Goal: Communication & Community: Answer question/provide support

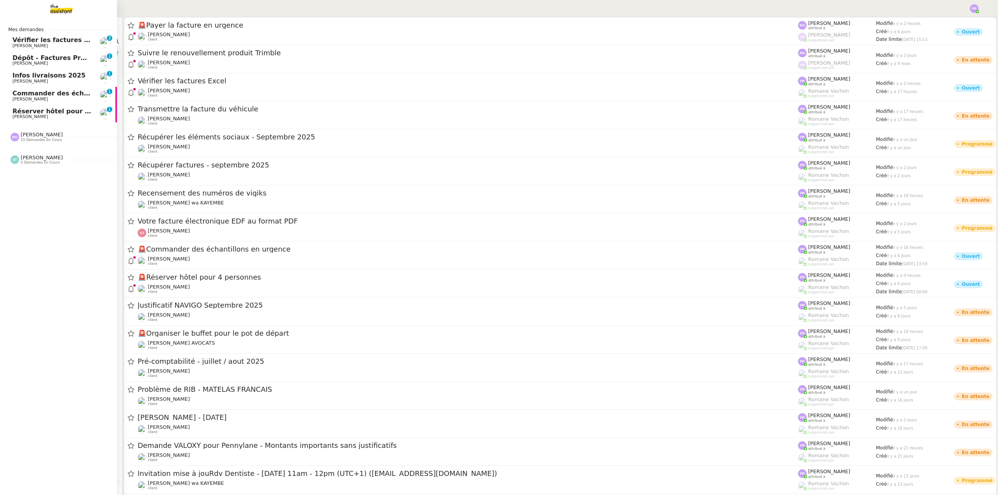
click at [71, 111] on span "Réserver hôtel pour 4 personnes" at bounding box center [69, 111] width 115 height 7
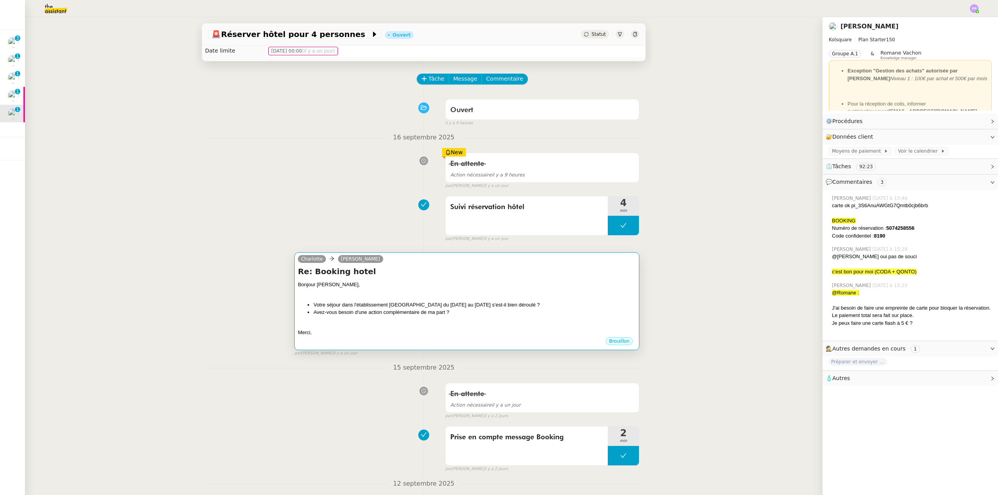
scroll to position [39, 0]
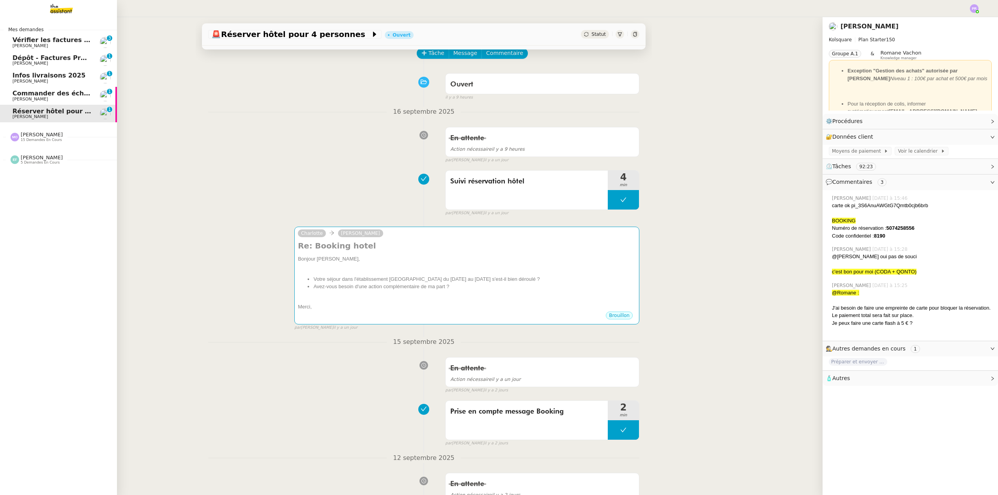
click at [77, 93] on span "Commander des échantillons en urgence" at bounding box center [83, 93] width 143 height 7
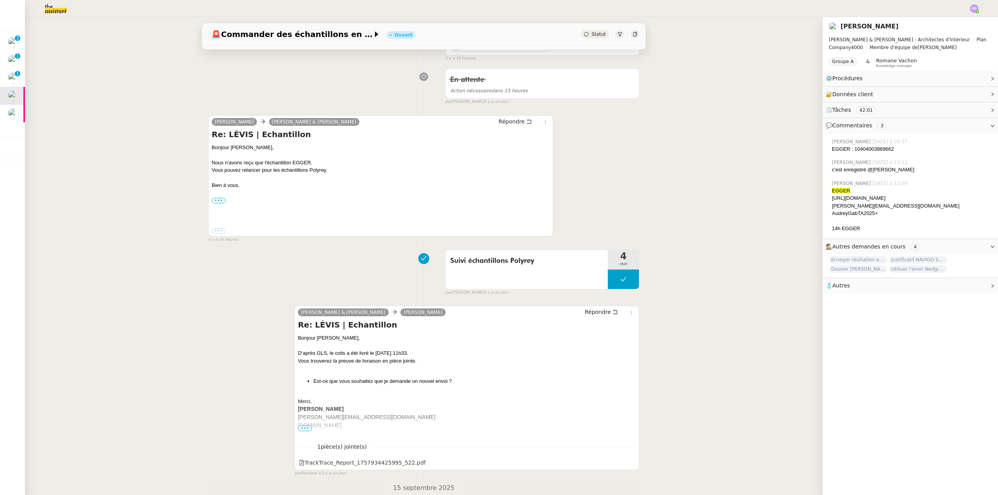
scroll to position [117, 0]
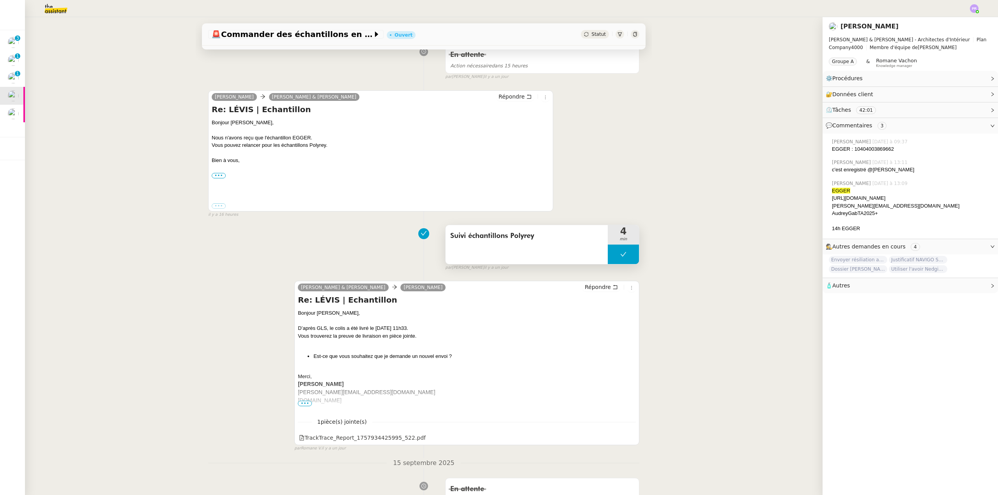
click at [495, 256] on button at bounding box center [623, 254] width 31 height 19
click at [495, 256] on icon at bounding box center [615, 254] width 6 height 6
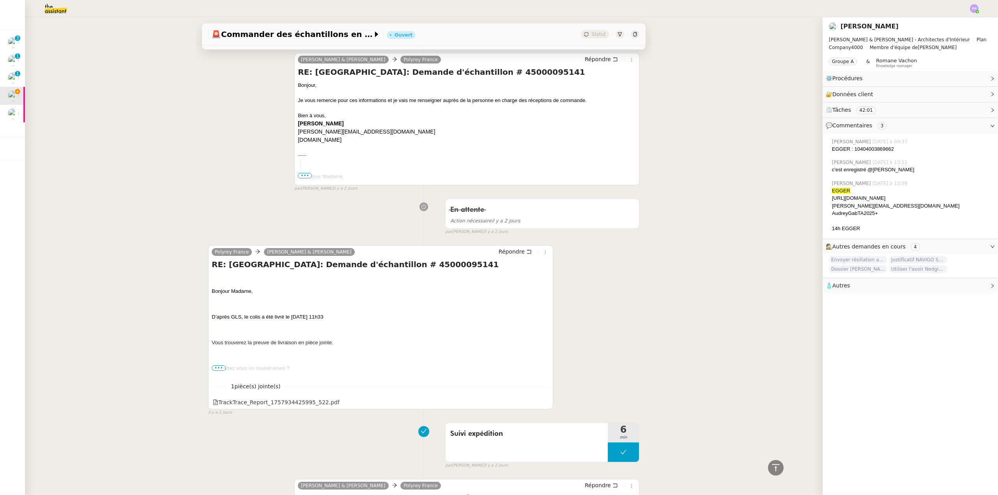
scroll to position [896, 0]
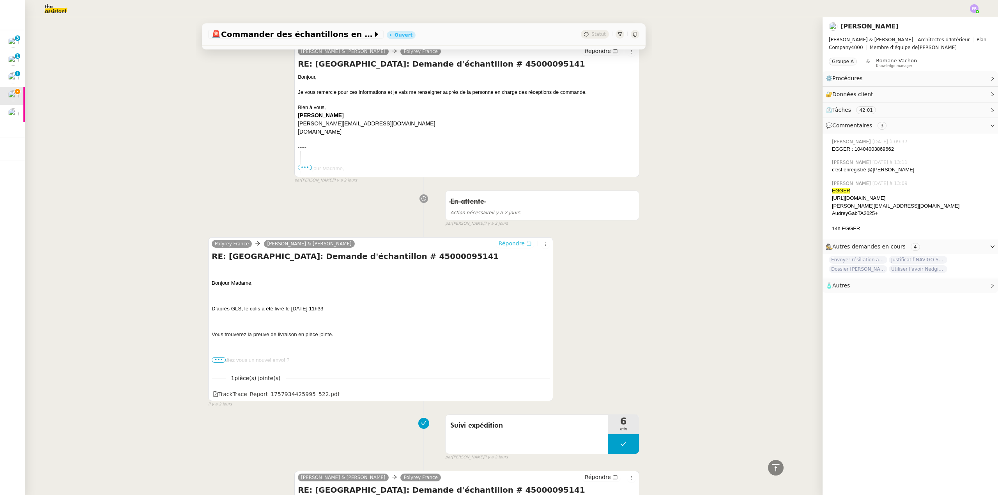
click at [495, 244] on span "Répondre" at bounding box center [511, 244] width 26 height 8
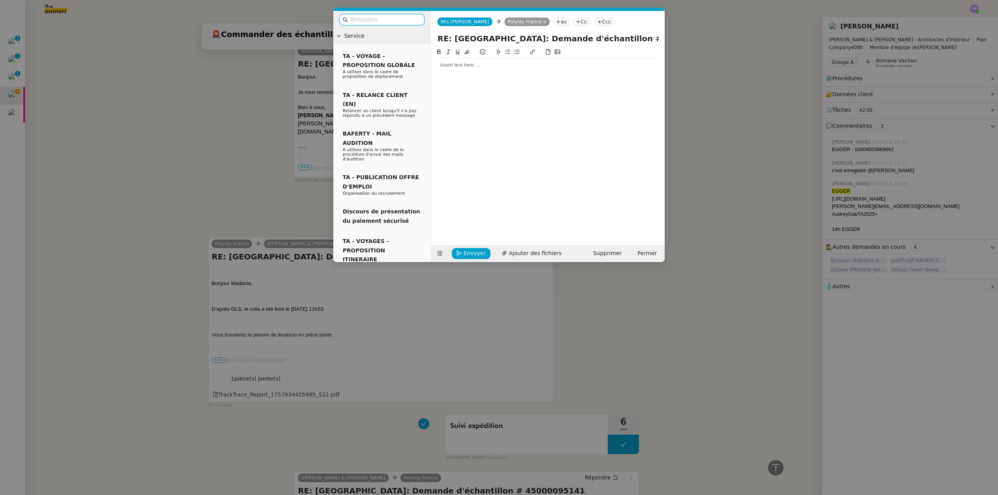
scroll to position [977, 0]
click at [451, 65] on div at bounding box center [547, 65] width 227 height 7
click at [495, 100] on div "Madame [PERSON_NAME]" at bounding box center [547, 101] width 227 height 7
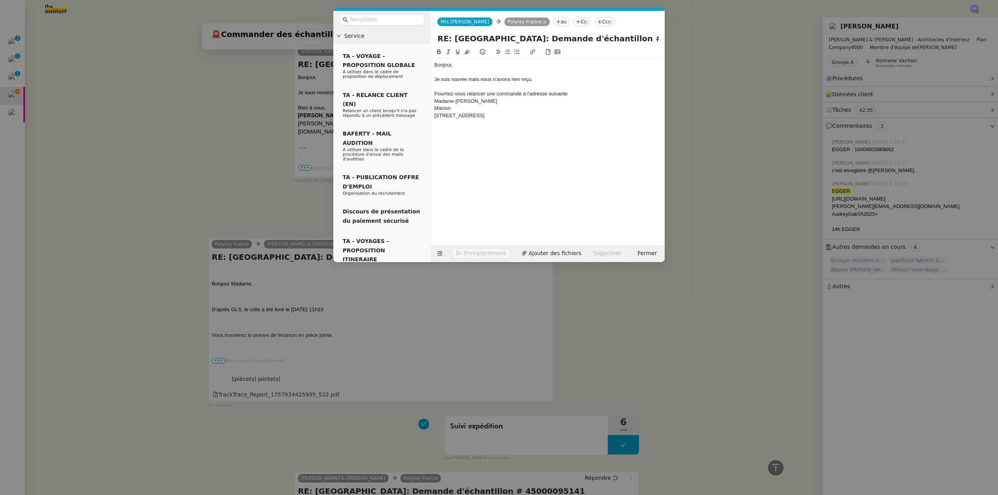
scroll to position [1038, 0]
click at [486, 116] on div "[STREET_ADDRESS]" at bounding box center [547, 115] width 227 height 7
click at [477, 81] on div "Je suis navrée mais nous n'avons rien reçu." at bounding box center [547, 79] width 227 height 7
click at [0, 0] on lt-span ", mais" at bounding box center [0, 0] width 0 height 0
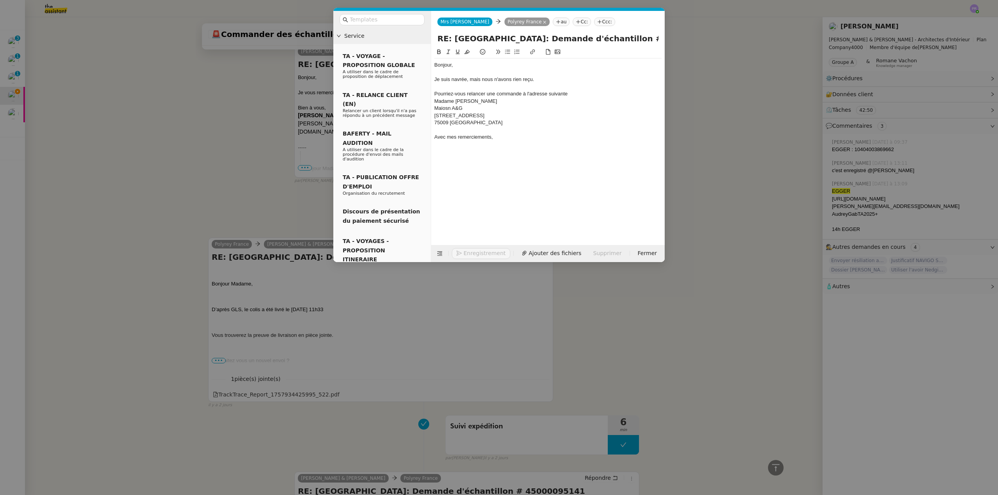
click at [456, 65] on div "Bonjour," at bounding box center [547, 65] width 227 height 7
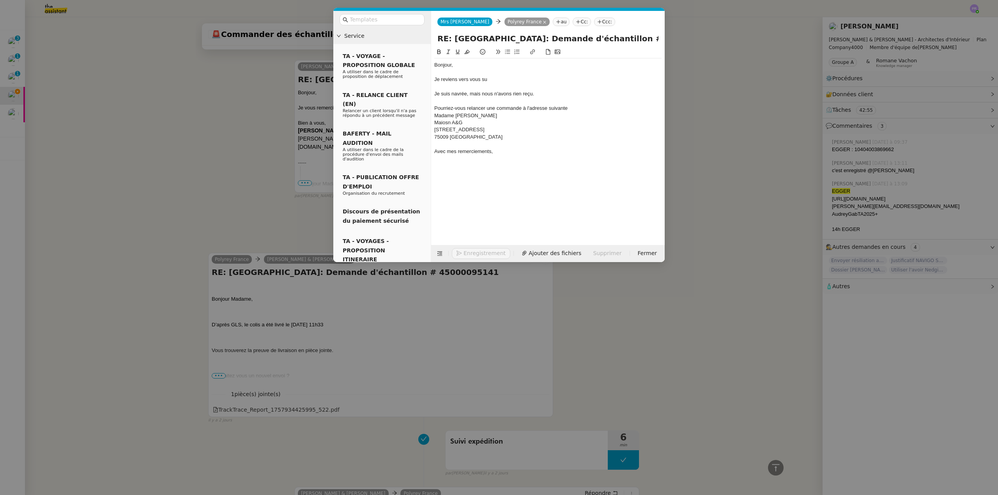
scroll to position [1076, 0]
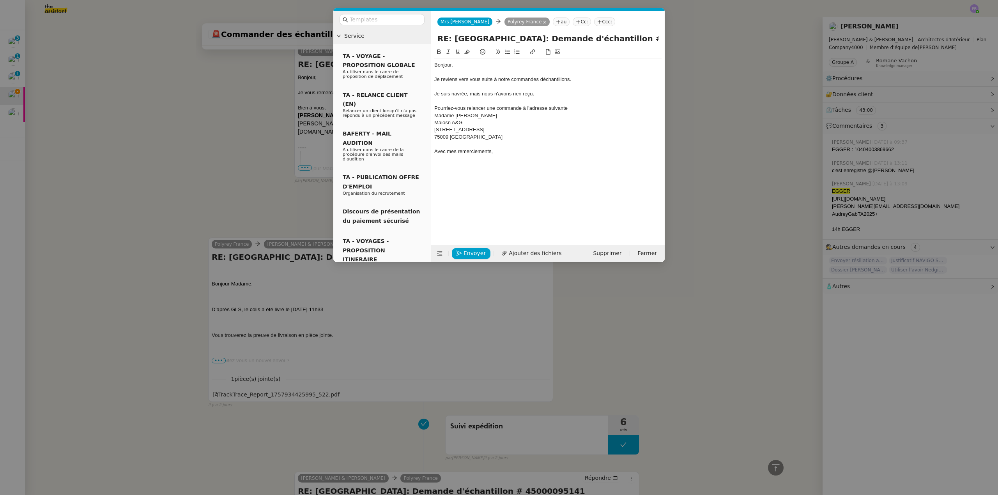
click at [483, 94] on div "Je suis navrée, mais nous n'avons rien reçu." at bounding box center [547, 93] width 227 height 7
click at [495, 79] on div "Je reviens vers vous suite à notre commandes déchantillons." at bounding box center [547, 79] width 227 height 7
click at [0, 0] on lt-strong "commande" at bounding box center [0, 0] width 0 height 0
click at [495, 78] on div "Je reviens vers vous suite à notre commande déchantillons." at bounding box center [547, 79] width 227 height 7
click at [0, 0] on lt-span "d'é chantillons" at bounding box center [0, 0] width 0 height 0
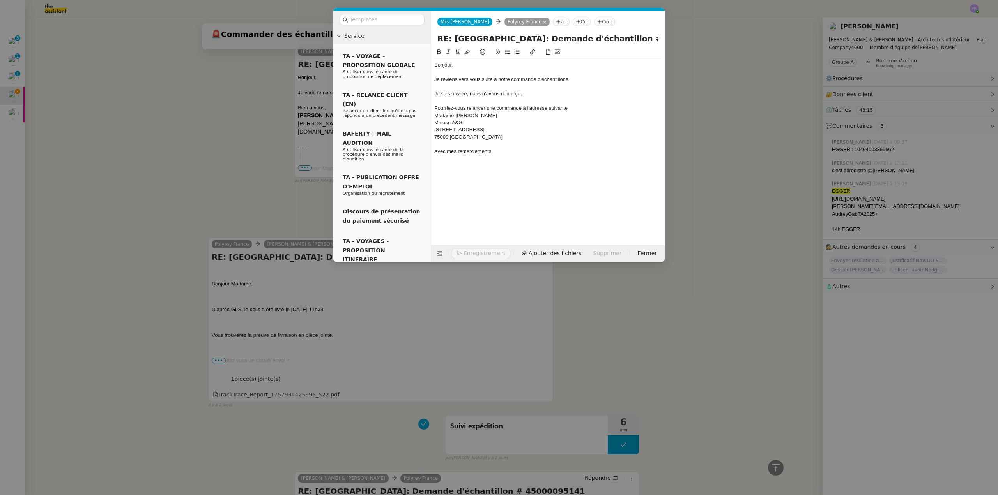
click at [469, 88] on div at bounding box center [547, 86] width 227 height 7
click at [468, 88] on div "Je suis navrée, nous n'avons rien reçu." at bounding box center [547, 86] width 227 height 7
drag, startPoint x: 477, startPoint y: 132, endPoint x: 441, endPoint y: 78, distance: 64.5
click at [426, 106] on nz-layout "Service TA - VOYAGE - PROPOSITION GLOBALE A utiliser dans le cadre de propositi…" at bounding box center [498, 136] width 331 height 251
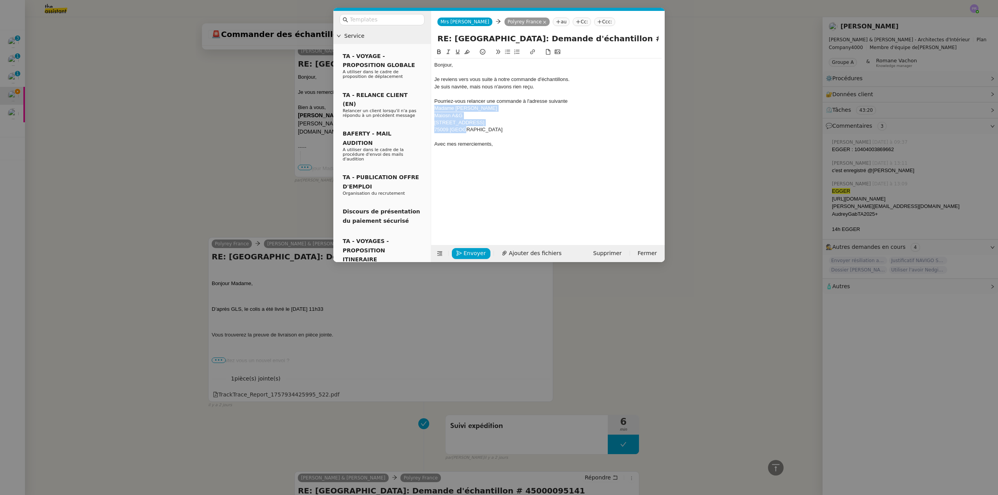
click at [447, 55] on button at bounding box center [448, 52] width 9 height 9
click at [495, 112] on div "Maiosn A&G" at bounding box center [547, 115] width 227 height 7
click at [495, 101] on div "Pourriez-vous relancer une commande à l'adresse suivante" at bounding box center [547, 101] width 227 height 7
drag, startPoint x: 495, startPoint y: 100, endPoint x: 487, endPoint y: 100, distance: 8.6
click at [487, 100] on div "Pourriez-vous relancer une commande à l'adresse suivante" at bounding box center [547, 101] width 227 height 7
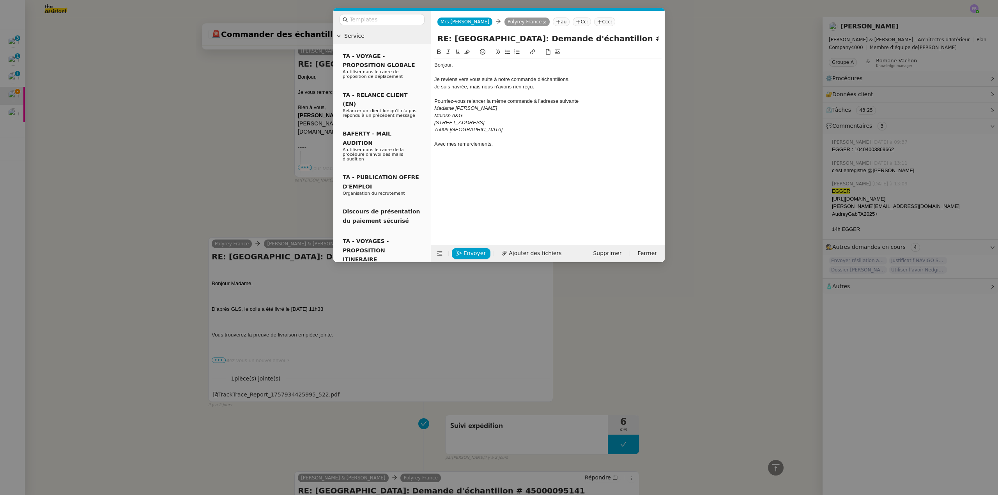
click at [495, 101] on div "Pourriez-vous relancer la même commande à l'adresse suivante" at bounding box center [547, 101] width 227 height 7
click at [448, 115] on em "Maiosn A&G" at bounding box center [448, 116] width 28 height 6
click at [0, 0] on lt-strong "so" at bounding box center [0, 0] width 0 height 0
drag, startPoint x: 262, startPoint y: 341, endPoint x: 240, endPoint y: 350, distance: 22.6
click at [262, 341] on nz-modal-container "Service TA - VOYAGE - PROPOSITION GLOBALE A utiliser dans le cadre de propositi…" at bounding box center [499, 247] width 998 height 495
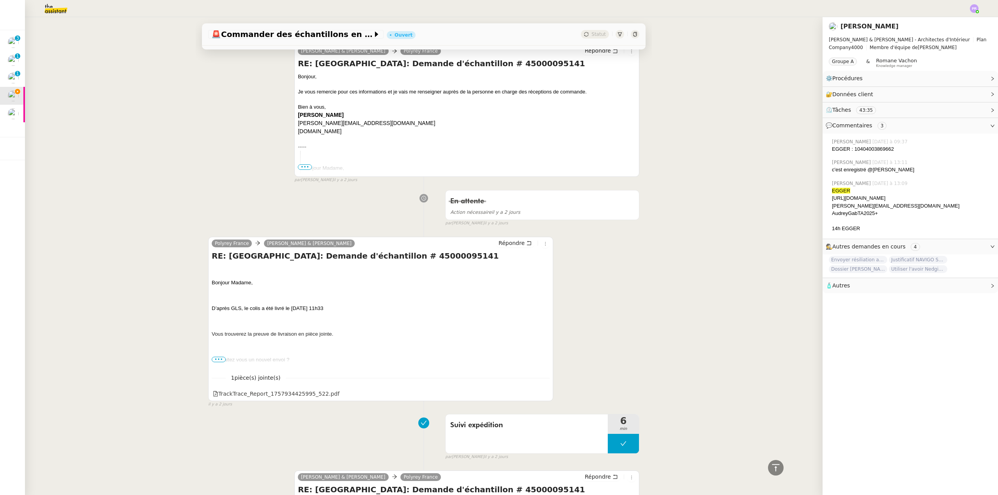
click at [218, 344] on span "•••" at bounding box center [219, 359] width 14 height 5
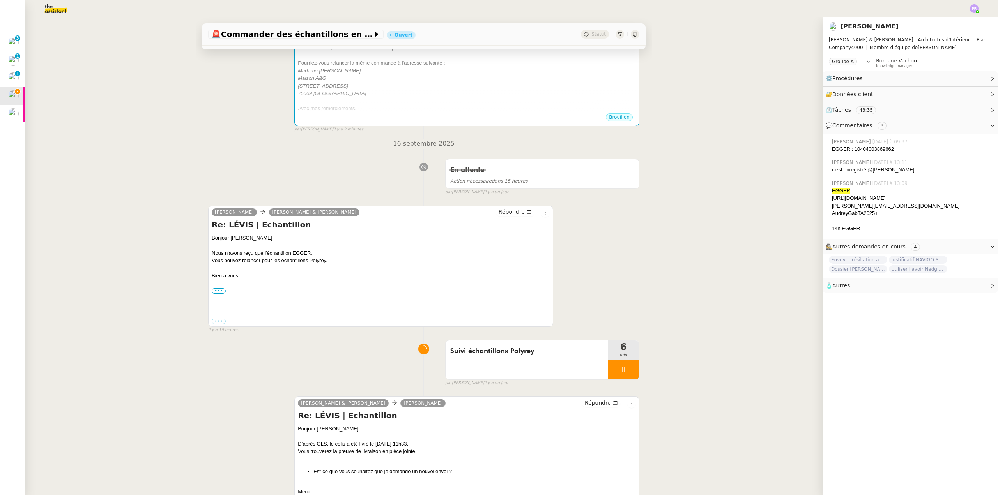
scroll to position [195, 0]
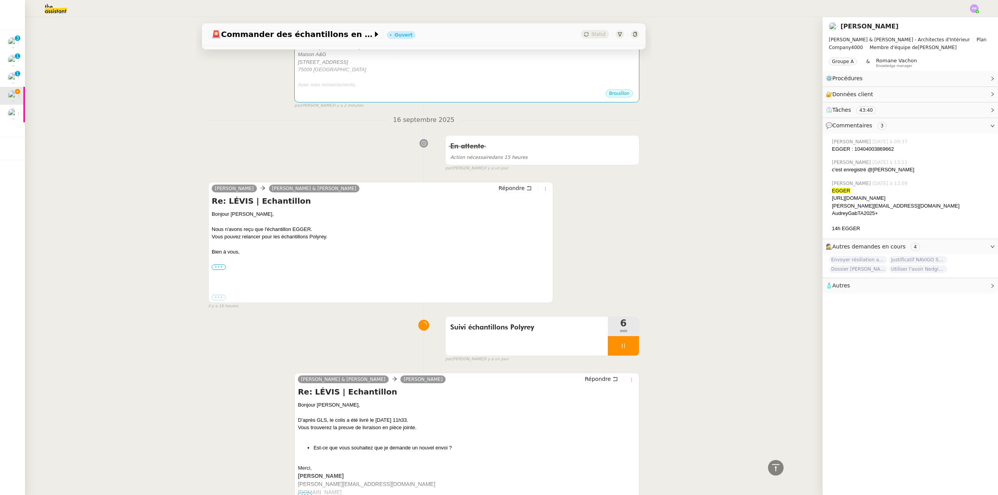
click at [217, 270] on label "•••" at bounding box center [219, 267] width 14 height 5
click at [0, 0] on input "•••" at bounding box center [0, 0] width 0 height 0
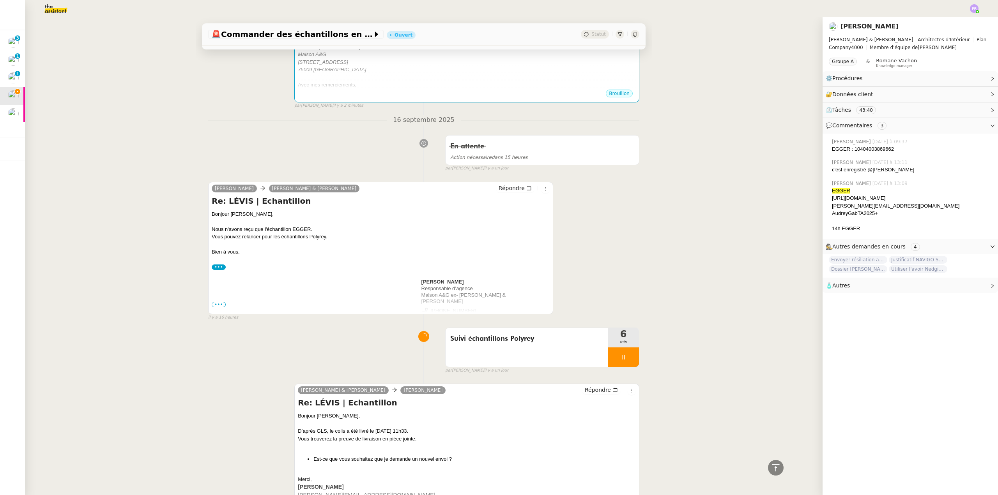
click at [219, 306] on span "•••" at bounding box center [219, 304] width 14 height 5
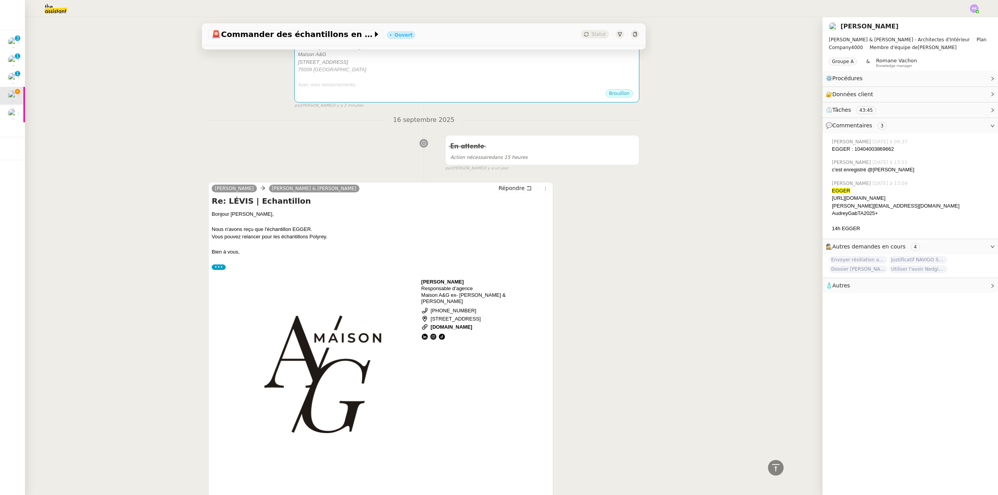
drag, startPoint x: 470, startPoint y: 304, endPoint x: 432, endPoint y: 304, distance: 38.6
click at [432, 308] on p "[PHONE_NUMBER]" at bounding box center [456, 311] width 50 height 6
copy link "[PHONE_NUMBER]"
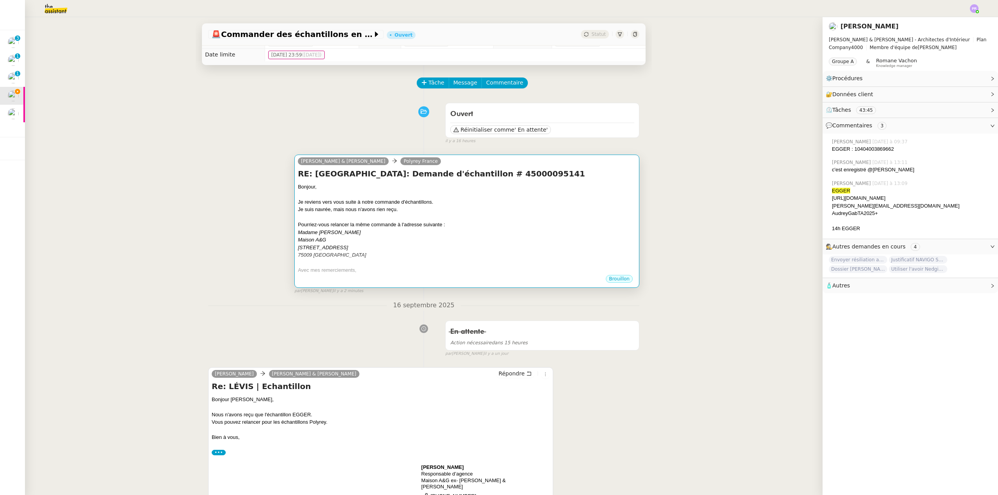
scroll to position [0, 0]
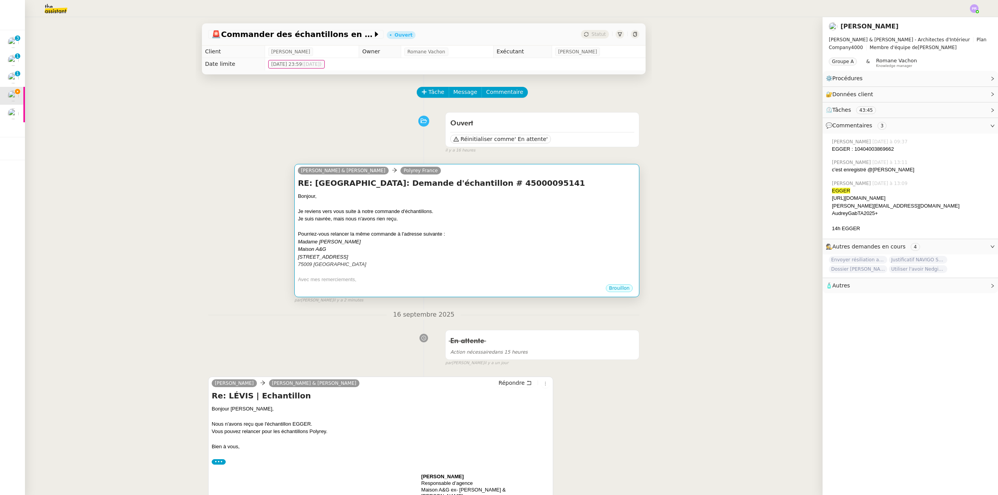
click at [445, 206] on div at bounding box center [467, 204] width 338 height 8
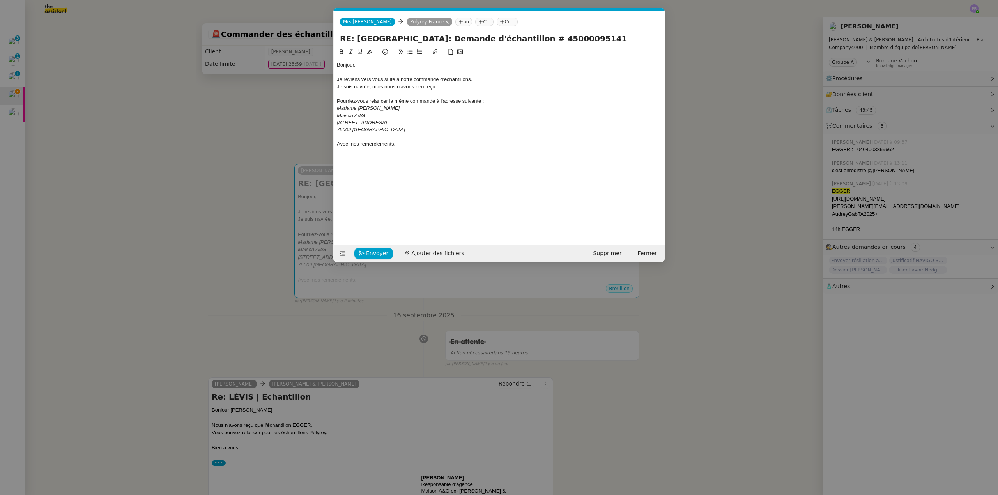
scroll to position [0, 16]
click at [384, 128] on div "75009 [GEOGRAPHIC_DATA]" at bounding box center [499, 129] width 325 height 7
click at [389, 138] on link "[PHONE_NUMBER]" at bounding box center [380, 137] width 46 height 6
click at [425, 151] on link at bounding box center [433, 151] width 22 height 6
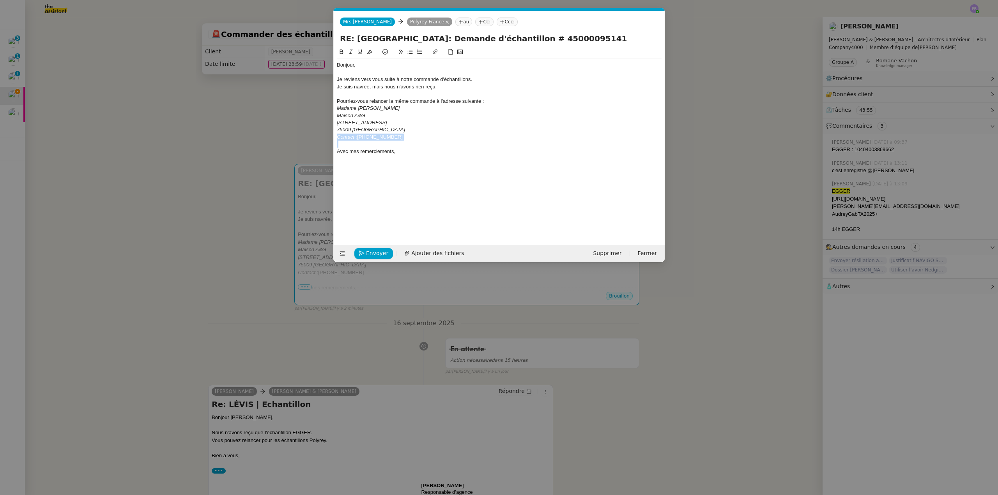
drag, startPoint x: 401, startPoint y: 141, endPoint x: 332, endPoint y: 138, distance: 69.5
click at [332, 138] on nz-modal-container "Service TA - VOYAGE - PROPOSITION GLOBALE A utiliser dans le cadre de propositi…" at bounding box center [499, 247] width 998 height 495
click at [348, 50] on button at bounding box center [350, 52] width 9 height 9
click at [415, 127] on div "75009 [GEOGRAPHIC_DATA]" at bounding box center [499, 129] width 325 height 7
click at [374, 253] on span "Envoyer" at bounding box center [377, 253] width 22 height 9
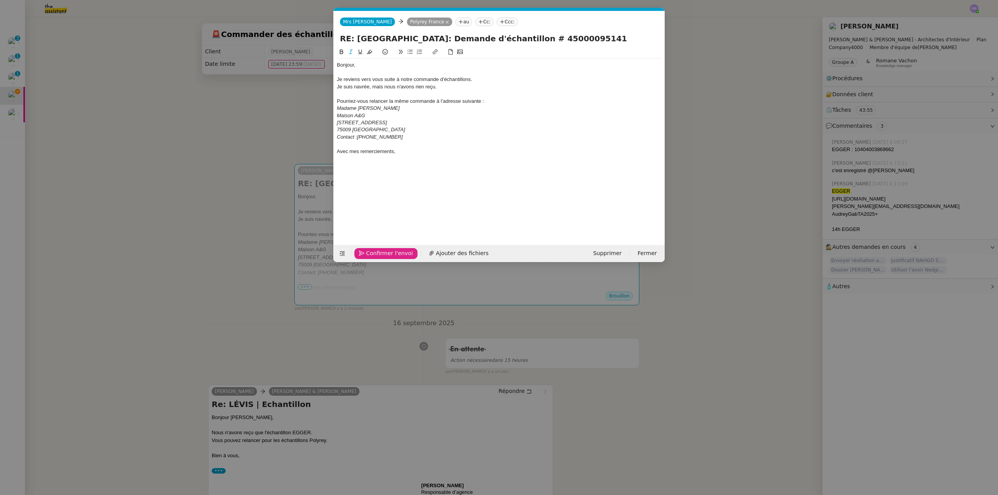
click at [375, 253] on span "Confirmer l'envoi" at bounding box center [389, 253] width 47 height 9
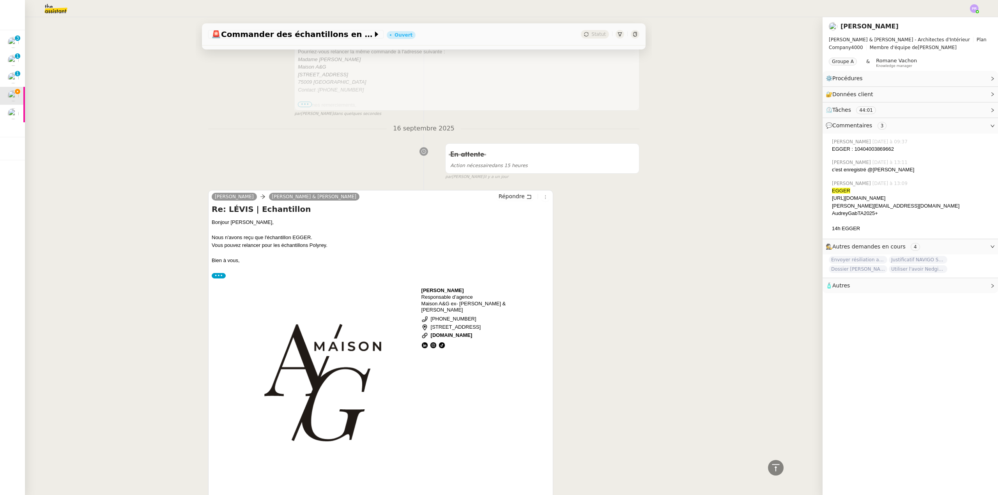
scroll to position [156, 0]
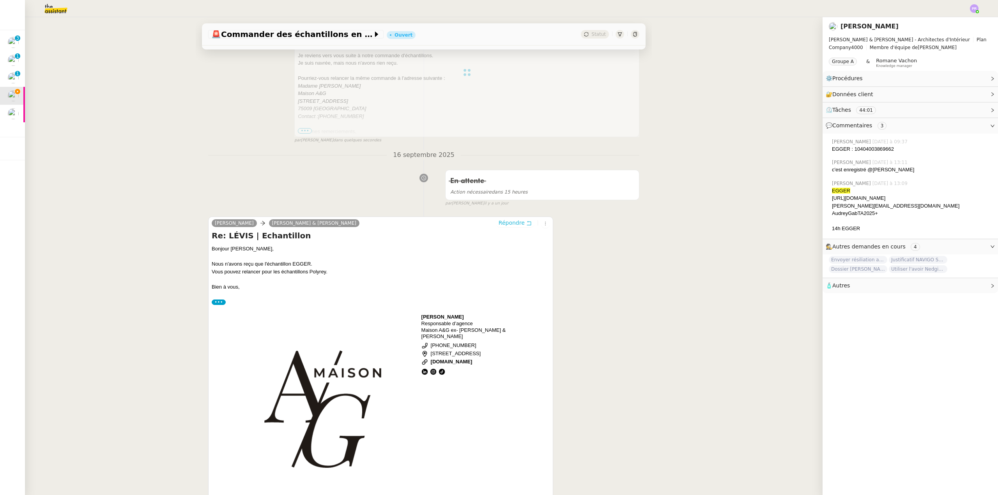
click at [495, 224] on span "Répondre" at bounding box center [511, 223] width 26 height 8
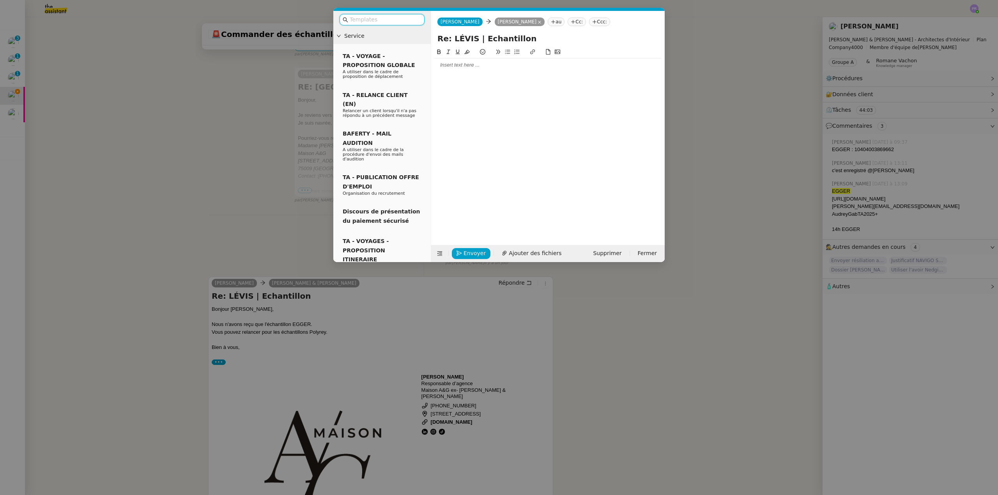
scroll to position [216, 0]
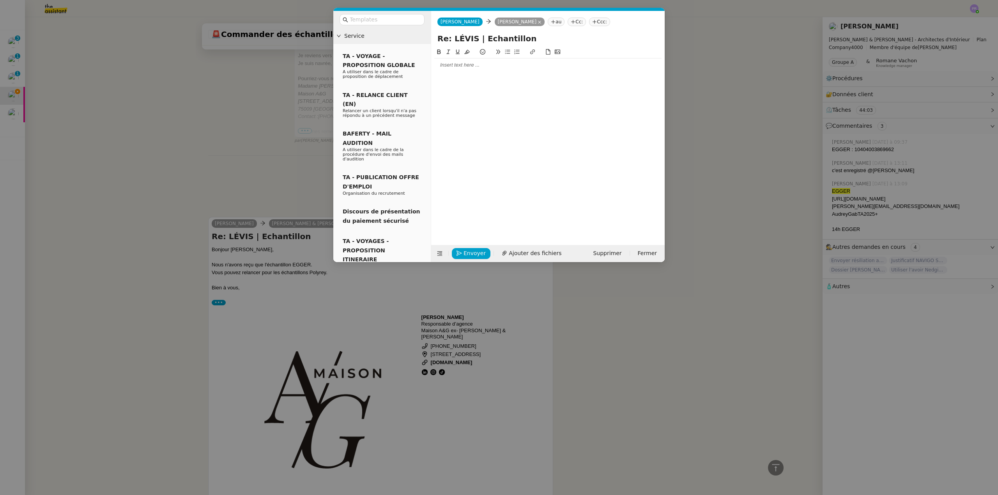
click at [458, 66] on div at bounding box center [547, 65] width 227 height 7
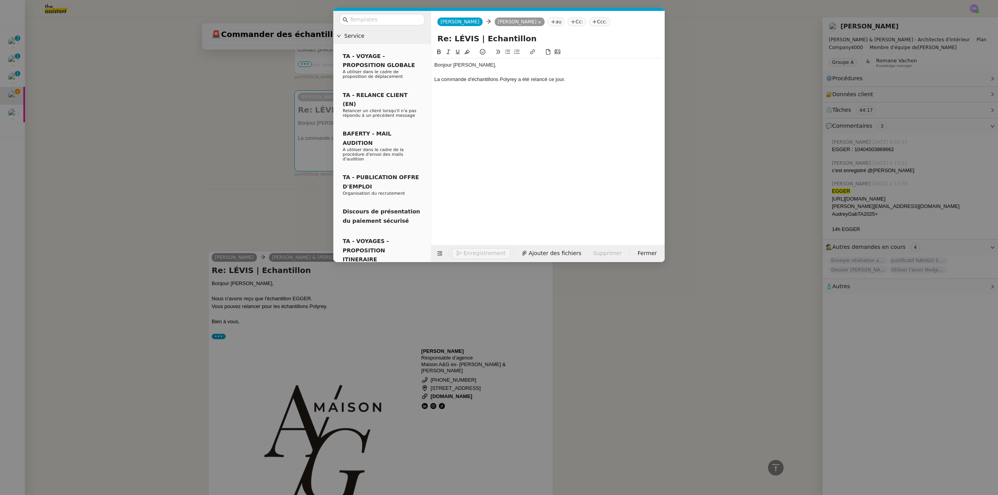
scroll to position [253, 0]
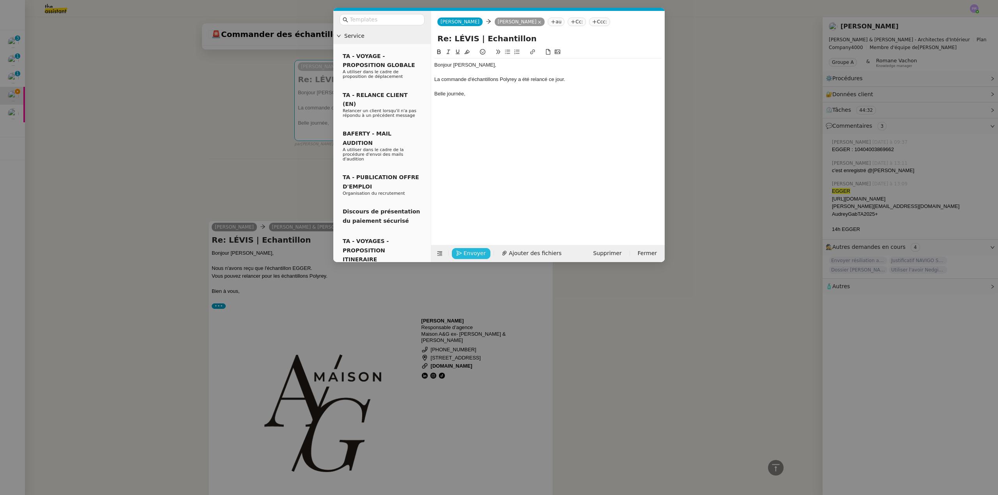
click at [474, 251] on span "Envoyer" at bounding box center [474, 253] width 22 height 9
click at [474, 247] on span "Confirmer l'envoi" at bounding box center [486, 242] width 47 height 9
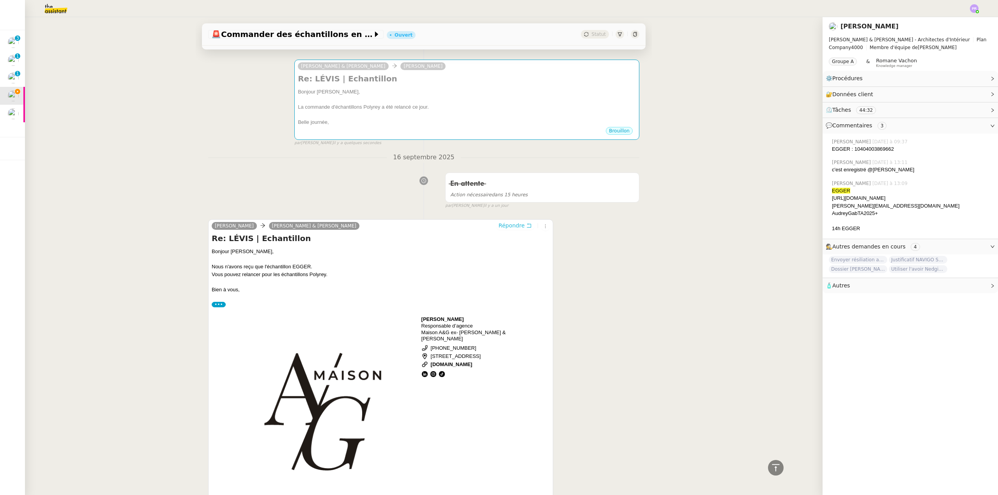
scroll to position [253, 0]
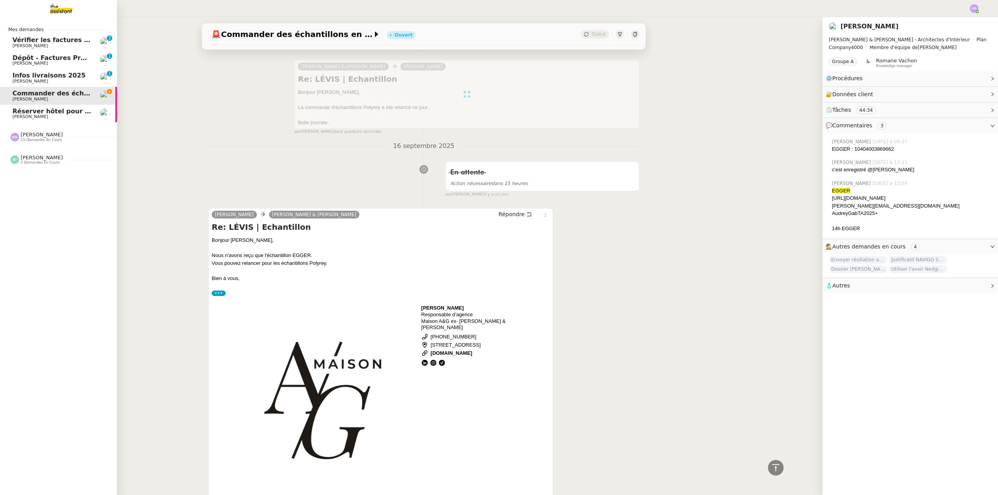
click at [62, 76] on span "Infos livraisons 2025" at bounding box center [48, 75] width 73 height 7
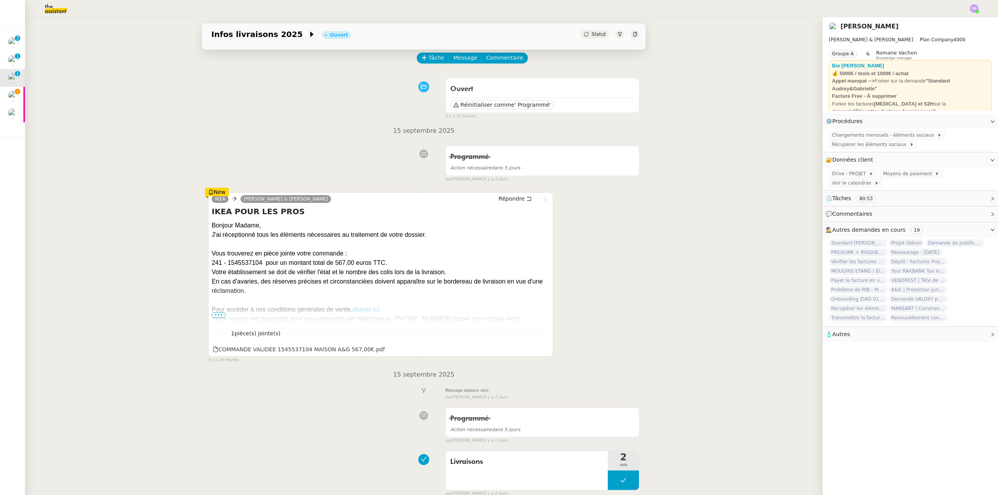
scroll to position [39, 0]
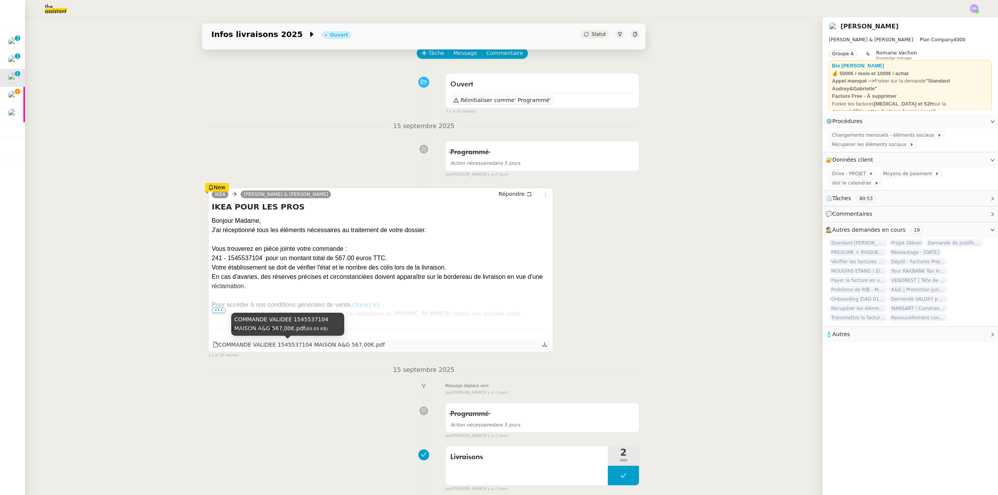
click at [335, 344] on div "COMMANDE VALIDEE 1545537104 MAISON A&G 567,00€.pdf" at bounding box center [299, 345] width 172 height 9
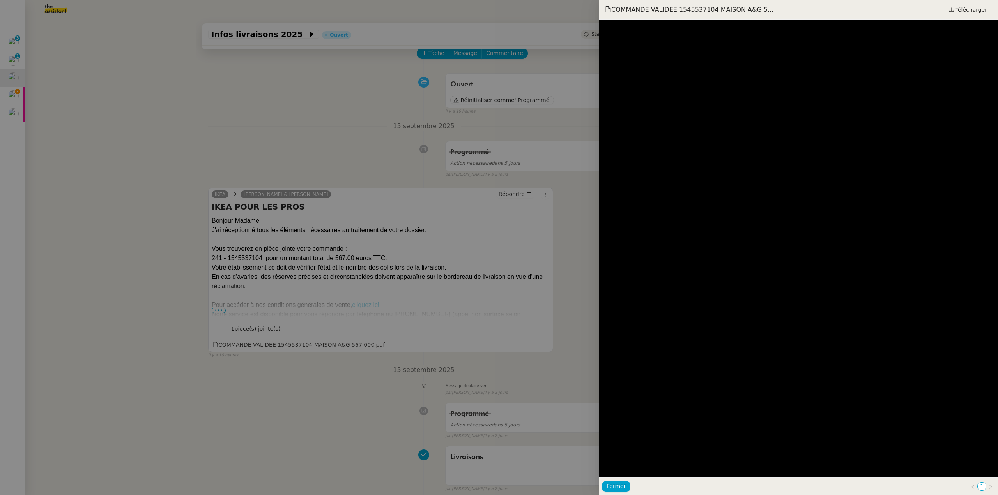
click at [366, 153] on div at bounding box center [499, 247] width 998 height 495
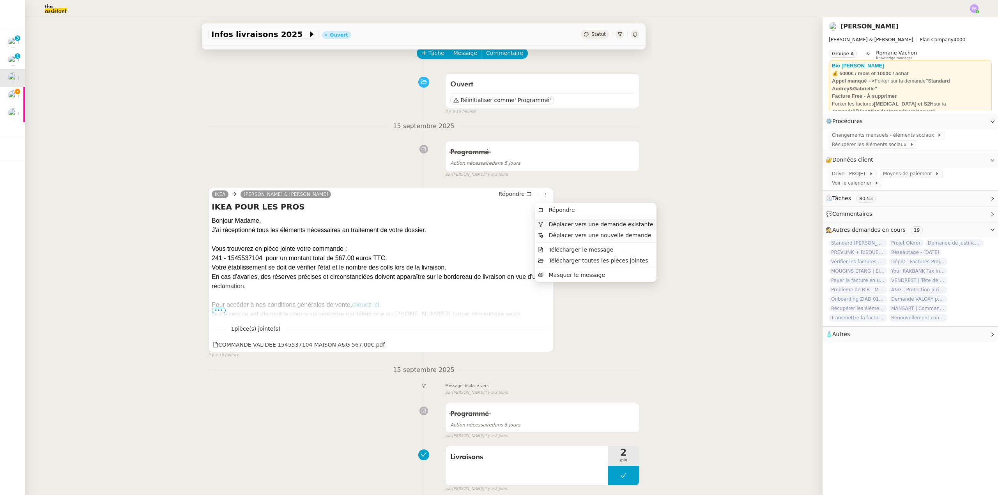
click at [495, 223] on span "Déplacer vers une demande existante" at bounding box center [601, 224] width 104 height 6
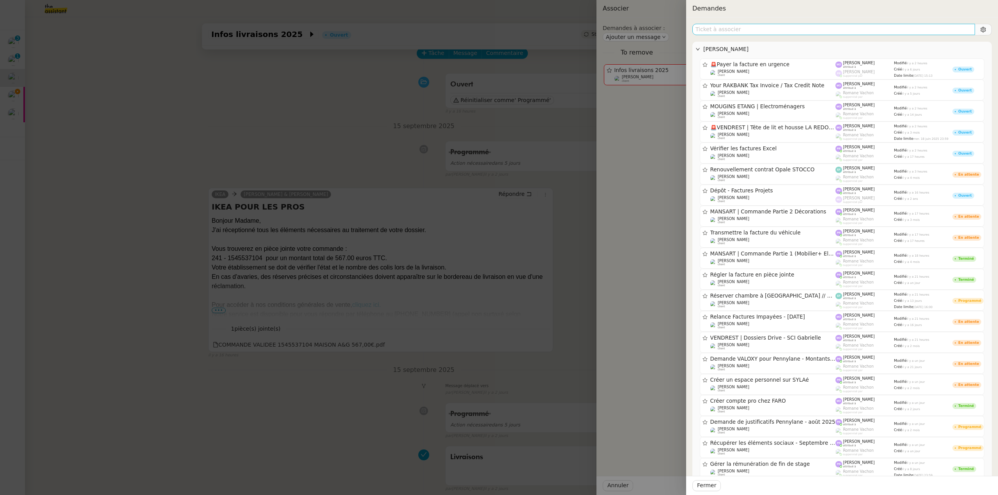
click at [495, 28] on input "text" at bounding box center [833, 29] width 283 height 11
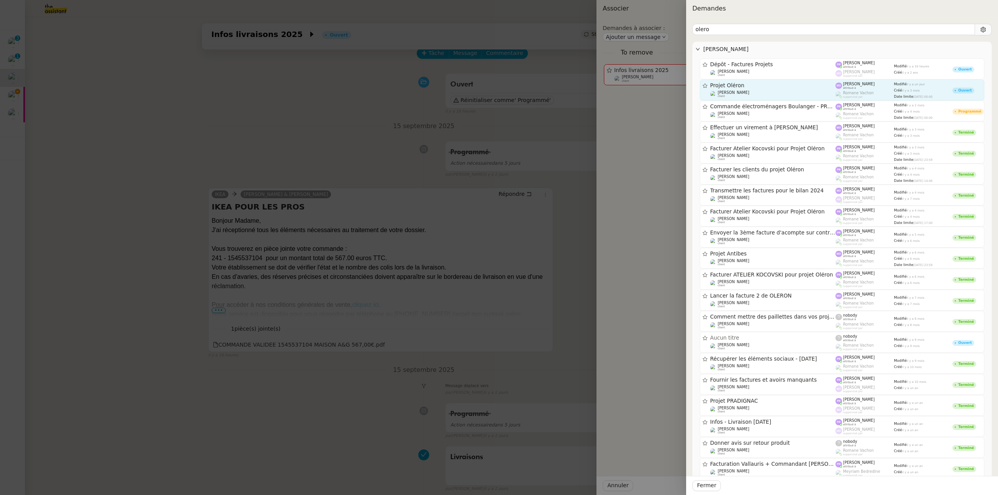
type input "olero"
click at [495, 92] on div "[PERSON_NAME] client" at bounding box center [772, 94] width 125 height 8
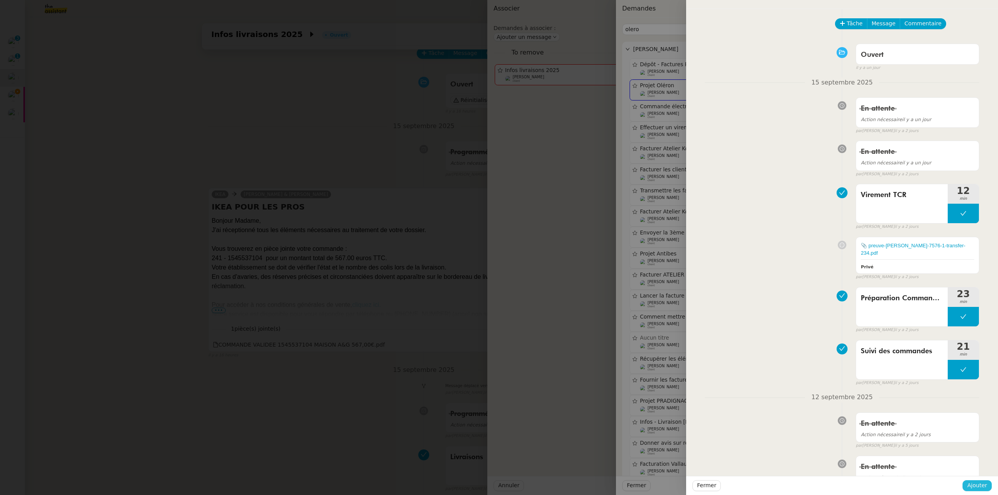
click at [495, 344] on button "Ajouter" at bounding box center [976, 486] width 29 height 11
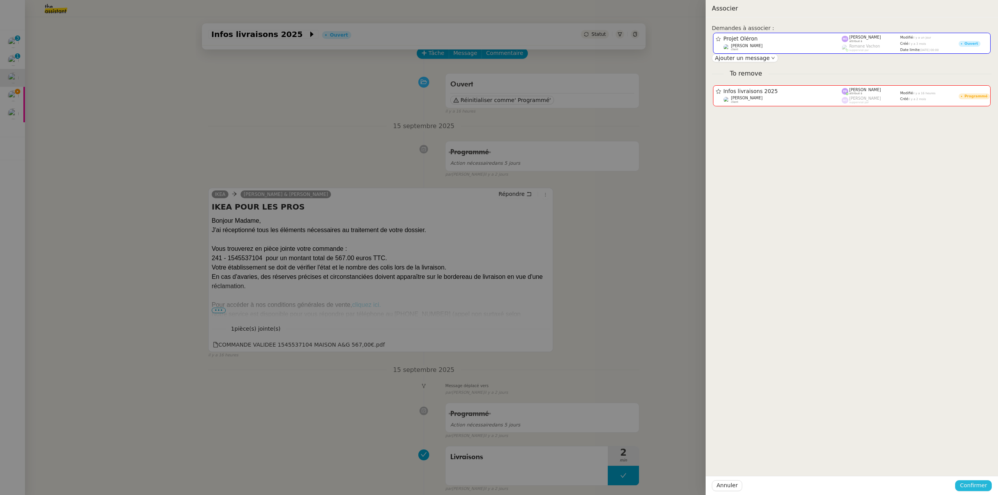
click at [495, 344] on span "Confirmer" at bounding box center [973, 485] width 27 height 9
click at [495, 344] on span "Ajouter" at bounding box center [974, 465] width 20 height 8
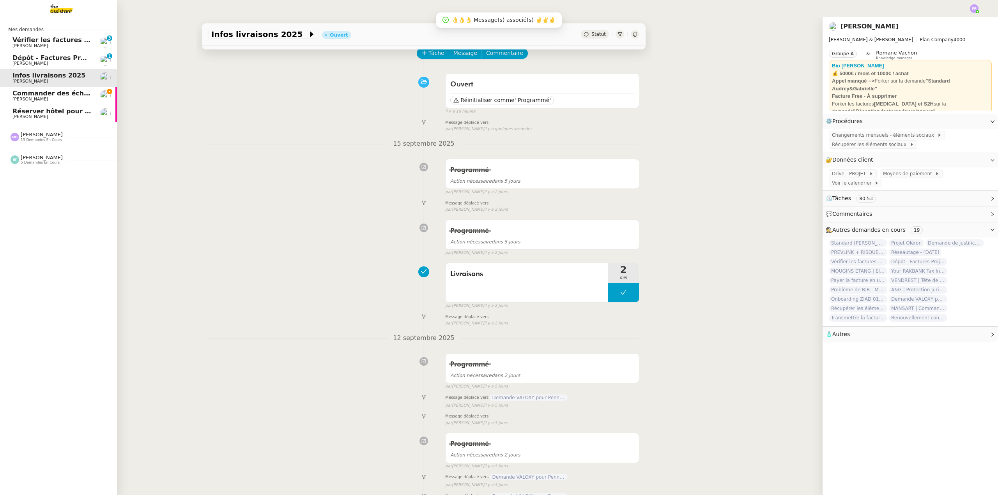
click at [79, 62] on span "[PERSON_NAME]" at bounding box center [51, 63] width 79 height 5
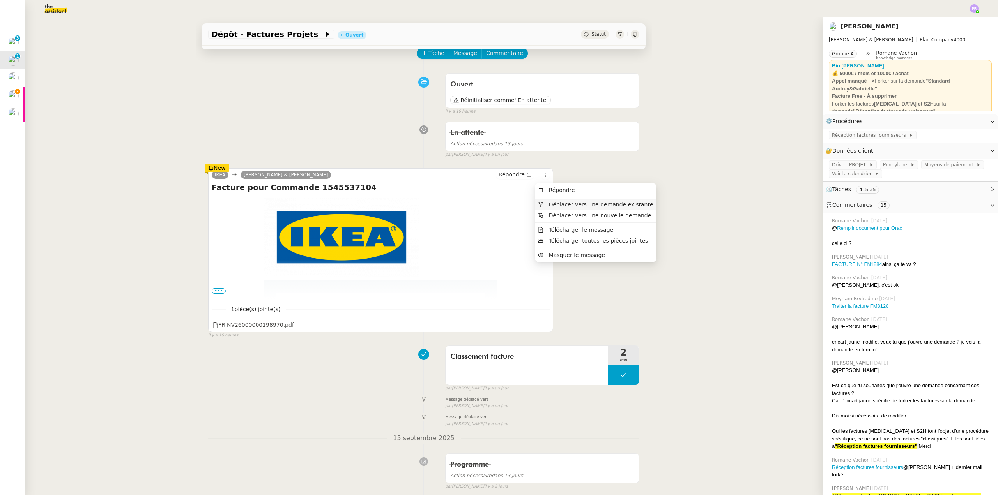
click at [495, 203] on span "Déplacer vers une demande existante" at bounding box center [601, 204] width 104 height 6
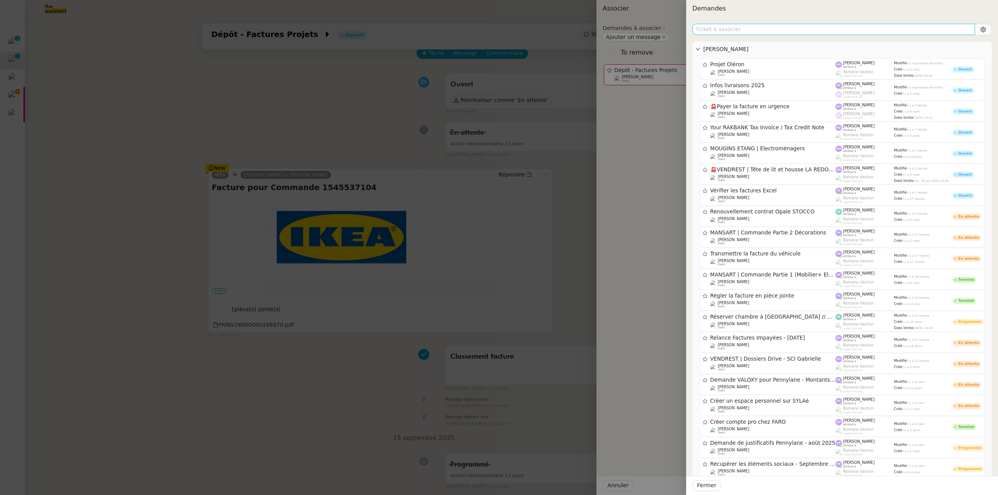
click at [495, 28] on input "text" at bounding box center [833, 29] width 283 height 11
click at [495, 68] on div "Projet Oléron" at bounding box center [772, 64] width 125 height 7
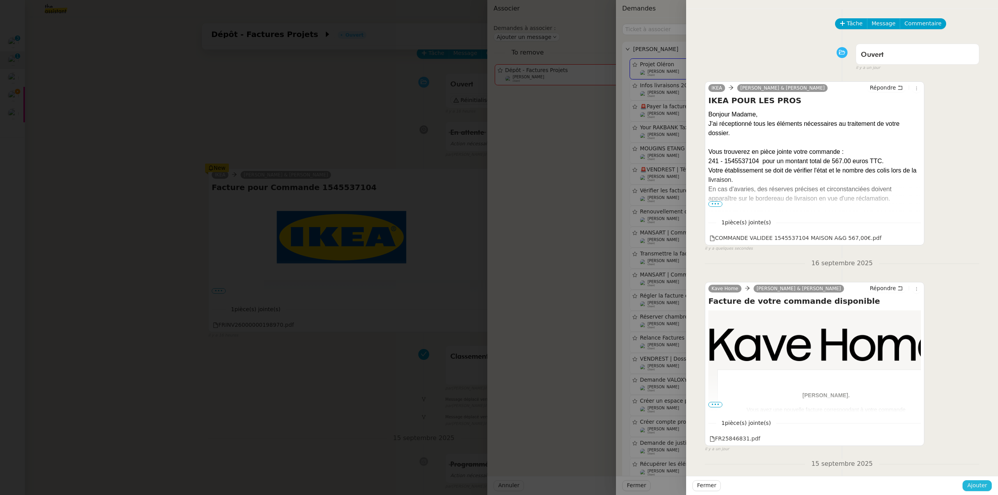
click at [495, 344] on span "Ajouter" at bounding box center [977, 485] width 20 height 9
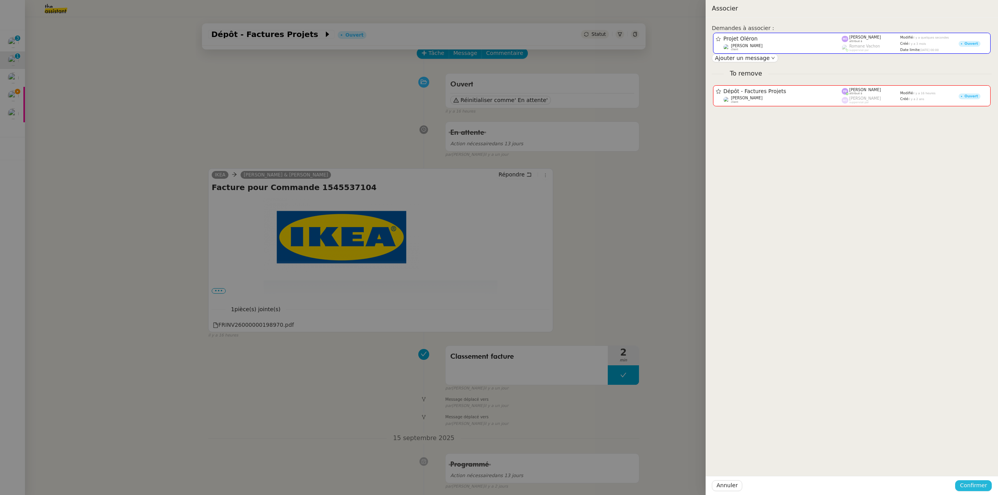
click at [495, 344] on span "Confirmer" at bounding box center [973, 485] width 27 height 9
click at [495, 344] on span "Ajouter" at bounding box center [974, 465] width 20 height 8
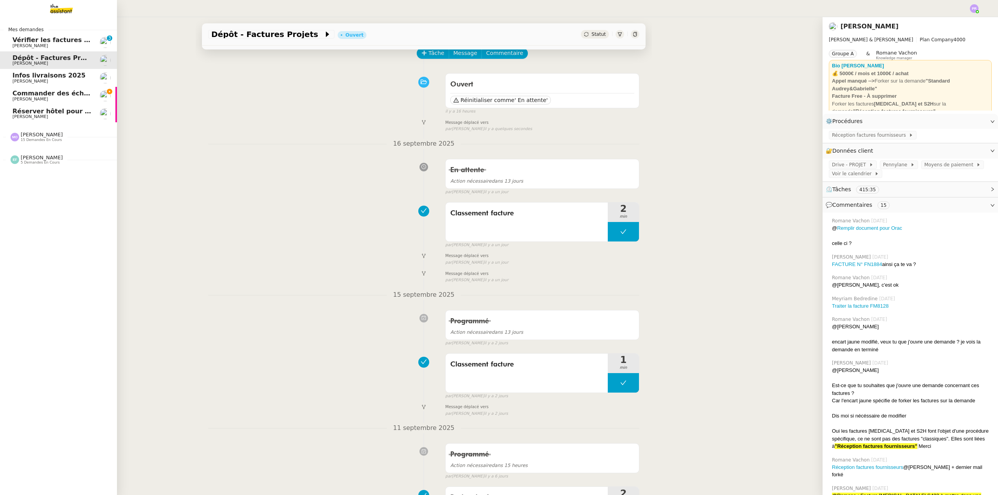
click at [82, 93] on span "Commander des échantillons en urgence" at bounding box center [83, 93] width 143 height 7
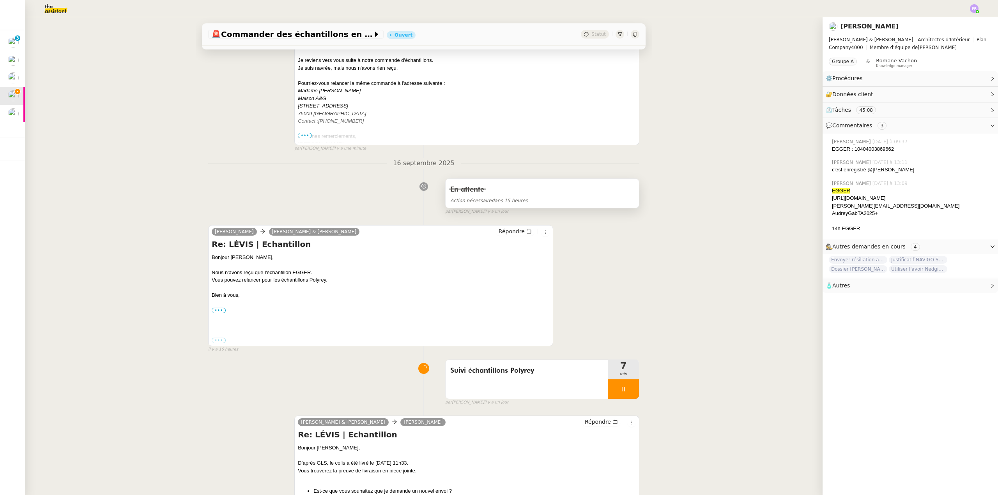
scroll to position [351, 0]
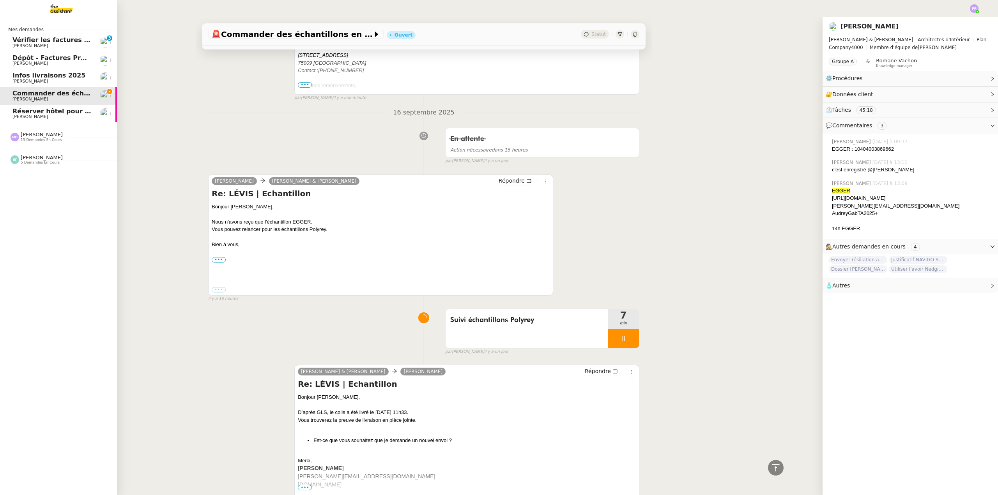
click at [59, 41] on span "Vérifier les factures Excel" at bounding box center [57, 39] width 90 height 7
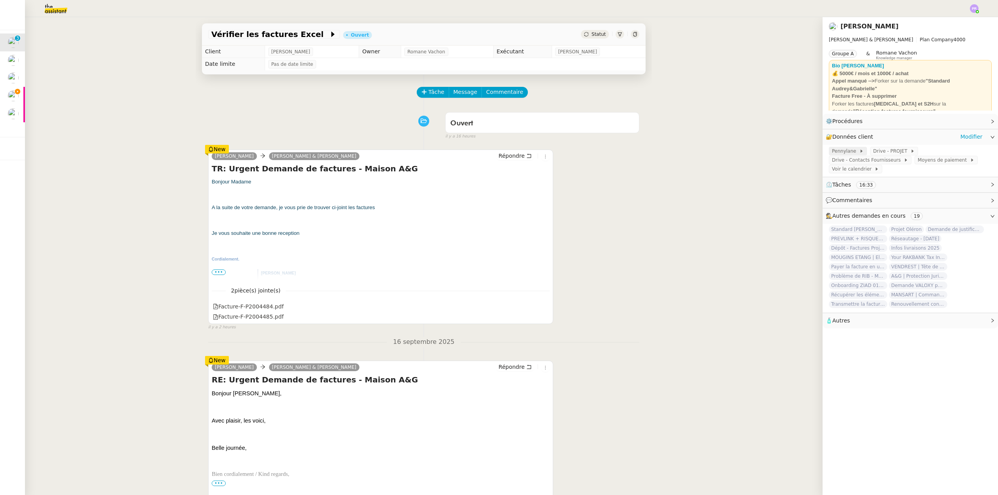
click at [495, 154] on span "Pennylane" at bounding box center [845, 151] width 27 height 8
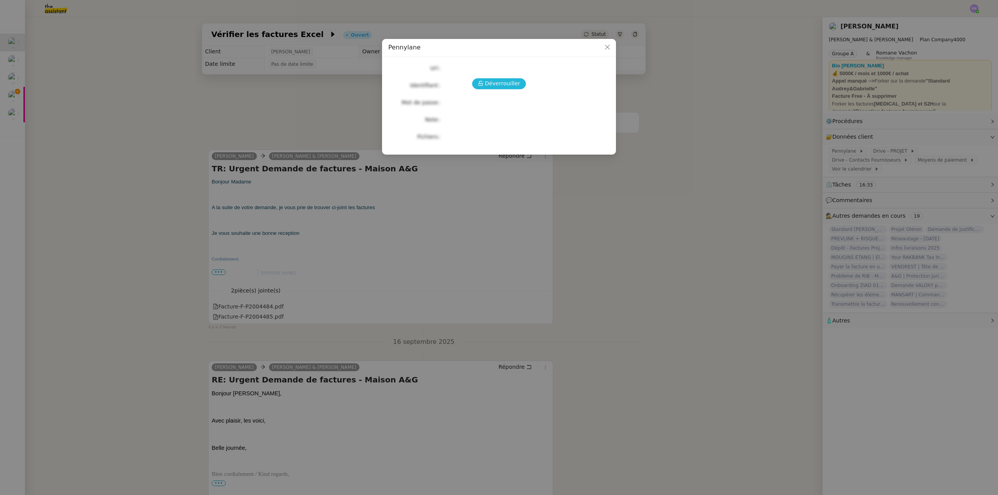
click at [495, 83] on span "Déverrouiller" at bounding box center [502, 83] width 35 height 9
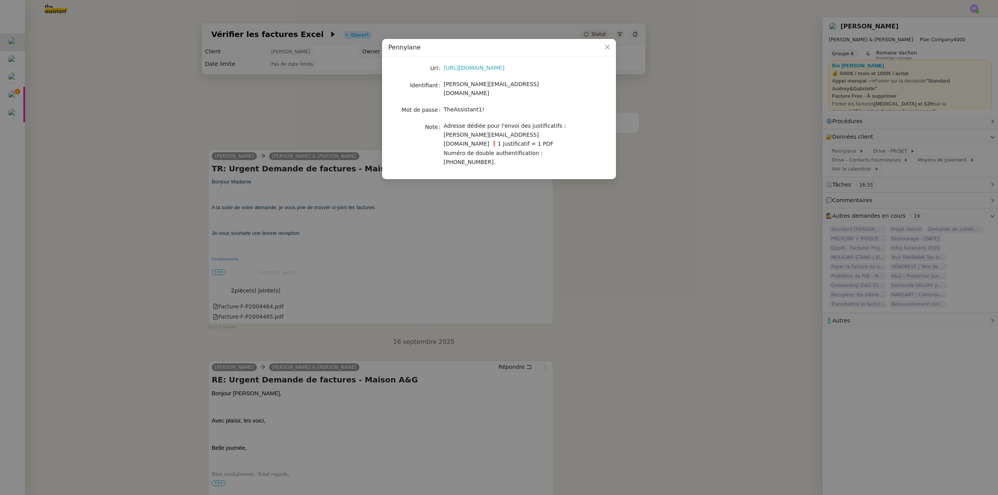
click at [486, 69] on link "[URL][DOMAIN_NAME]" at bounding box center [474, 68] width 61 height 6
drag, startPoint x: 479, startPoint y: 102, endPoint x: 444, endPoint y: 103, distance: 35.1
click at [444, 105] on div "TheAssistant1!" at bounding box center [508, 109] width 129 height 9
copy span "TheAssistant1!"
click at [260, 308] on nz-modal-container "Pennylane Url [URL][DOMAIN_NAME] Identifiant [PERSON_NAME][EMAIL_ADDRESS][DOMAI…" at bounding box center [499, 247] width 998 height 495
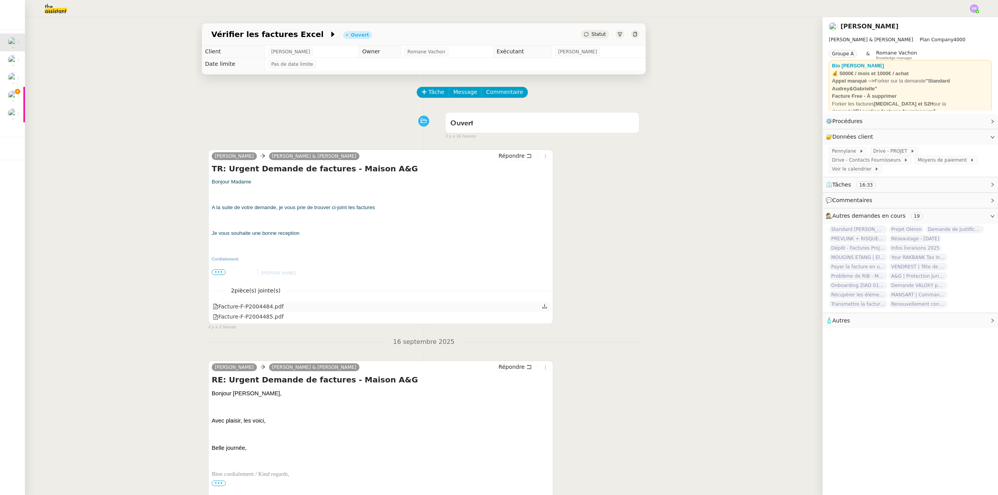
click at [257, 307] on div "Facture-F-P2004484.pdf" at bounding box center [248, 306] width 71 height 9
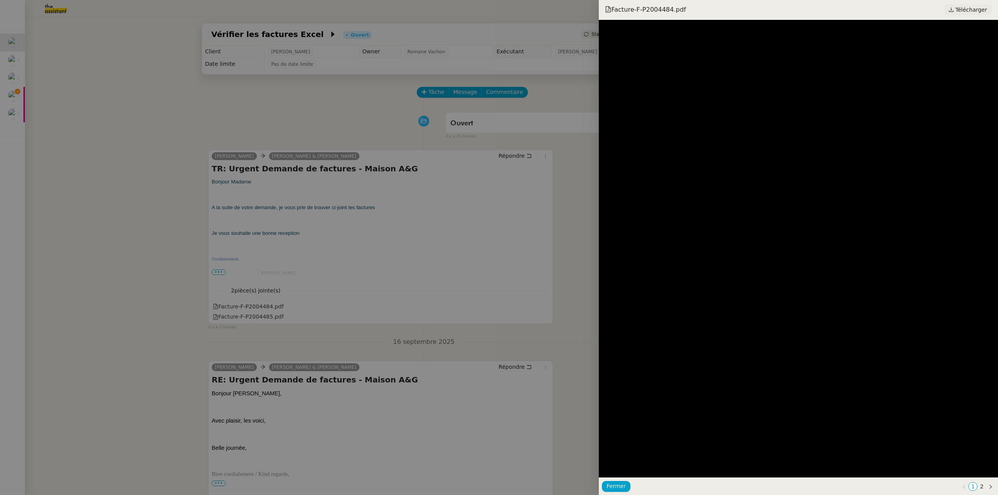
click at [495, 6] on span "Télécharger" at bounding box center [971, 10] width 32 height 10
click at [145, 137] on div at bounding box center [499, 247] width 998 height 495
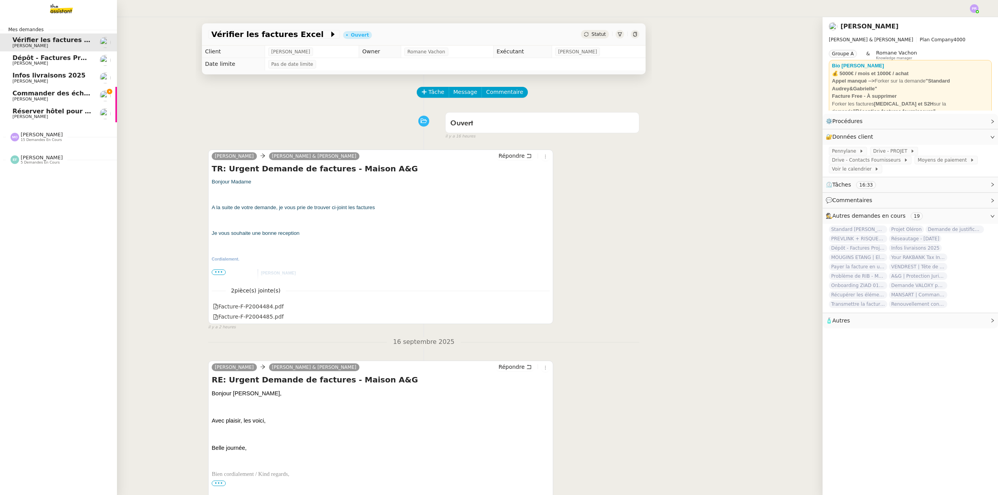
click at [46, 94] on span "Commander des échantillons en urgence" at bounding box center [83, 93] width 143 height 7
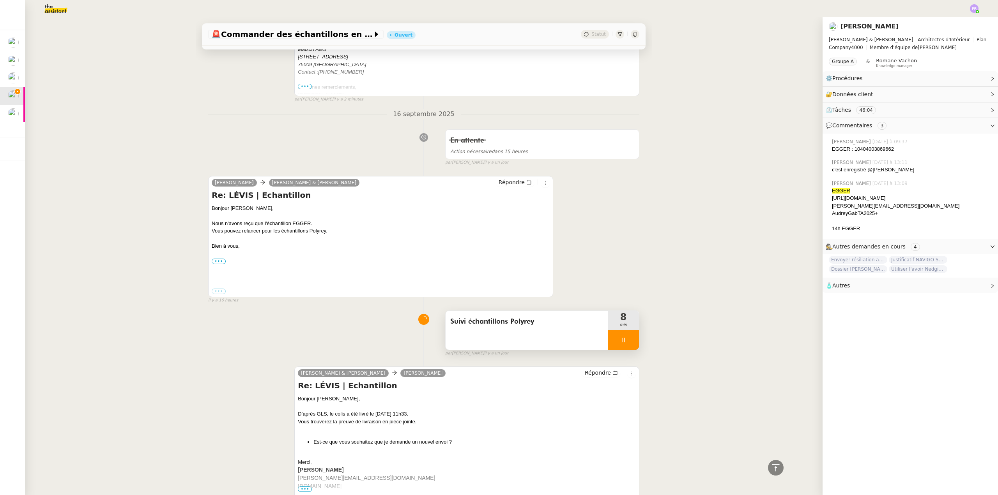
scroll to position [351, 0]
click at [495, 338] on div at bounding box center [623, 338] width 31 height 19
click at [495, 338] on button at bounding box center [631, 338] width 16 height 19
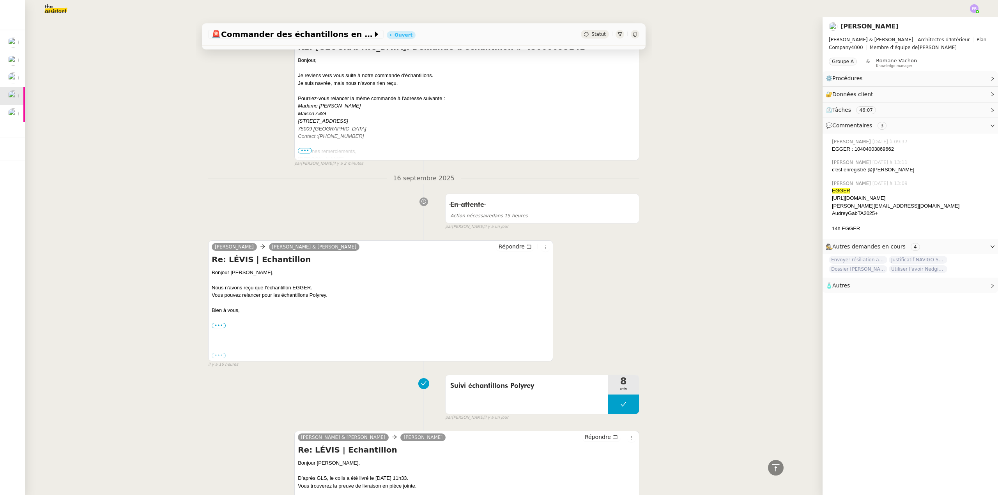
scroll to position [156, 0]
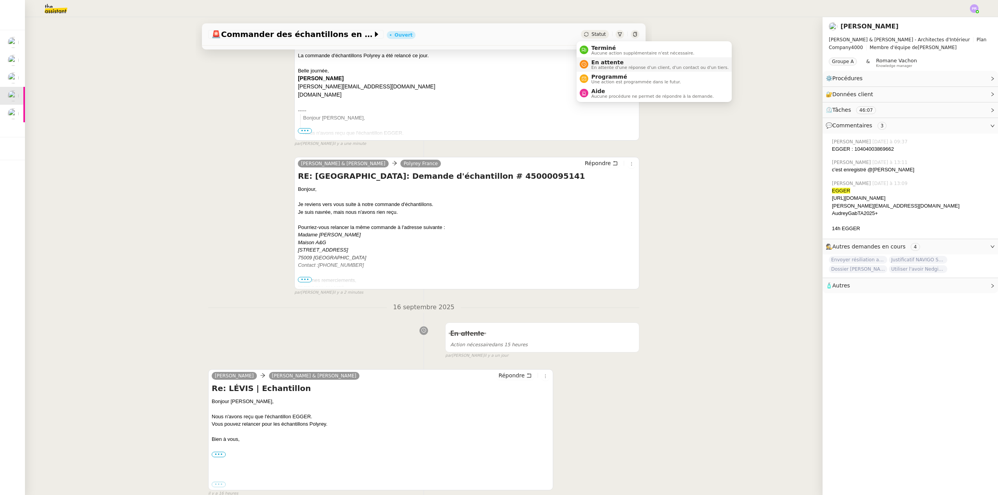
click at [495, 62] on span "En attente" at bounding box center [659, 62] width 137 height 6
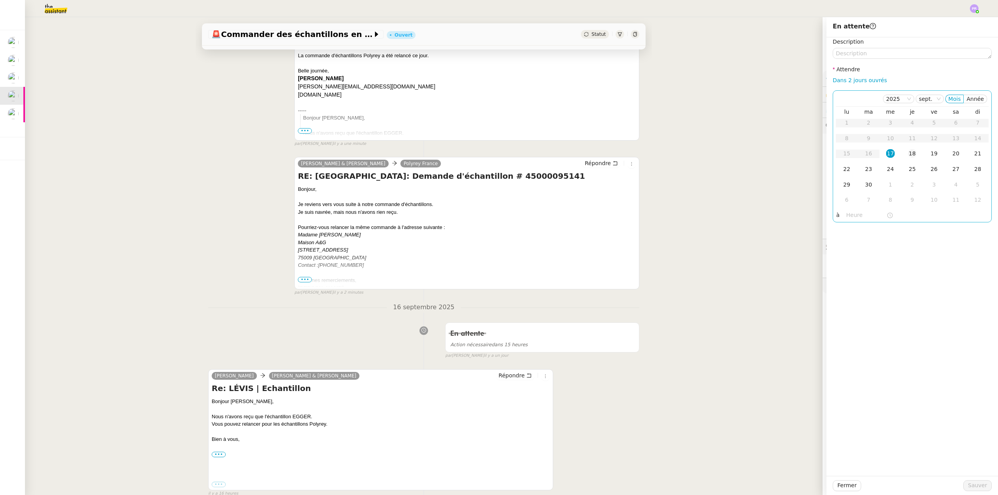
click at [495, 152] on div "18" at bounding box center [912, 153] width 9 height 9
click at [495, 344] on span "Sauver" at bounding box center [977, 485] width 19 height 9
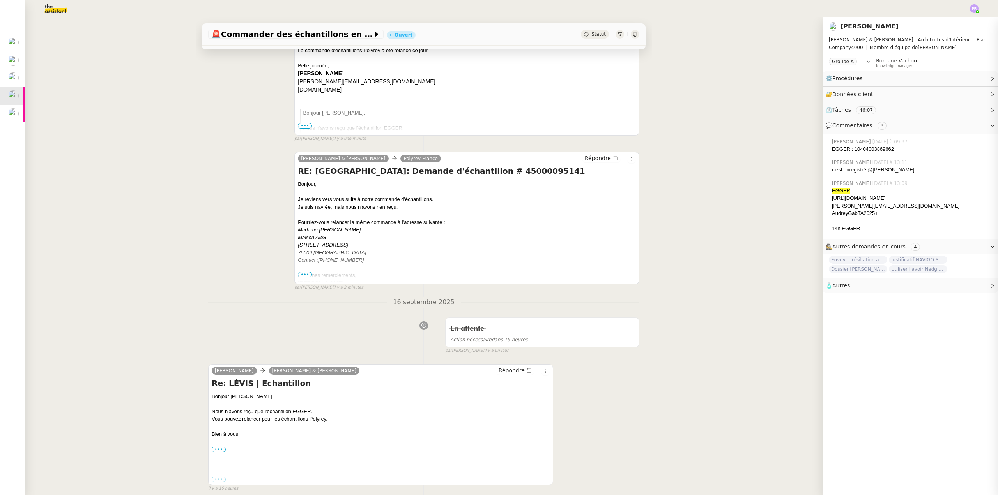
scroll to position [151, 0]
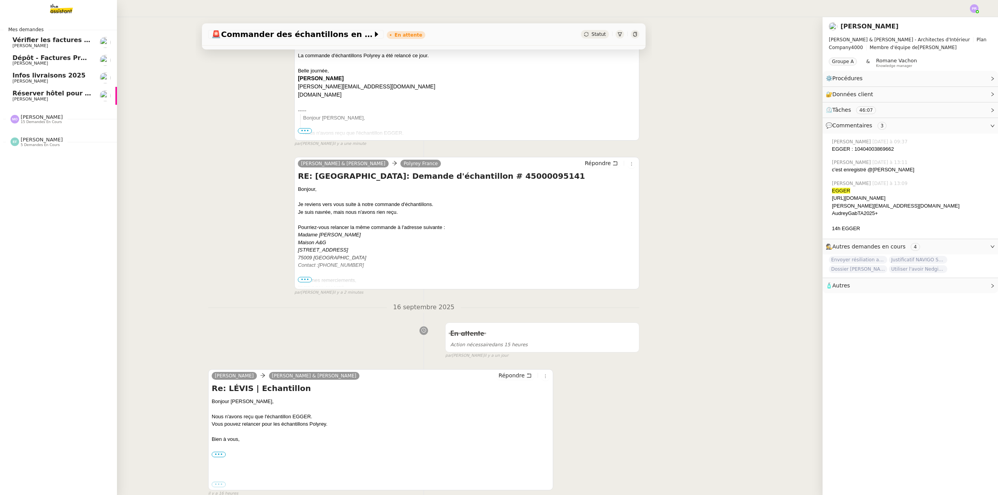
click at [69, 74] on span "Infos livraisons 2025" at bounding box center [48, 75] width 73 height 7
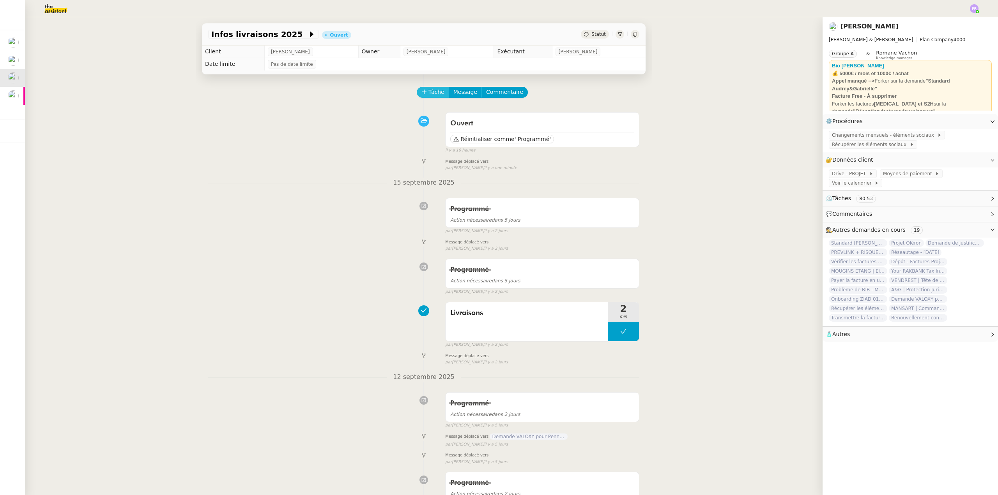
click at [428, 90] on span "Tâche" at bounding box center [436, 92] width 16 height 9
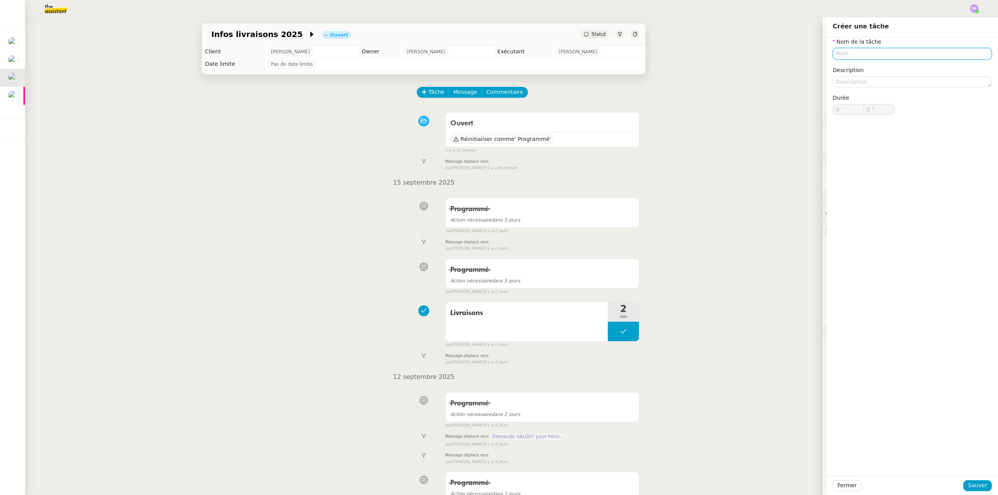
click at [495, 52] on input "text" at bounding box center [912, 53] width 159 height 11
click at [495, 69] on div "Livraisons" at bounding box center [906, 68] width 153 height 7
type input "Livraisons"
click at [495, 344] on span "Sauver" at bounding box center [977, 485] width 19 height 9
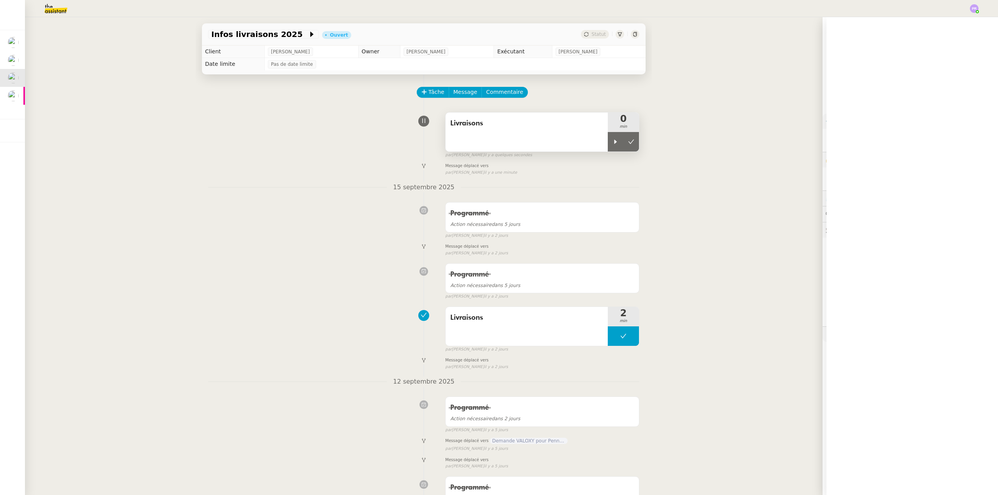
click at [495, 143] on div "Livraisons" at bounding box center [526, 132] width 162 height 39
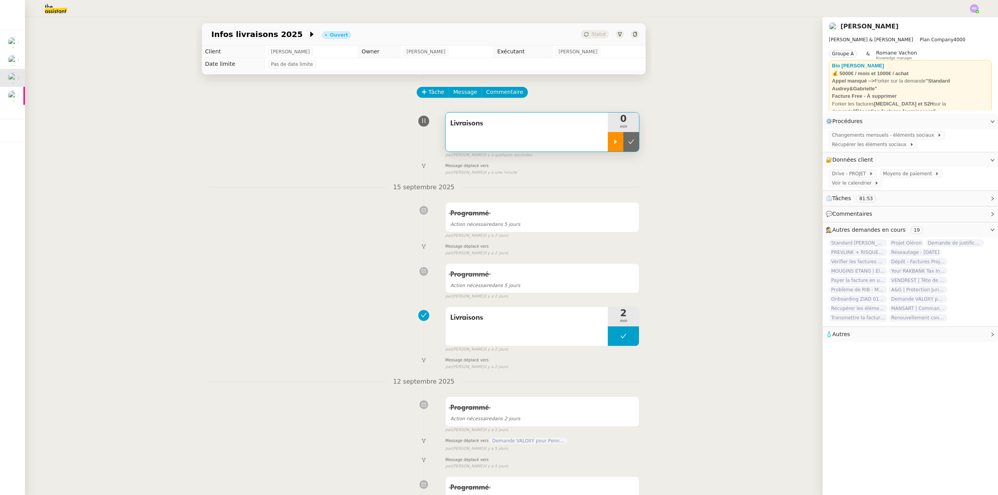
click at [495, 141] on icon at bounding box center [615, 142] width 6 height 6
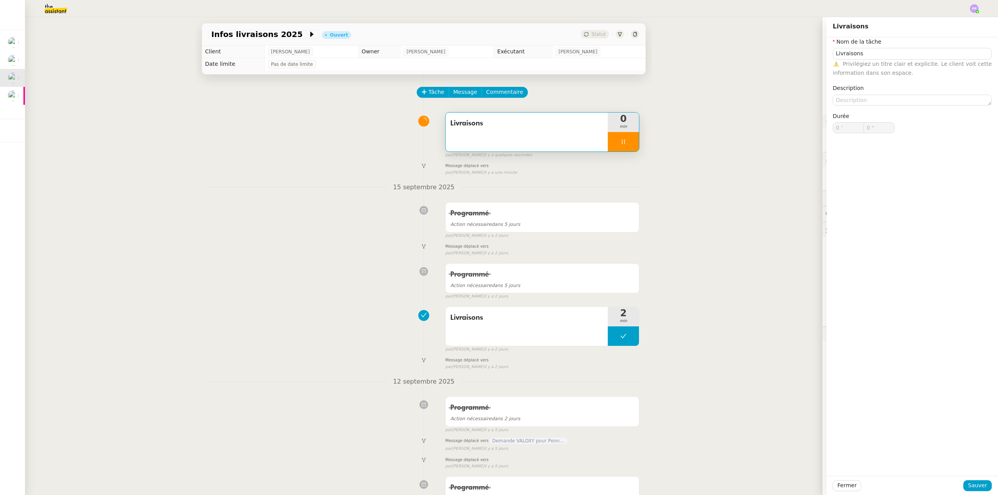
type input "Livraisons"
type input "0 '"
type input "0 ""
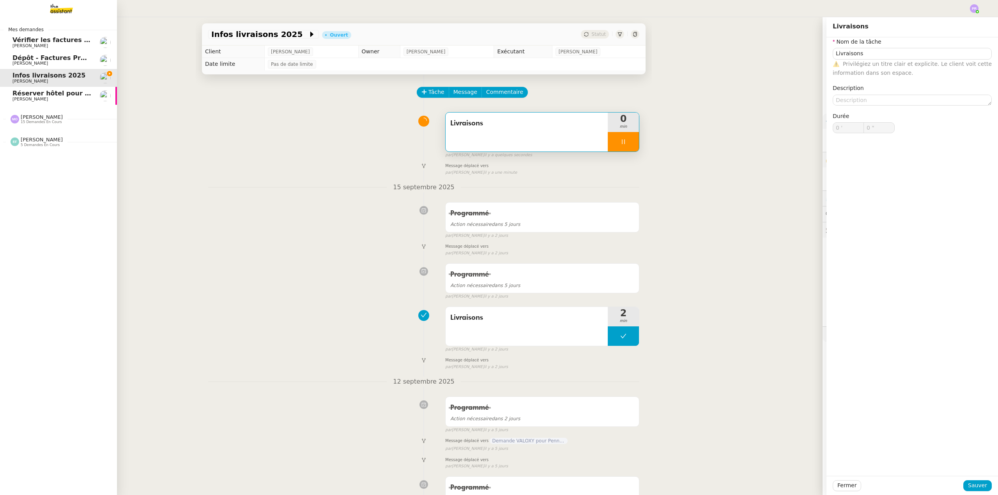
type input "Livraisons"
type input "0 '"
click at [55, 122] on span "15 demandes en cours" at bounding box center [41, 122] width 41 height 4
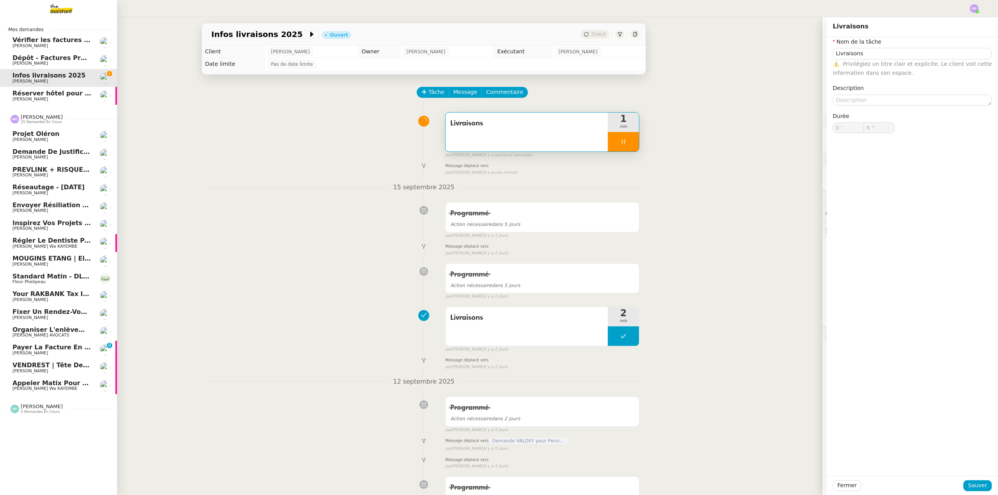
type input "7 ""
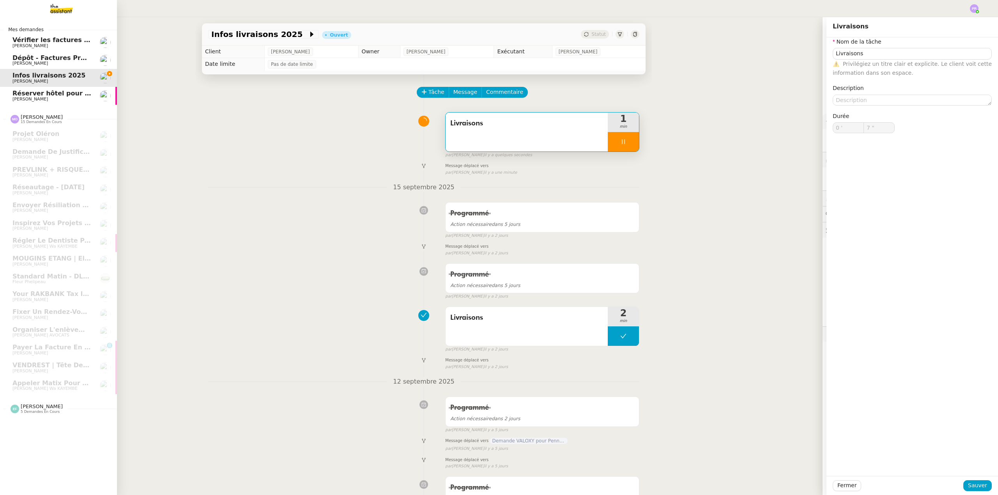
click at [68, 60] on span "Dépôt - Factures Projets" at bounding box center [54, 57] width 85 height 7
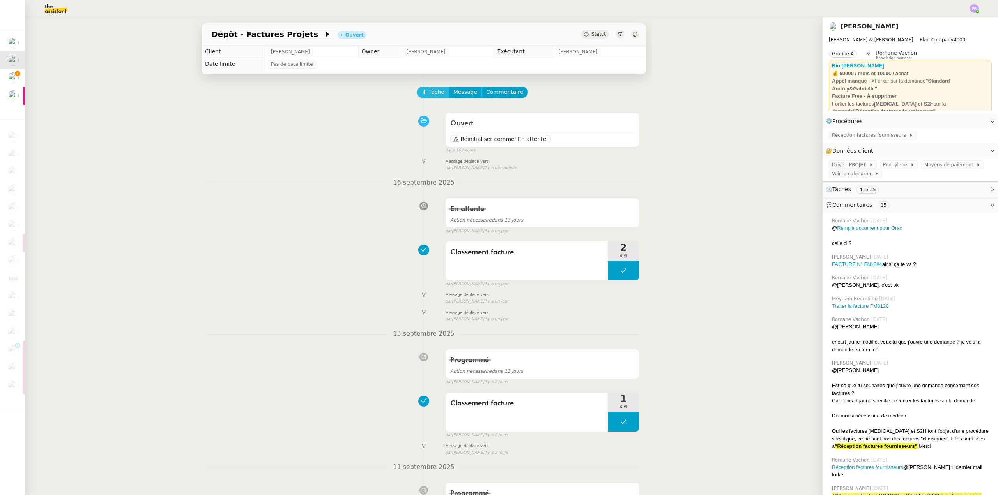
click at [430, 94] on span "Tâche" at bounding box center [436, 92] width 16 height 9
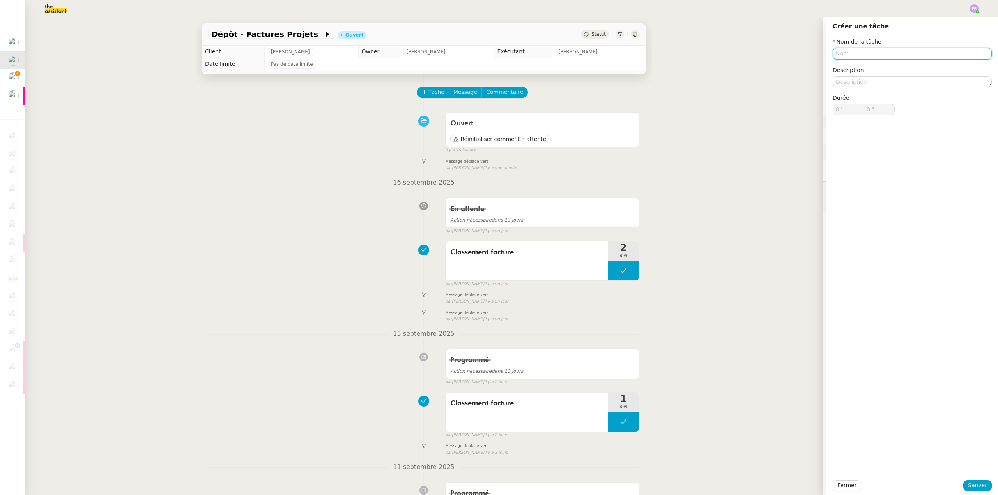
click at [495, 54] on input "text" at bounding box center [912, 53] width 159 height 11
click at [495, 101] on div "🗃️ Classement de justificatifs" at bounding box center [908, 100] width 150 height 7
type input "Classement de justificatifs"
click at [495, 344] on span "Sauver" at bounding box center [977, 485] width 19 height 9
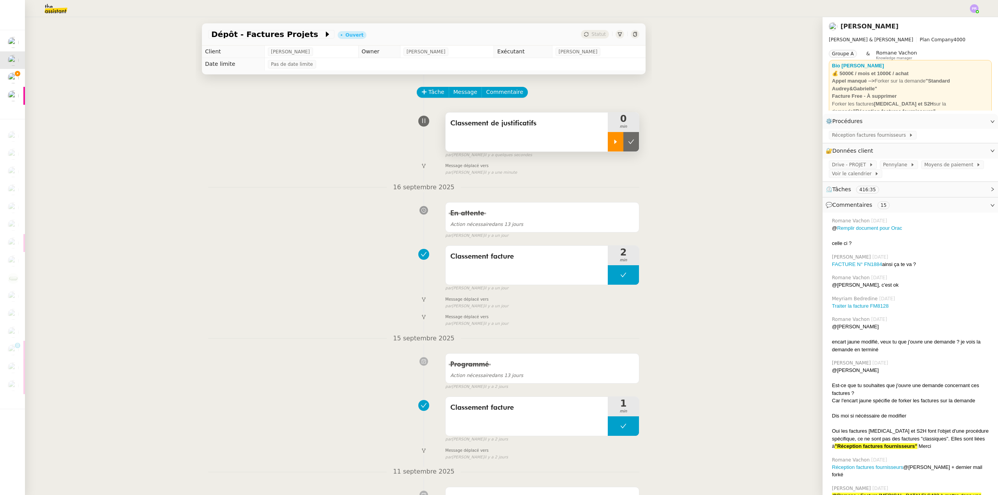
click at [495, 144] on div at bounding box center [616, 141] width 16 height 19
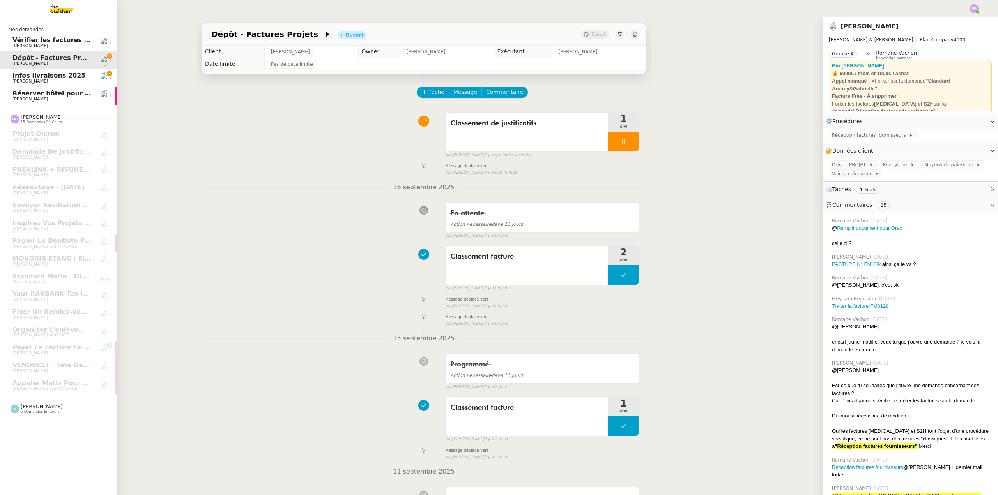
click at [56, 44] on span "[PERSON_NAME]" at bounding box center [51, 46] width 79 height 5
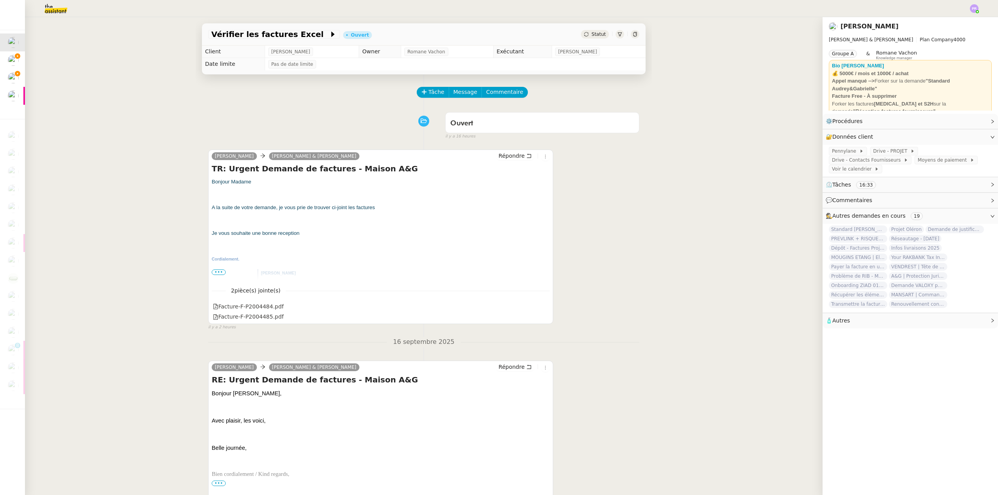
click at [212, 272] on span "•••" at bounding box center [219, 272] width 14 height 5
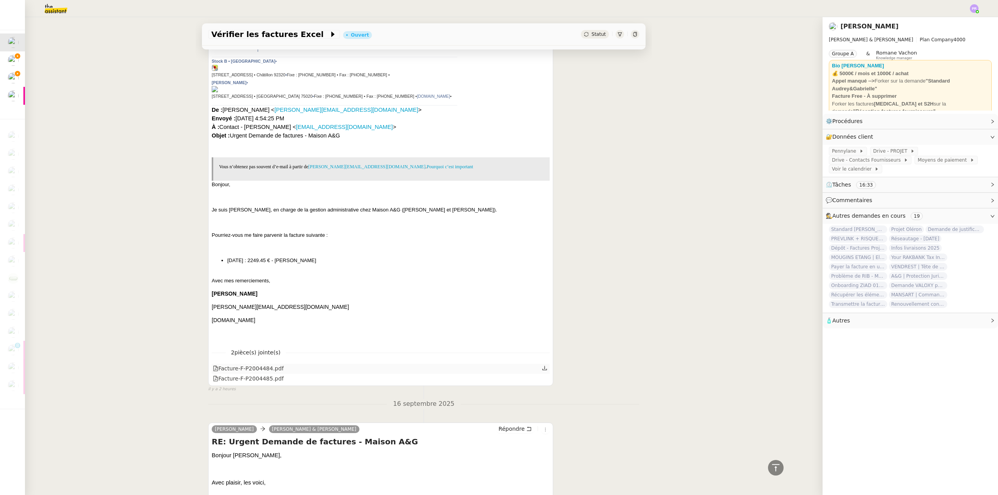
scroll to position [312, 0]
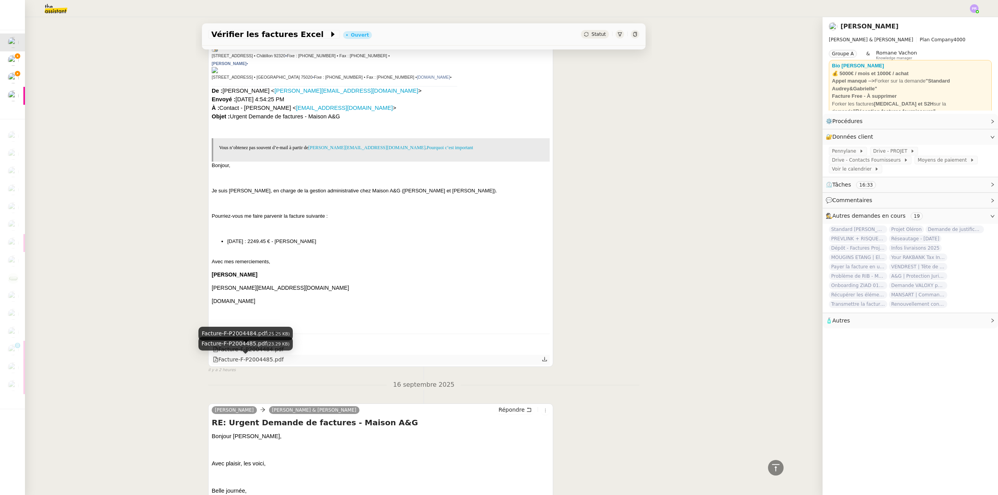
click at [245, 344] on div "Facture-F-P2004485.pdf" at bounding box center [248, 359] width 71 height 9
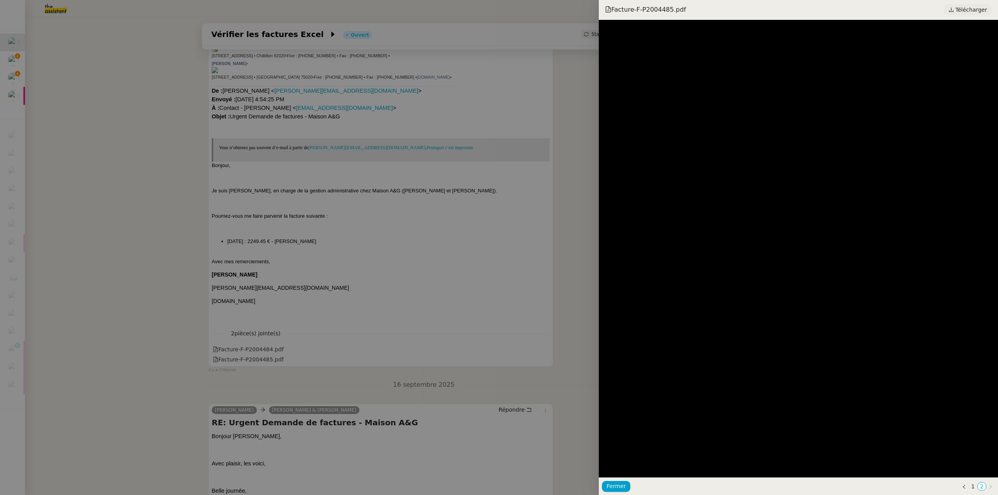
click at [495, 11] on span "Télécharger" at bounding box center [971, 10] width 32 height 10
click at [140, 197] on div at bounding box center [499, 247] width 998 height 495
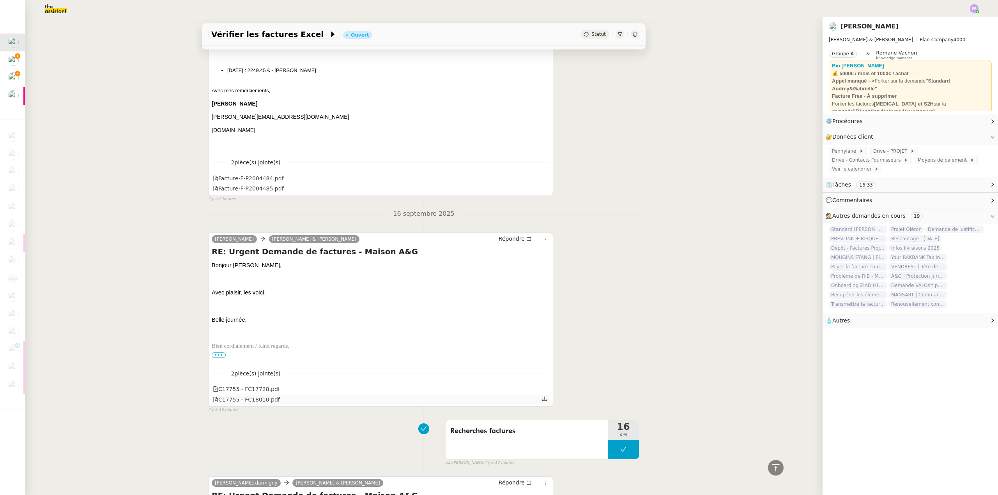
scroll to position [585, 0]
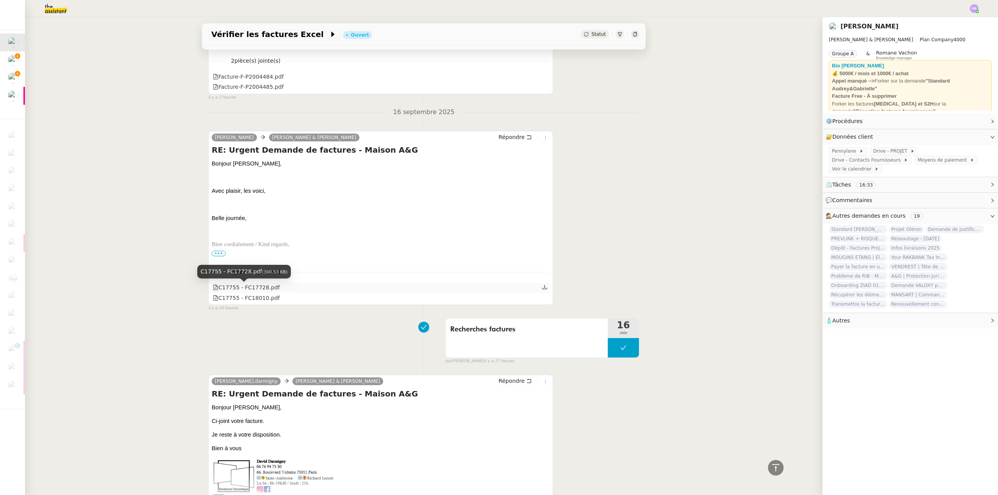
click at [260, 288] on div "C17755 - FC17728.pdf" at bounding box center [246, 287] width 67 height 9
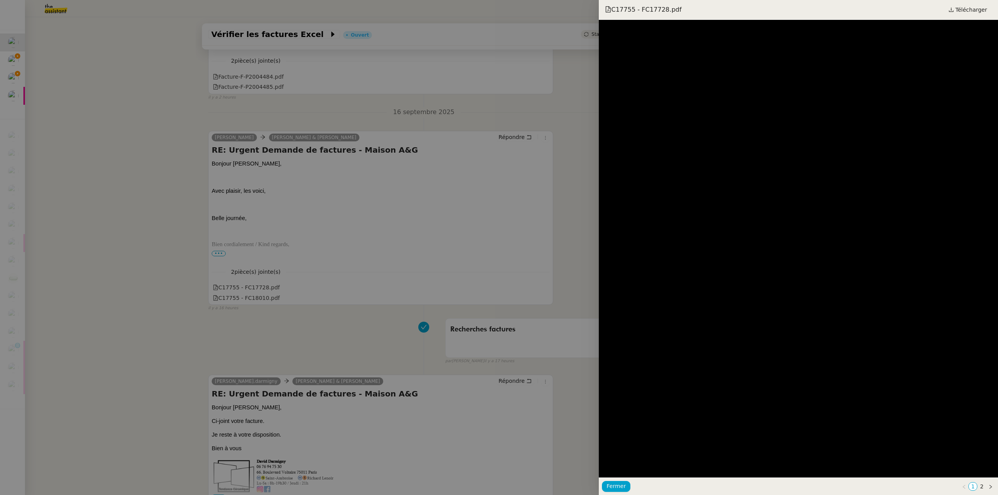
click at [495, 18] on div "C17755 - FC17728.pdf Télécharger" at bounding box center [798, 10] width 399 height 20
click at [495, 9] on span "Télécharger" at bounding box center [971, 10] width 32 height 10
click at [198, 304] on div at bounding box center [499, 247] width 998 height 495
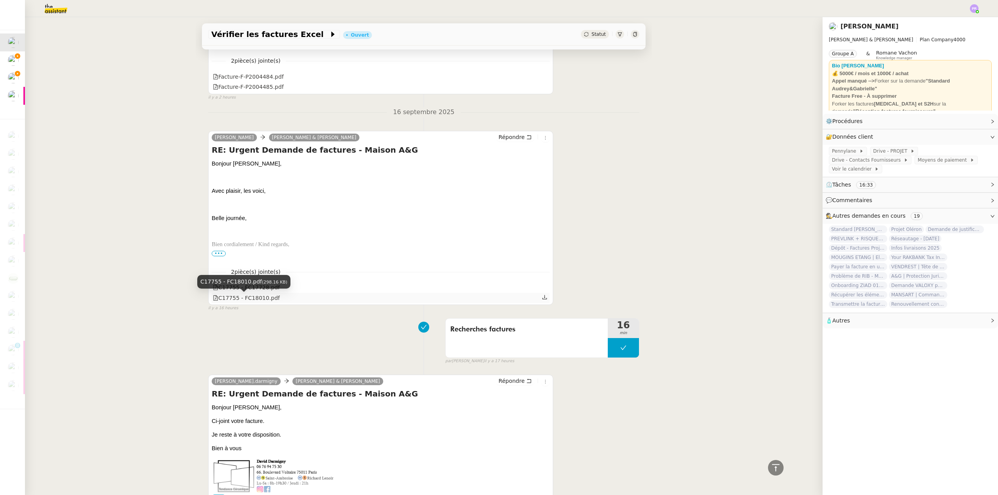
click at [243, 299] on div "C17755 - FC18010.pdf" at bounding box center [246, 298] width 67 height 9
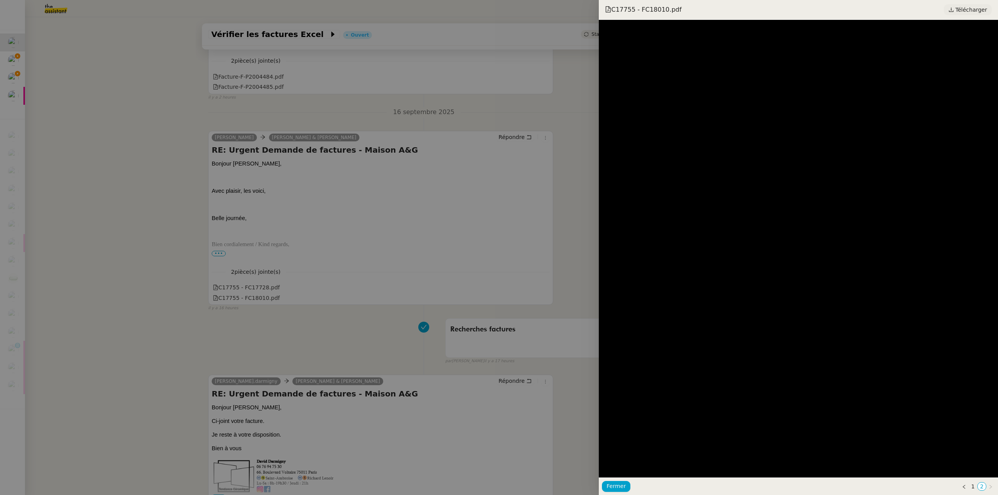
click at [495, 13] on span "Télécharger" at bounding box center [971, 10] width 32 height 10
drag, startPoint x: 125, startPoint y: 228, endPoint x: 279, endPoint y: 267, distance: 159.5
click at [126, 228] on div at bounding box center [499, 247] width 998 height 495
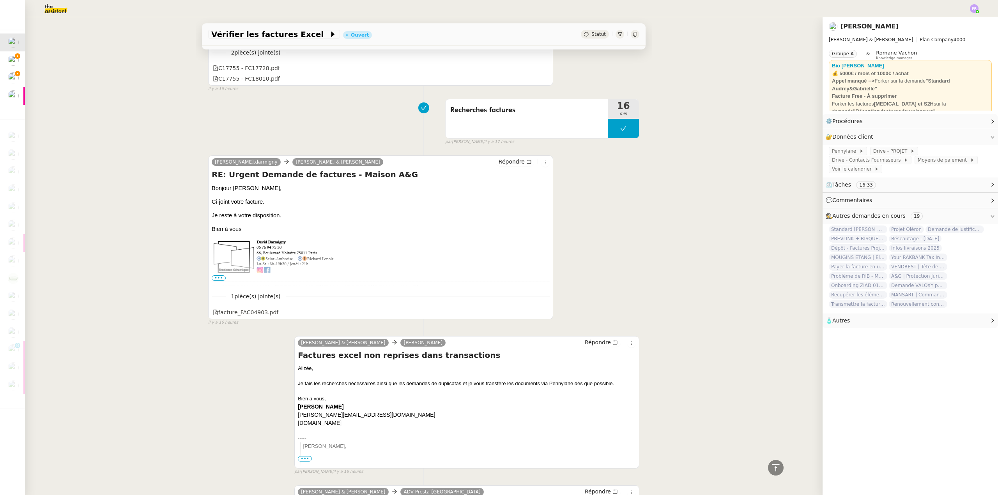
scroll to position [818, 0]
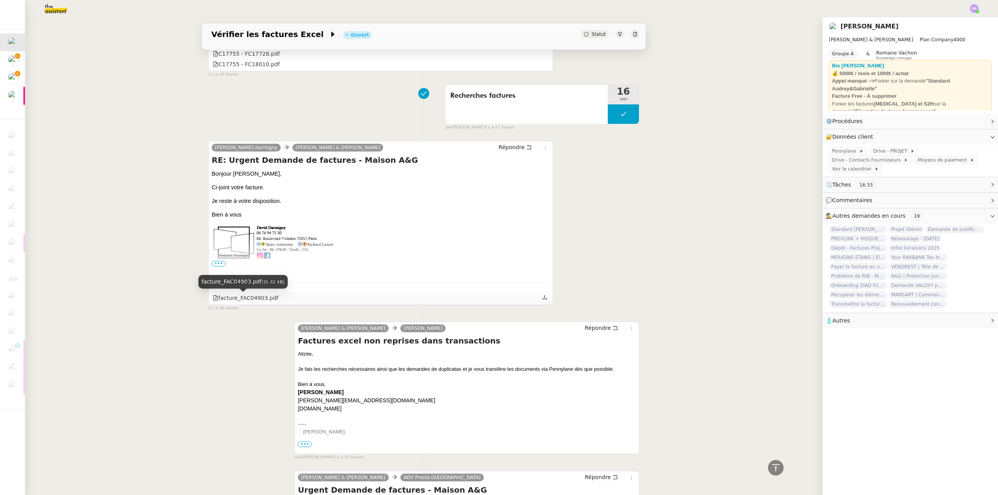
click at [243, 298] on div "facture_FAC04903.pdf" at bounding box center [245, 298] width 65 height 9
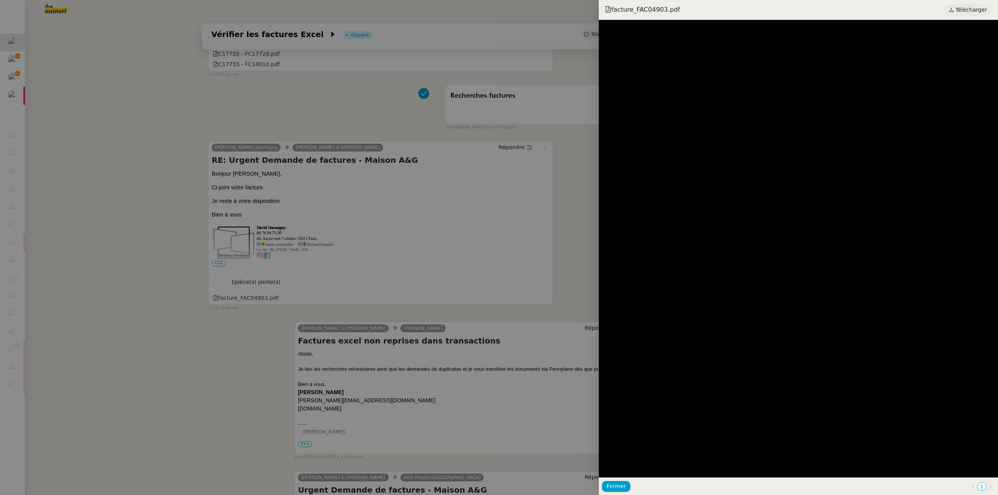
click at [495, 11] on span "Télécharger" at bounding box center [971, 10] width 32 height 10
drag, startPoint x: 79, startPoint y: 62, endPoint x: 22, endPoint y: 67, distance: 57.6
click at [79, 62] on div at bounding box center [499, 247] width 998 height 495
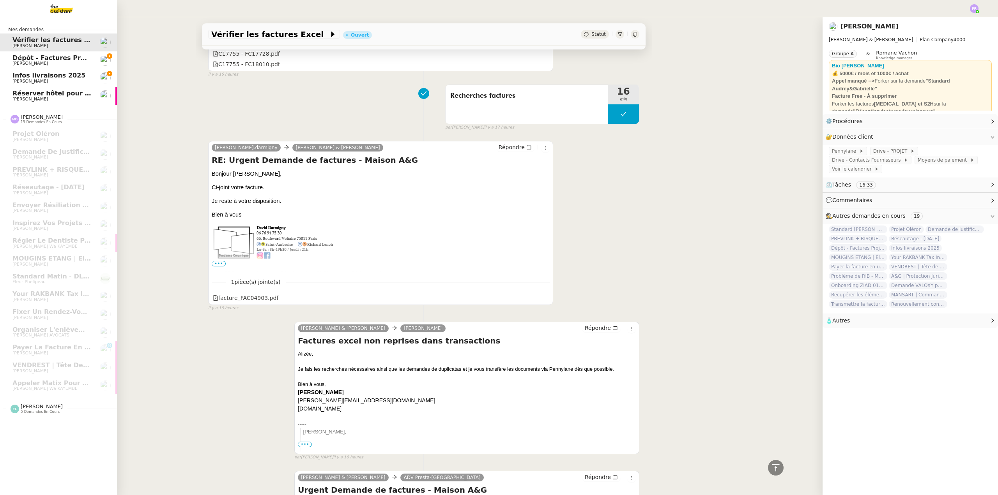
click at [20, 72] on span "Infos livraisons 2025" at bounding box center [48, 75] width 73 height 7
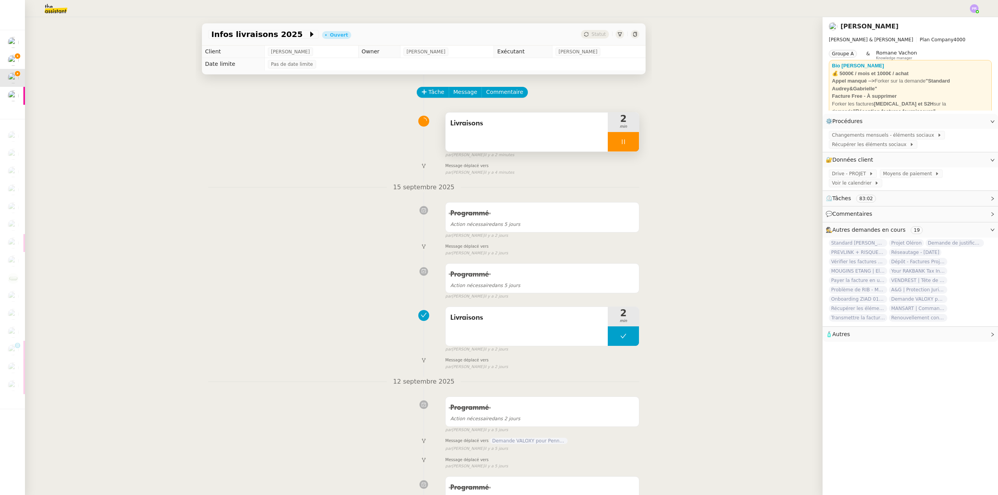
click at [495, 140] on icon at bounding box center [623, 142] width 6 height 6
click at [495, 142] on icon at bounding box center [631, 142] width 6 height 6
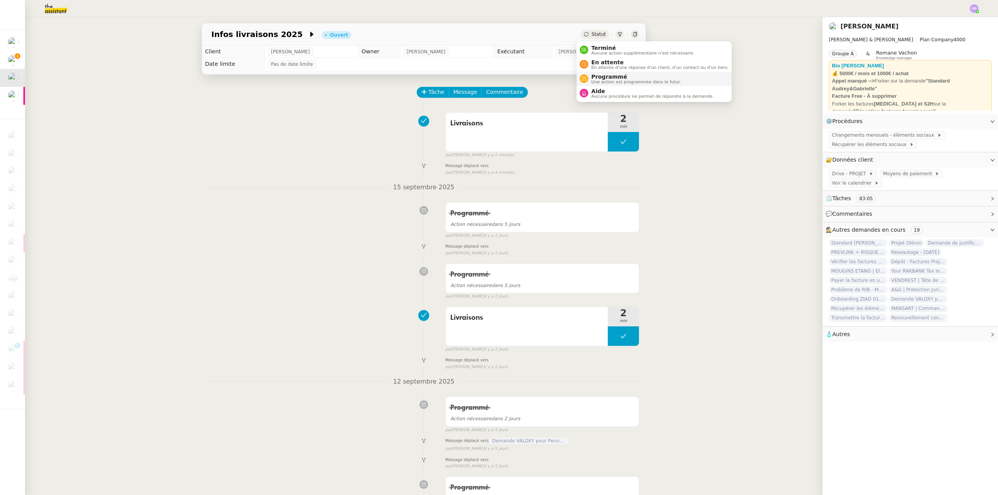
click at [495, 74] on span "Programmé" at bounding box center [636, 77] width 90 height 6
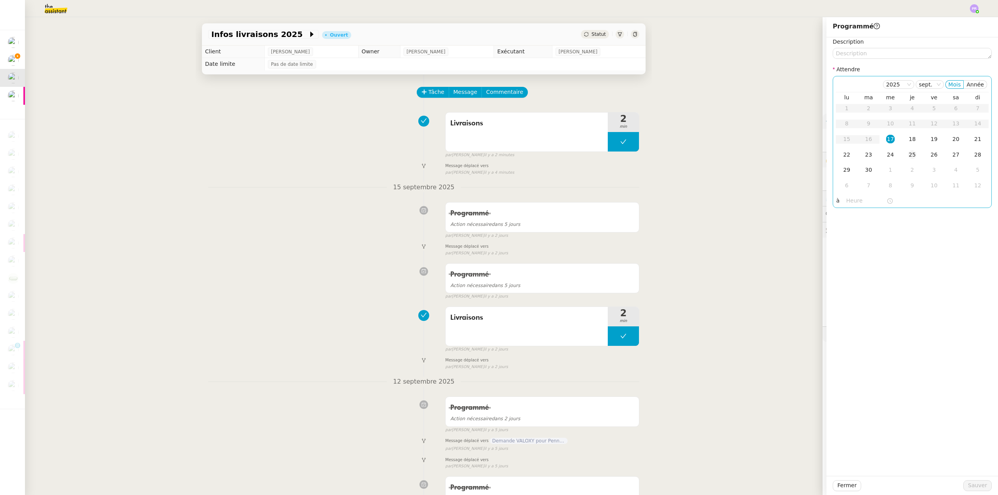
click at [495, 154] on div "25" at bounding box center [912, 154] width 9 height 9
click at [495, 344] on span "Sauver" at bounding box center [977, 485] width 19 height 9
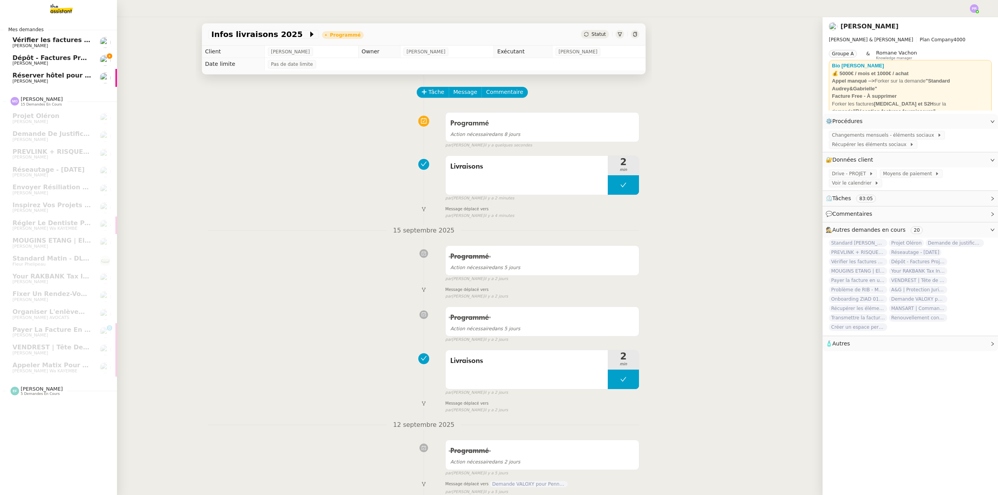
click at [67, 57] on span "Dépôt - Factures Projets" at bounding box center [54, 57] width 85 height 7
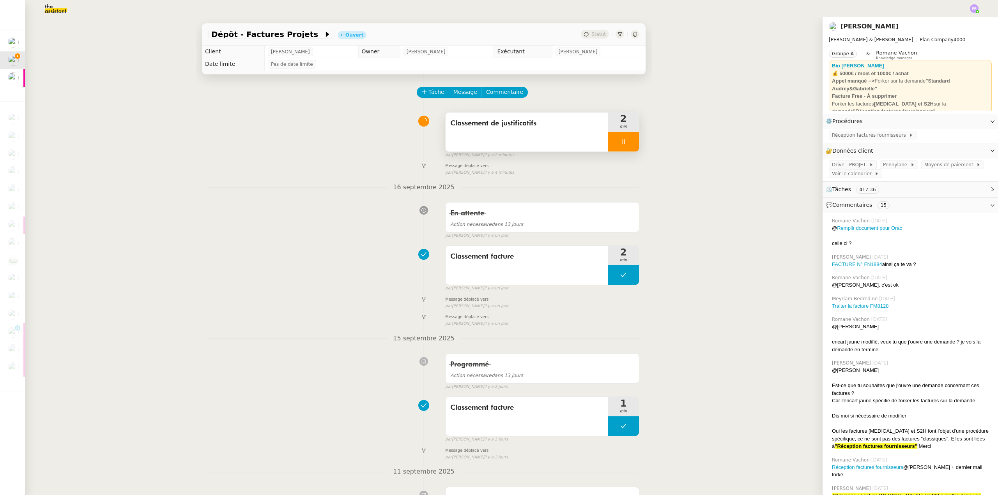
click at [495, 142] on div at bounding box center [623, 141] width 31 height 19
click at [495, 143] on icon at bounding box center [631, 142] width 6 height 4
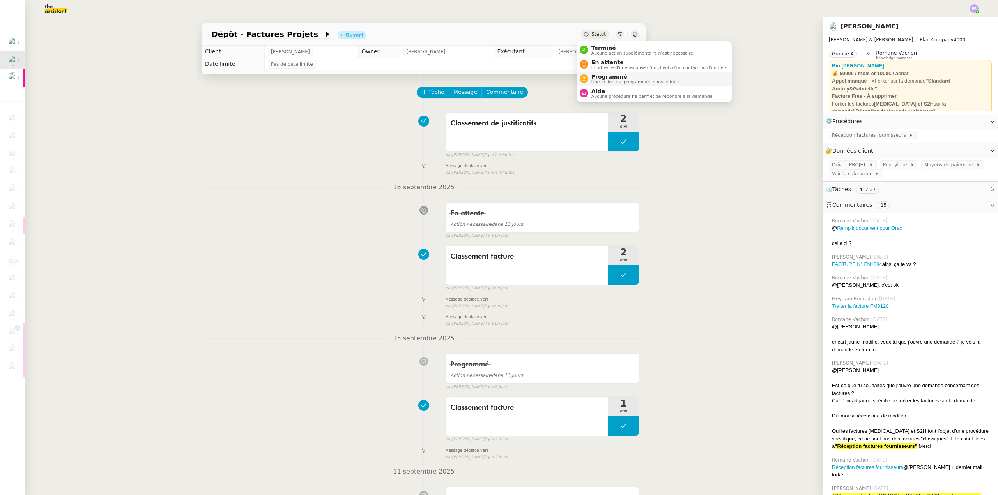
click at [495, 80] on span "Une action est programmée dans le futur." at bounding box center [636, 82] width 90 height 4
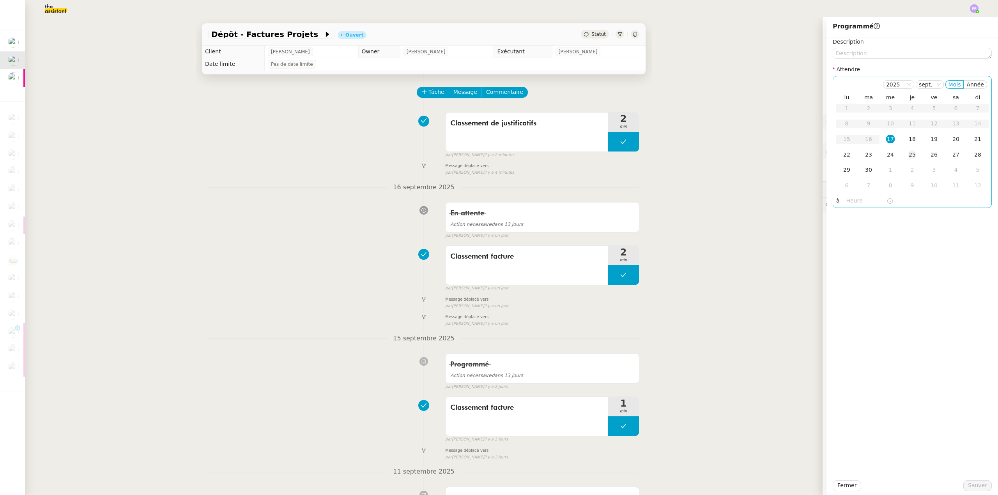
click at [495, 155] on div "25" at bounding box center [912, 154] width 9 height 9
click at [495, 344] on span "Sauver" at bounding box center [977, 485] width 19 height 9
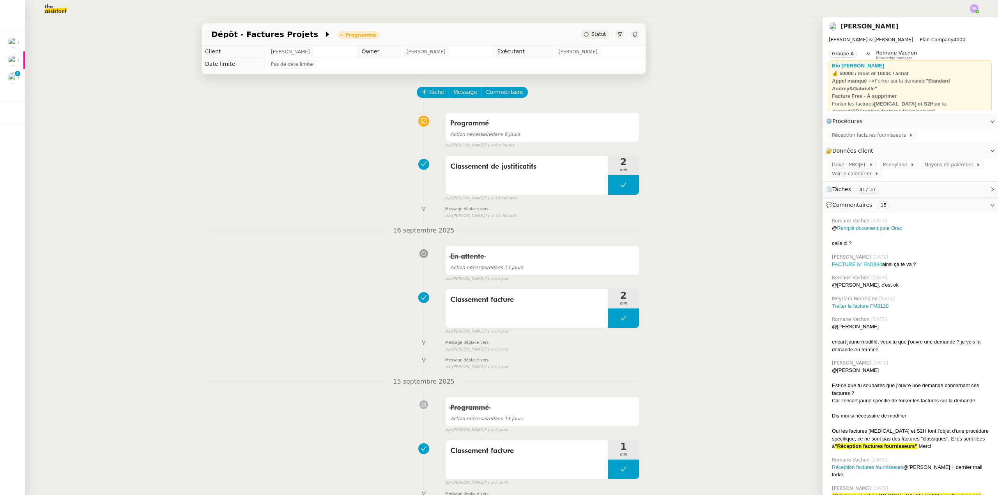
click at [94, 87] on div "Dépôt - Factures Projets Programmé Statut Client [PERSON_NAME] Owner [PERSON_NA…" at bounding box center [423, 256] width 797 height 478
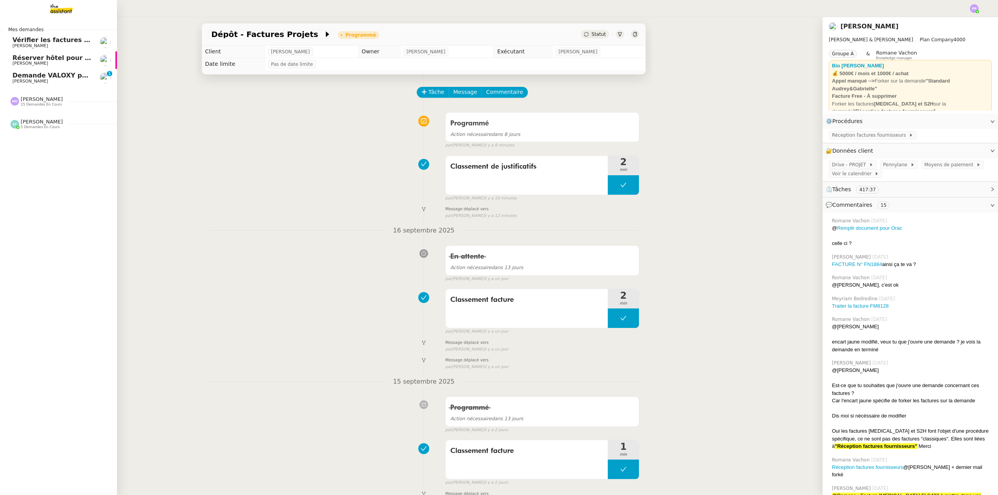
click at [58, 81] on span "[PERSON_NAME]" at bounding box center [51, 81] width 79 height 5
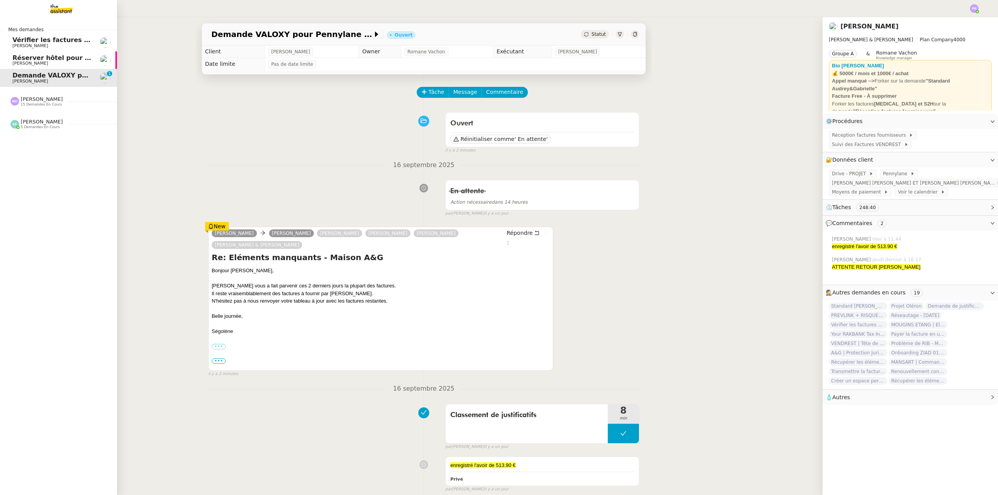
click at [65, 125] on nz-divider "[PERSON_NAME] 5 demandes en cours" at bounding box center [61, 124] width 117 height 10
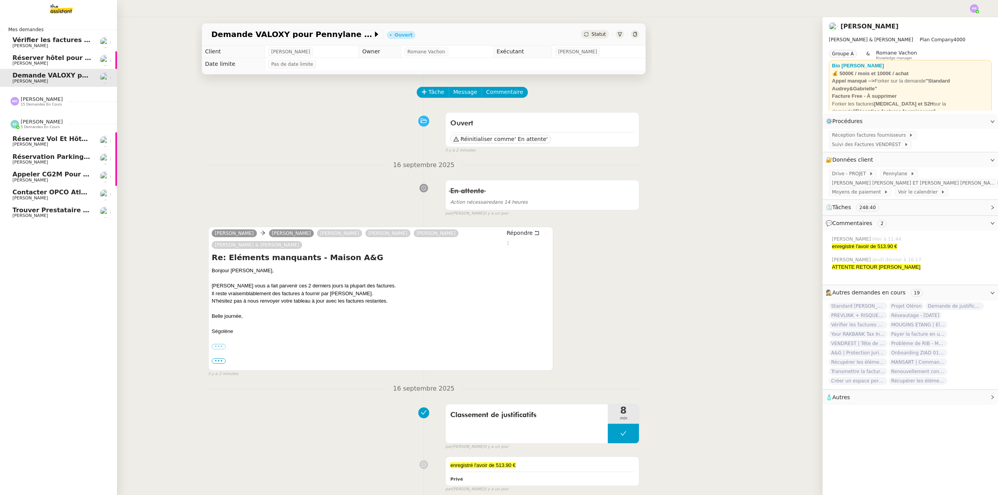
click at [67, 155] on span "Réservation parking à [GEOGRAPHIC_DATA]" at bounding box center [89, 156] width 154 height 7
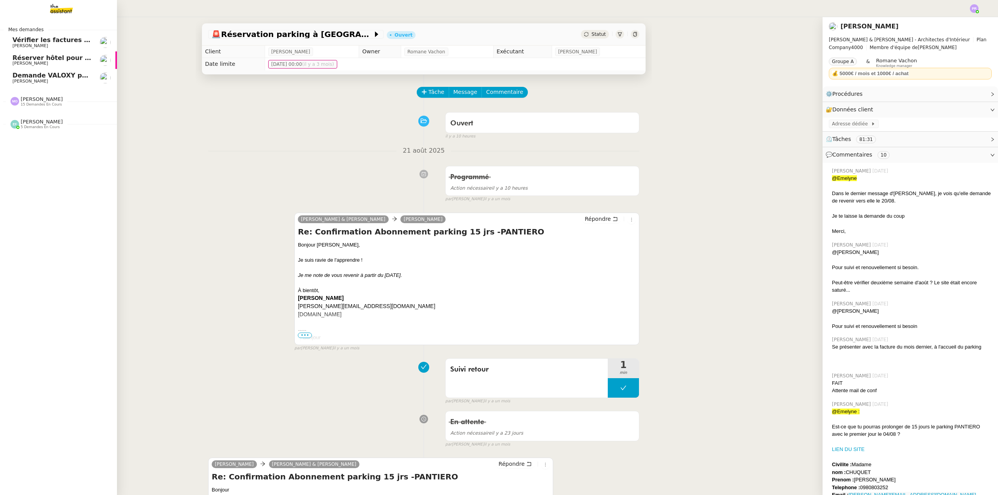
click at [53, 125] on div "[PERSON_NAME] 5 demandes en cours" at bounding box center [42, 124] width 42 height 10
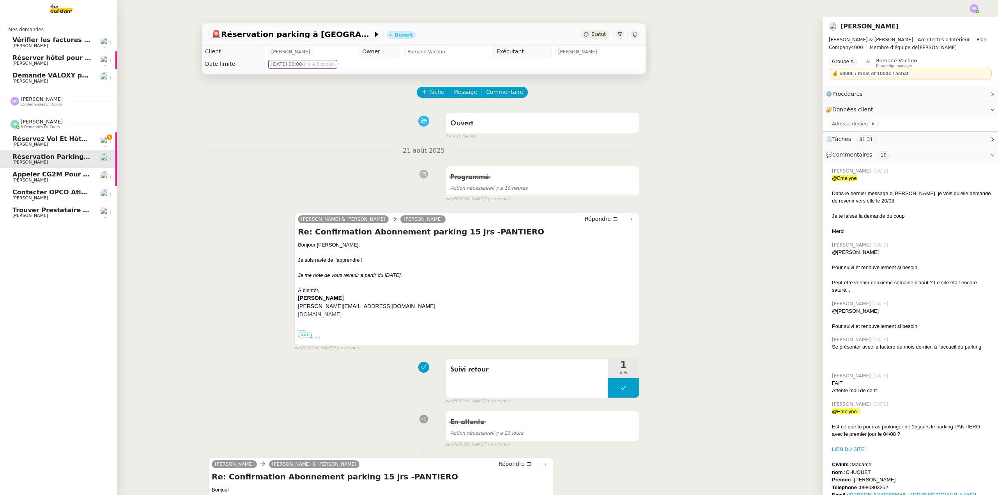
click at [73, 138] on span "Réservez vol et hôtel pour [GEOGRAPHIC_DATA] / [GEOGRAPHIC_DATA] // Banyan" at bounding box center [154, 138] width 284 height 7
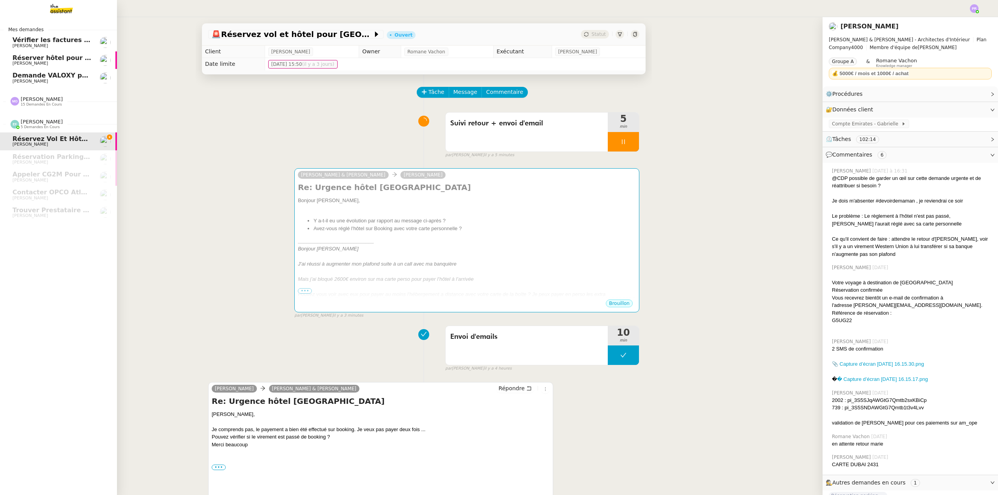
click at [69, 57] on span "Réserver hôtel pour 4 personnes" at bounding box center [69, 57] width 115 height 7
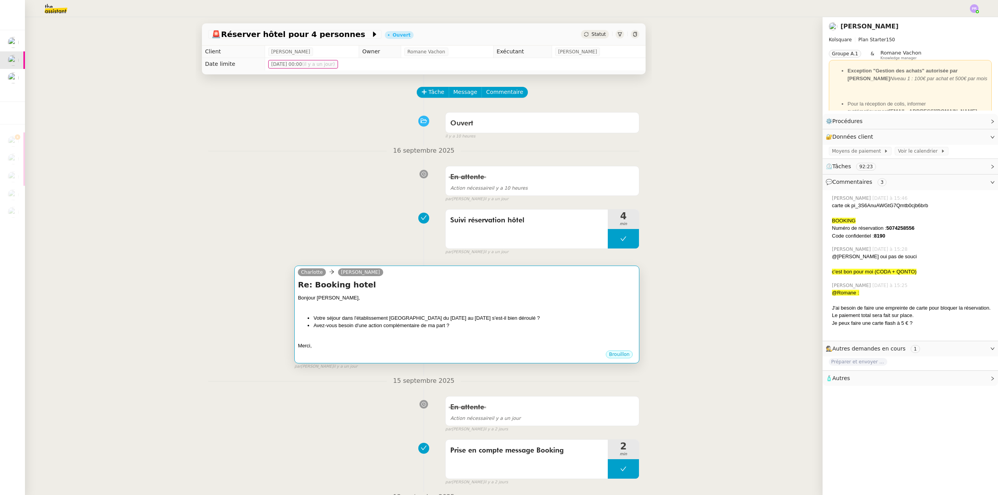
click at [381, 285] on h4 "Re: Booking hotel" at bounding box center [467, 284] width 338 height 11
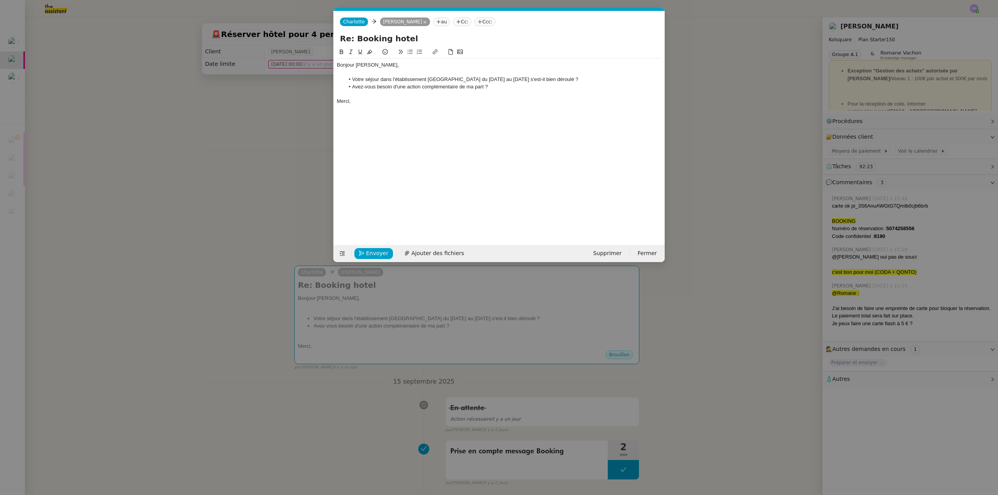
scroll to position [0, 16]
click at [378, 253] on span "Envoyer" at bounding box center [377, 253] width 22 height 9
click at [378, 253] on span "Confirmer l'envoi" at bounding box center [389, 253] width 47 height 9
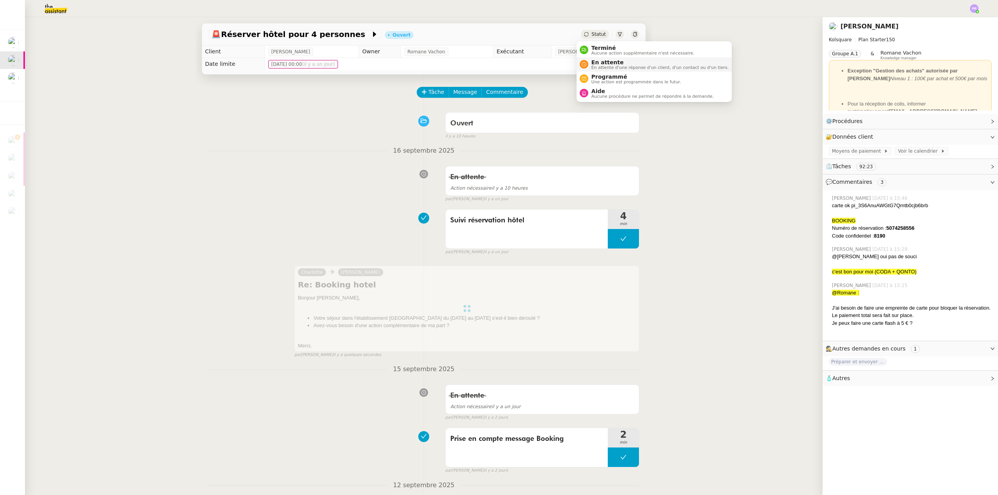
click at [495, 64] on span "En attente" at bounding box center [659, 62] width 137 height 6
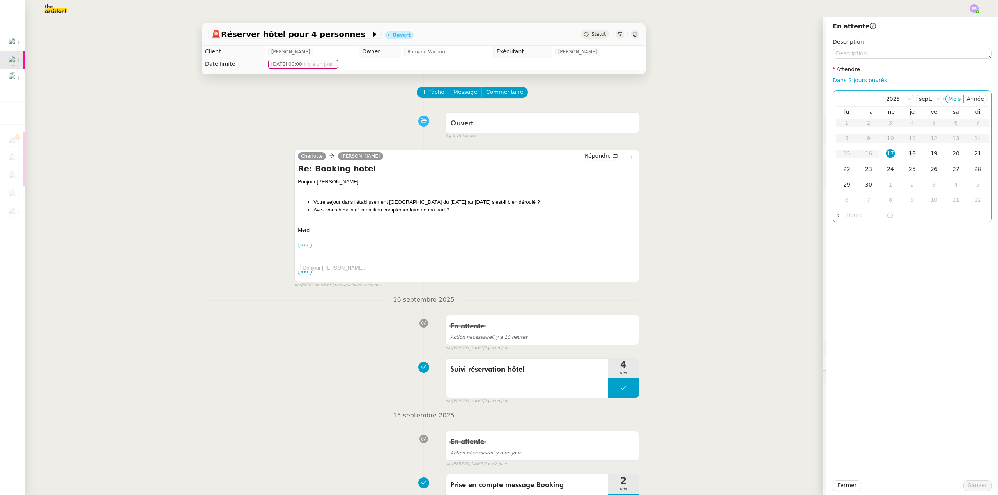
click at [495, 154] on div "18" at bounding box center [912, 153] width 9 height 9
click at [495, 344] on button "Sauver" at bounding box center [977, 486] width 28 height 11
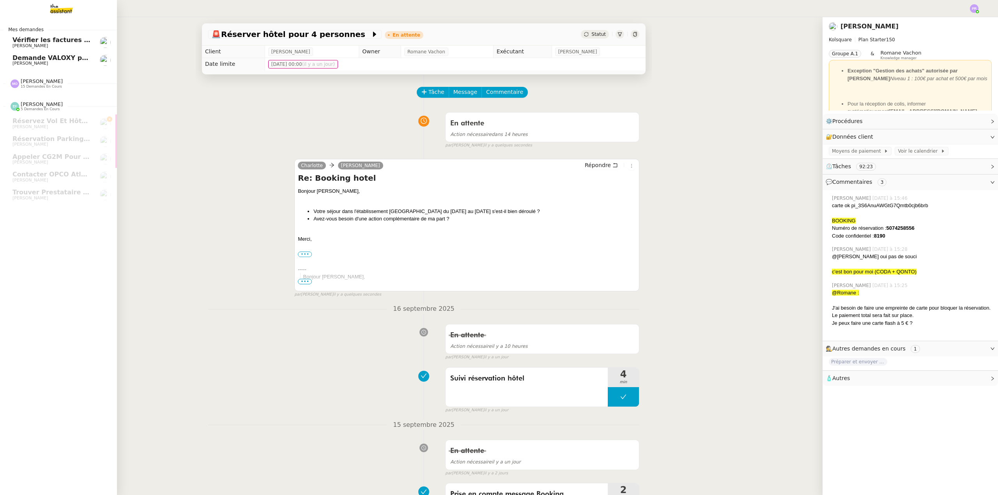
click at [56, 83] on div "[PERSON_NAME] 15 demandes en cours" at bounding box center [42, 83] width 42 height 10
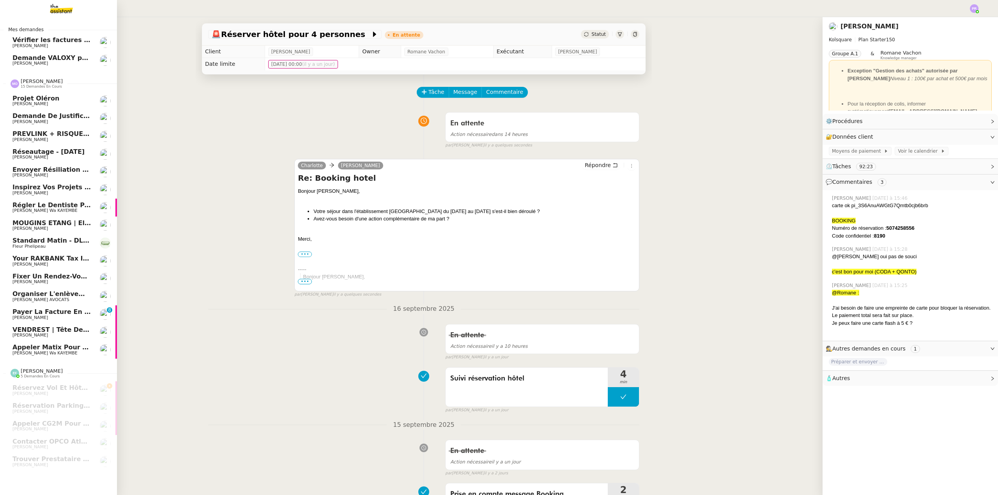
click at [55, 82] on div "[PERSON_NAME] 15 demandes en cours" at bounding box center [42, 83] width 42 height 10
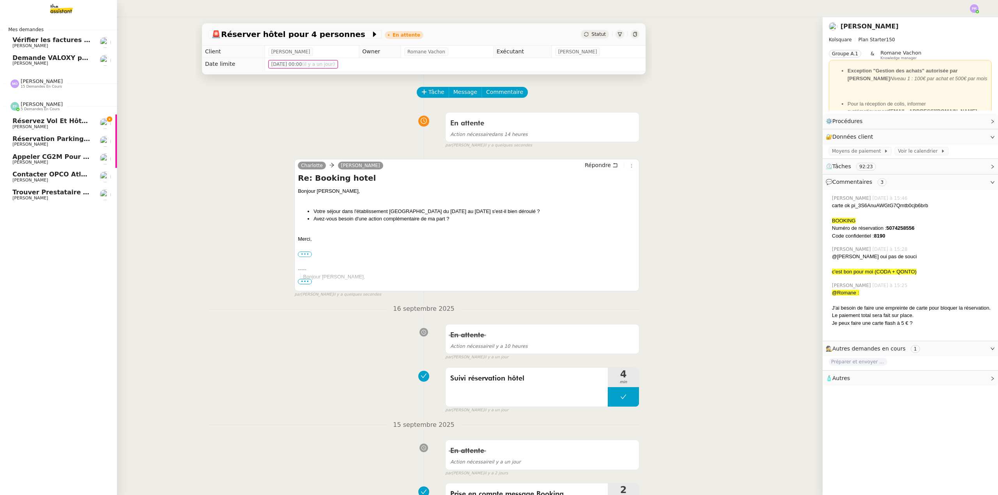
click at [73, 119] on span "Réservez vol et hôtel pour [GEOGRAPHIC_DATA] / [GEOGRAPHIC_DATA] // Banyan" at bounding box center [154, 120] width 284 height 7
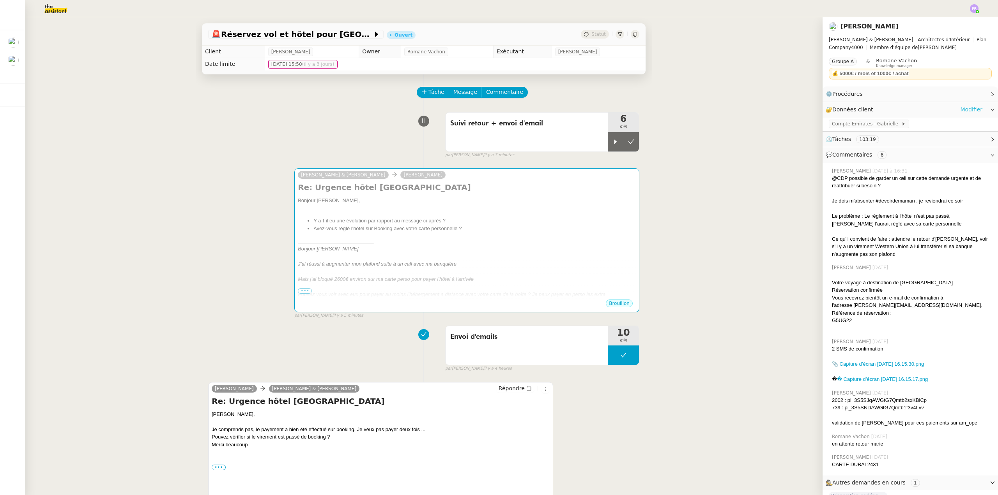
click at [495, 111] on link "Modifier" at bounding box center [971, 109] width 22 height 9
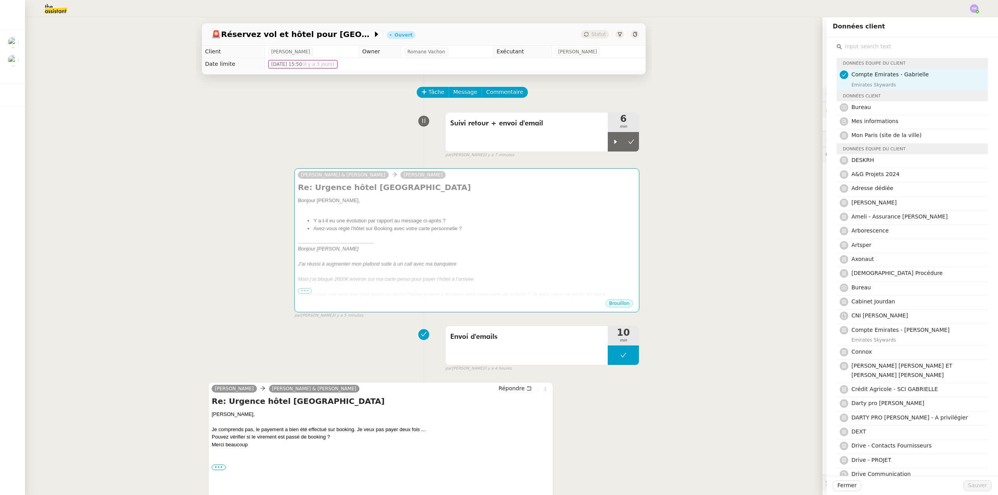
click at [495, 44] on input "text" at bounding box center [915, 46] width 146 height 11
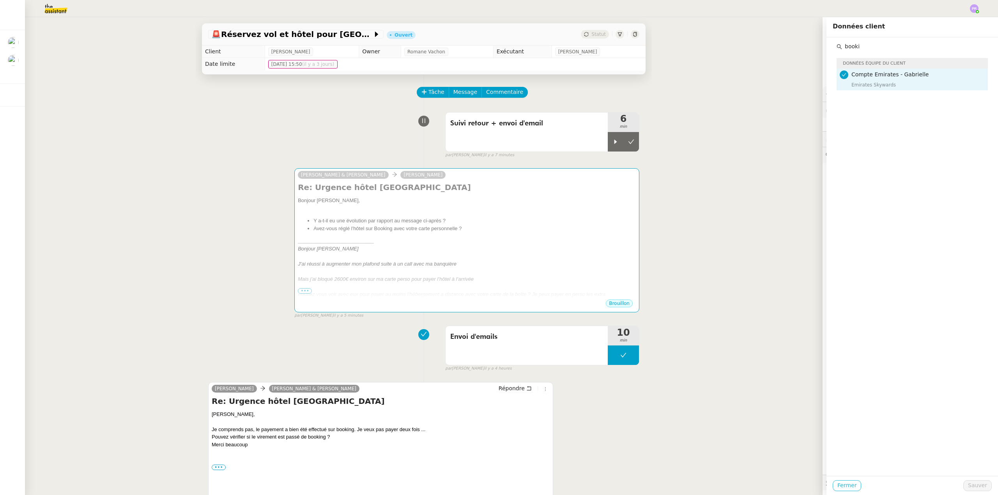
type input "booki"
click at [495, 344] on span "Fermer" at bounding box center [846, 485] width 19 height 9
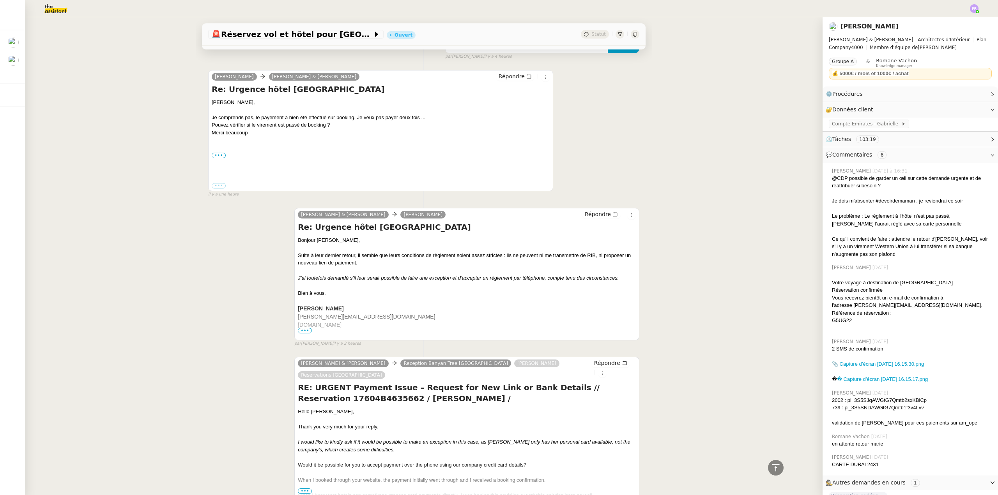
scroll to position [390, 0]
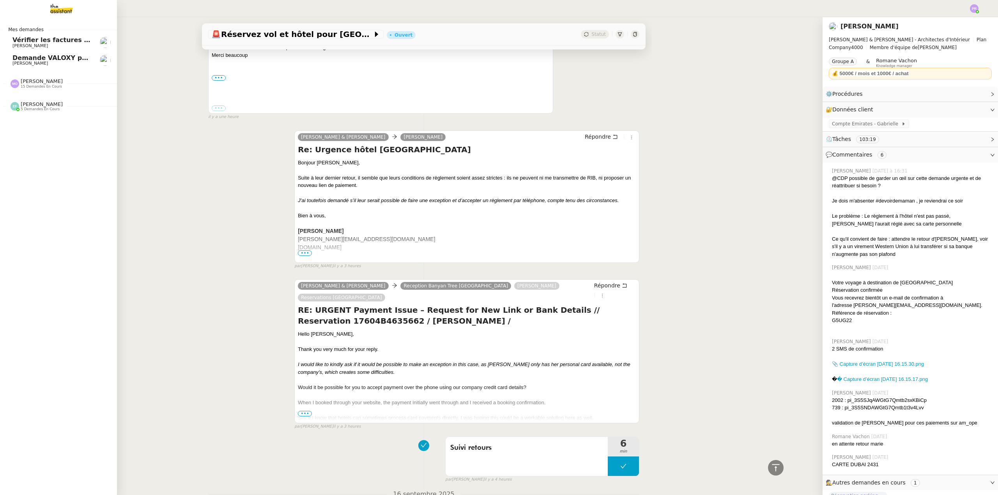
click at [72, 58] on span "Demande VALOXY pour Pennylane - Montants importants sans justificatifs" at bounding box center [142, 57] width 261 height 7
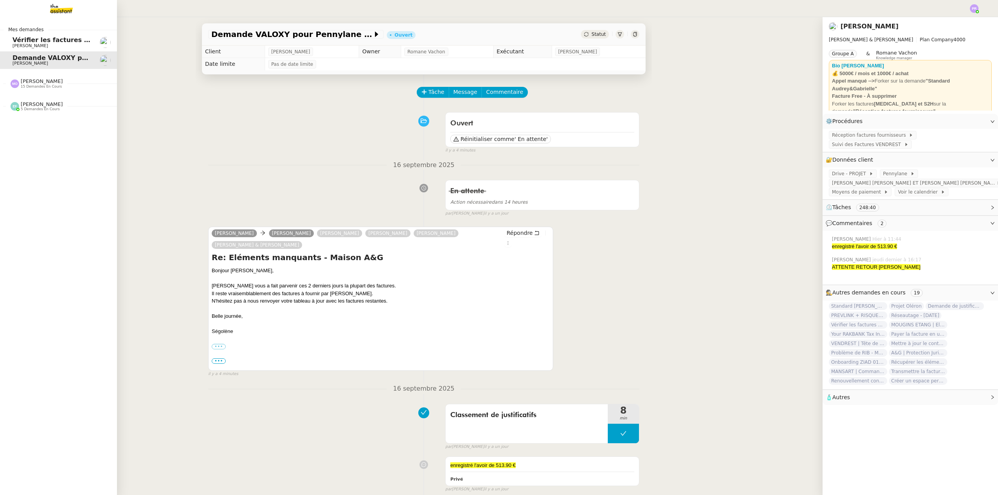
click at [42, 107] on span "[PERSON_NAME]" at bounding box center [42, 104] width 42 height 6
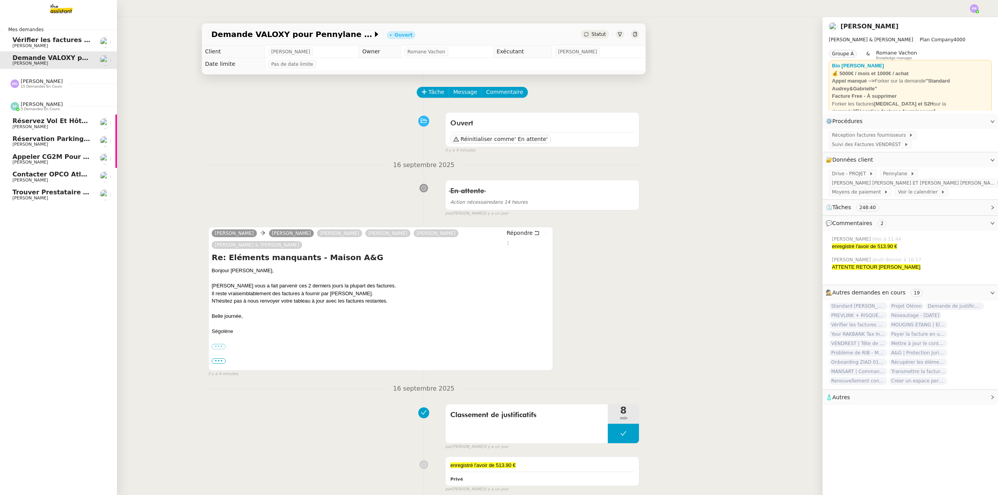
click at [60, 124] on span "Réservez vol et hôtel pour [GEOGRAPHIC_DATA] / [GEOGRAPHIC_DATA] // Banyan" at bounding box center [154, 120] width 284 height 7
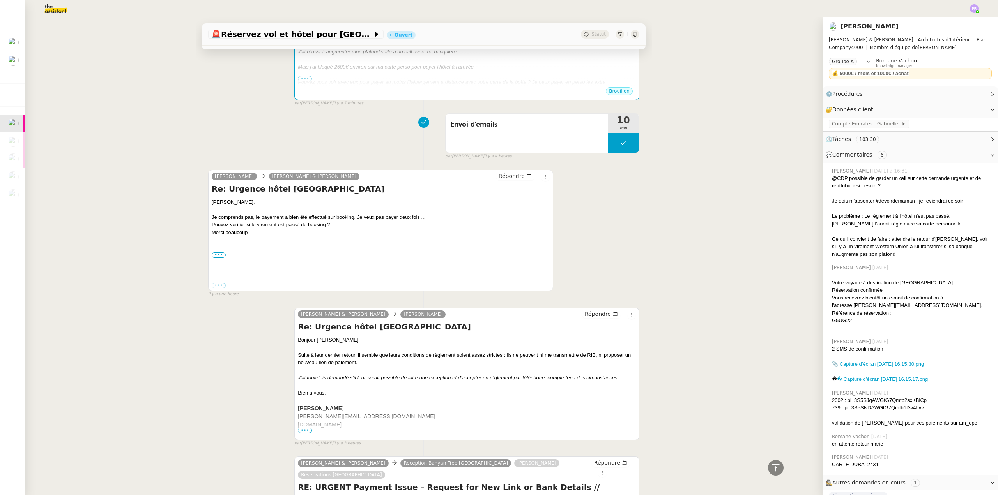
scroll to position [78, 0]
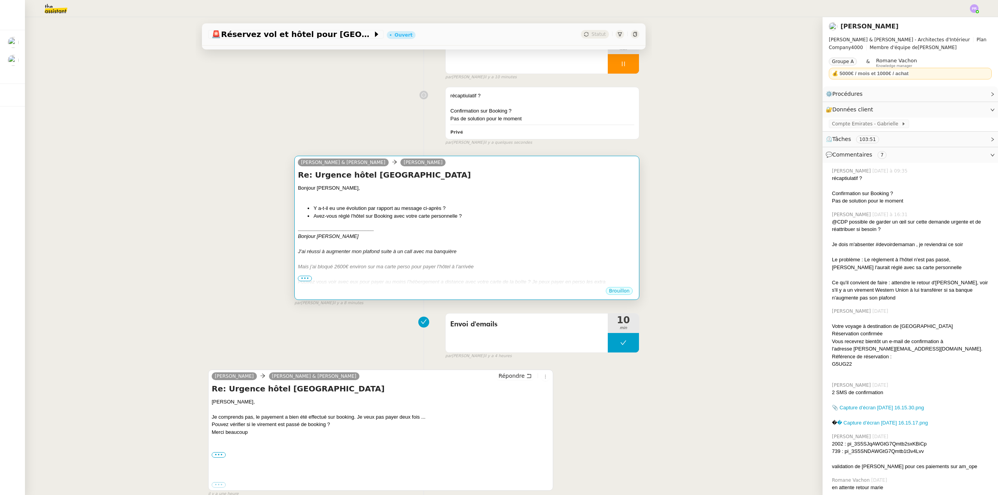
click at [490, 240] on div "Bonjour [PERSON_NAME]" at bounding box center [467, 237] width 338 height 8
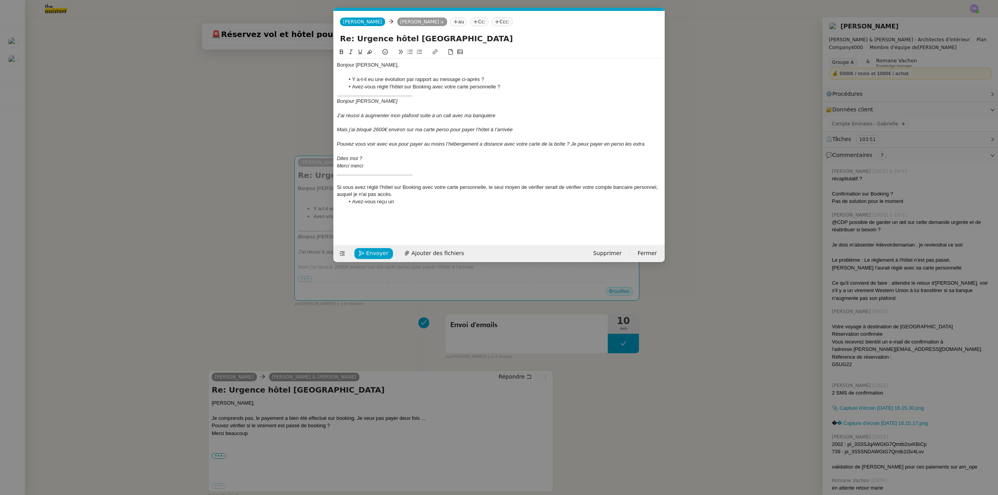
scroll to position [0, 16]
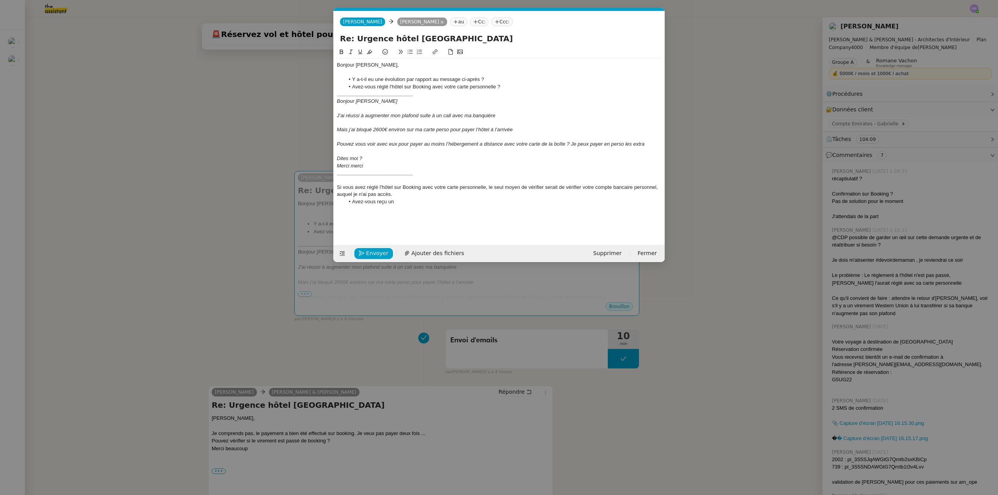
click at [300, 85] on nz-modal-container "Service TA - VOYAGE - PROPOSITION GLOBALE A utiliser dans le cadre de propositi…" at bounding box center [499, 247] width 998 height 495
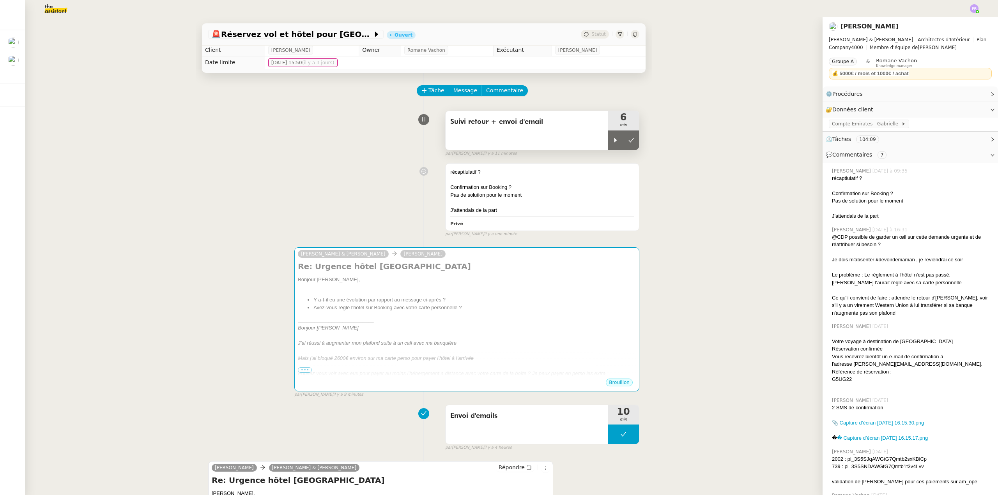
scroll to position [0, 0]
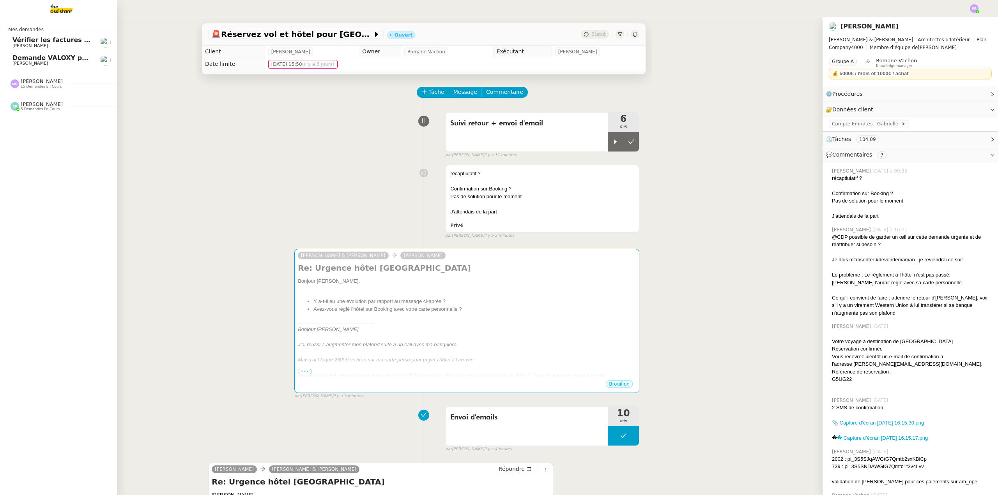
drag, startPoint x: 67, startPoint y: 44, endPoint x: 90, endPoint y: 56, distance: 25.6
click at [67, 44] on span "[PERSON_NAME]" at bounding box center [51, 46] width 79 height 5
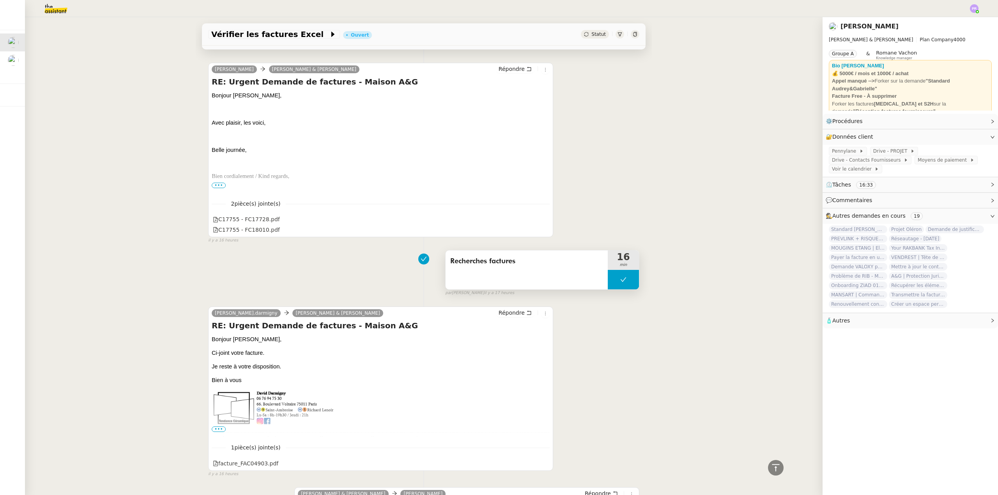
scroll to position [273, 0]
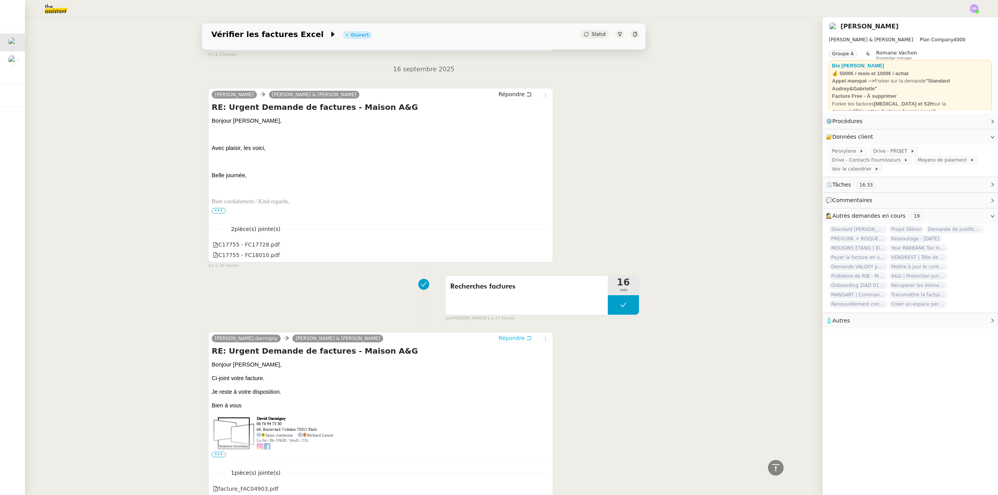
click at [495, 338] on span "Répondre" at bounding box center [511, 338] width 26 height 8
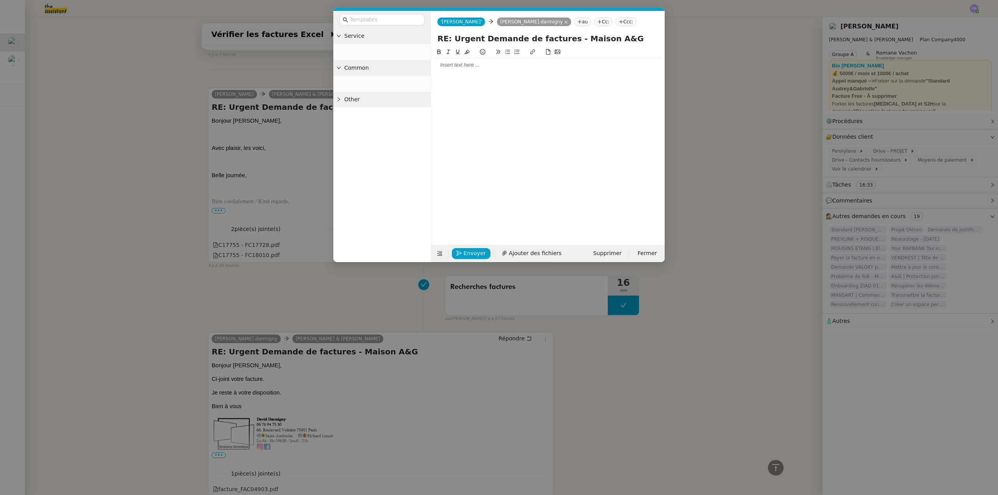
scroll to position [333, 0]
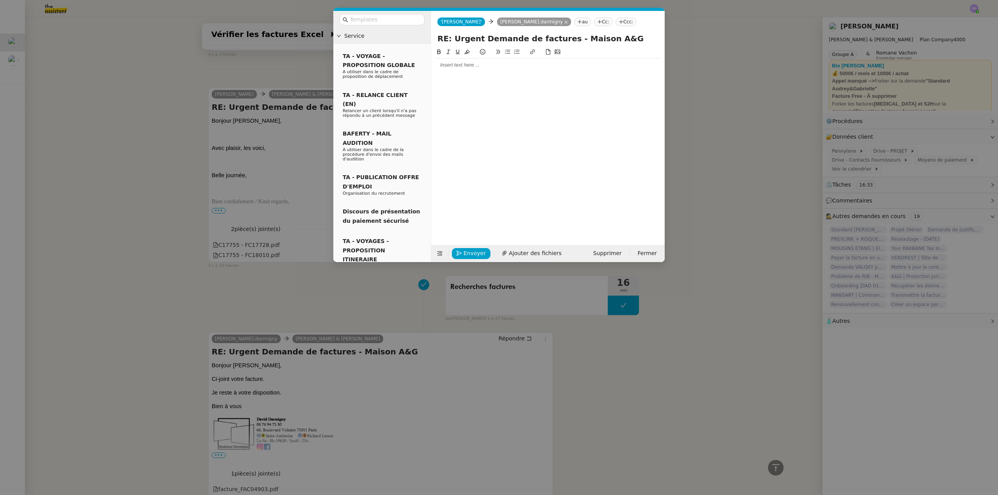
click at [458, 62] on div at bounding box center [547, 65] width 227 height 7
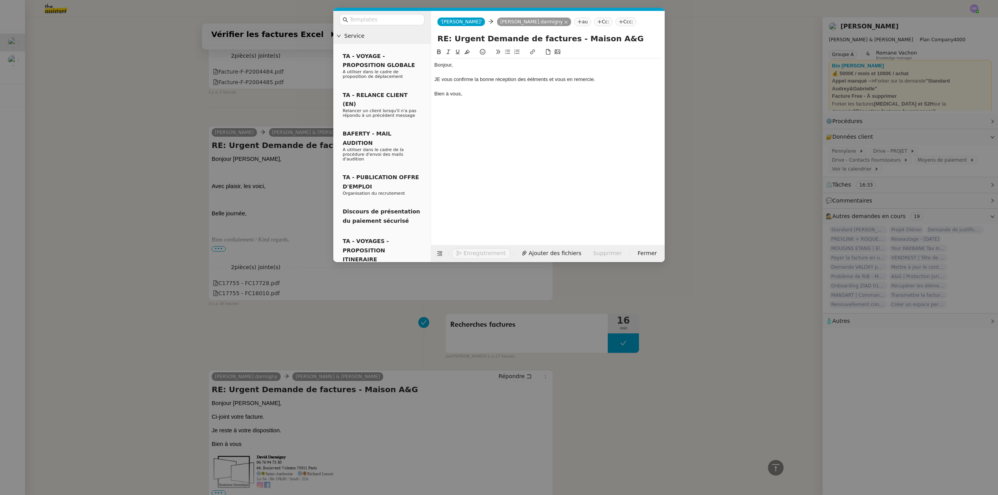
scroll to position [371, 0]
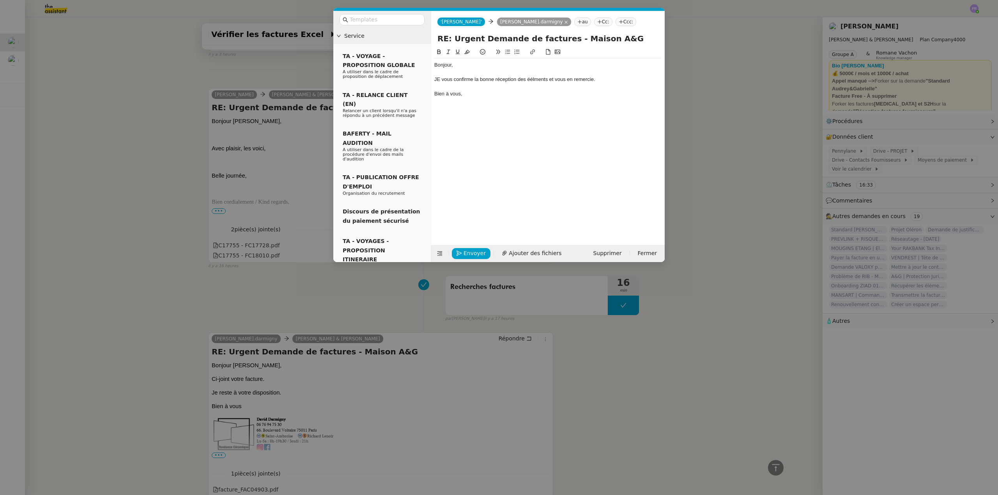
click at [442, 79] on div "JE vous confirme la bonne réception des éélments et vous en remercie." at bounding box center [547, 79] width 227 height 7
click at [495, 80] on div "Je vous confirme la bonne réception des éélments et vous en remercie." at bounding box center [547, 79] width 227 height 7
click at [0, 0] on lt-span "é lé ments" at bounding box center [0, 0] width 0 height 0
drag, startPoint x: 462, startPoint y: 89, endPoint x: 424, endPoint y: 69, distance: 42.7
click at [424, 69] on nz-layout "Service TA - VOYAGE - PROPOSITION GLOBALE A utiliser dans le cadre de propositi…" at bounding box center [498, 136] width 331 height 251
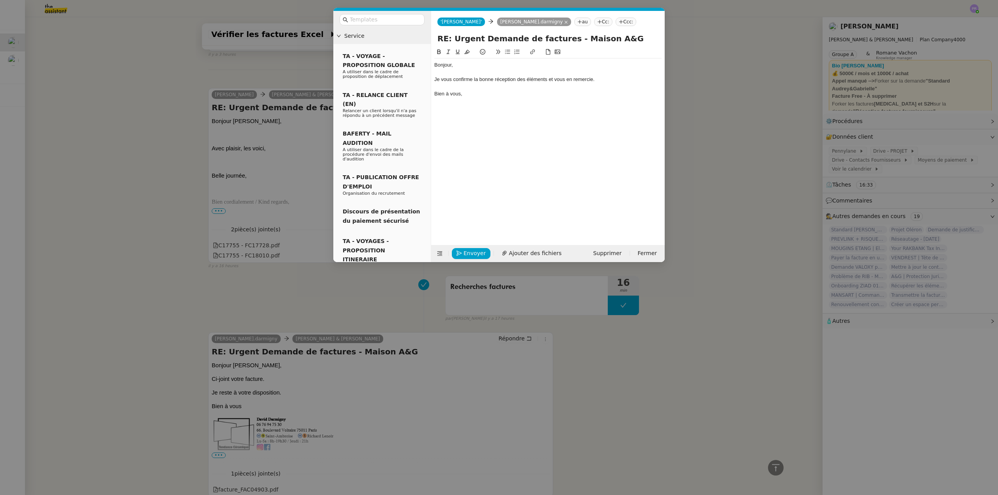
click at [467, 92] on div "Bien à vous," at bounding box center [547, 93] width 227 height 7
drag, startPoint x: 472, startPoint y: 95, endPoint x: 426, endPoint y: 64, distance: 56.0
click at [426, 64] on nz-layout "Service TA - VOYAGE - PROPOSITION GLOBALE A utiliser dans le cadre de propositi…" at bounding box center [498, 136] width 331 height 251
copy div "Bonjour, Je vous confirme la bonne réception des éléments et vous en remercie. …"
click at [469, 95] on div "Bien à vous," at bounding box center [547, 93] width 227 height 7
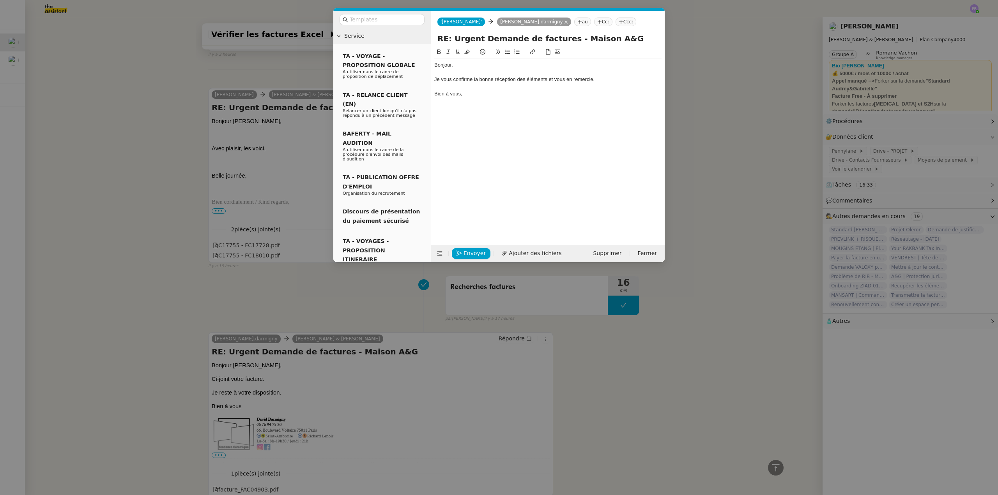
click at [472, 91] on div "Bien à vous," at bounding box center [547, 93] width 227 height 7
click at [472, 251] on span "Envoyer" at bounding box center [474, 253] width 22 height 9
click at [472, 247] on span "Confirmer l'envoi" at bounding box center [486, 242] width 47 height 9
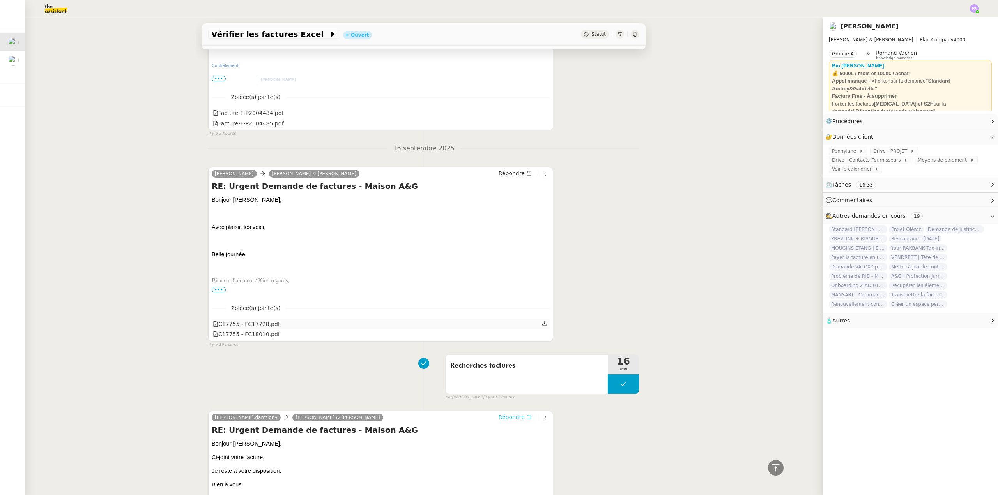
scroll to position [202, 0]
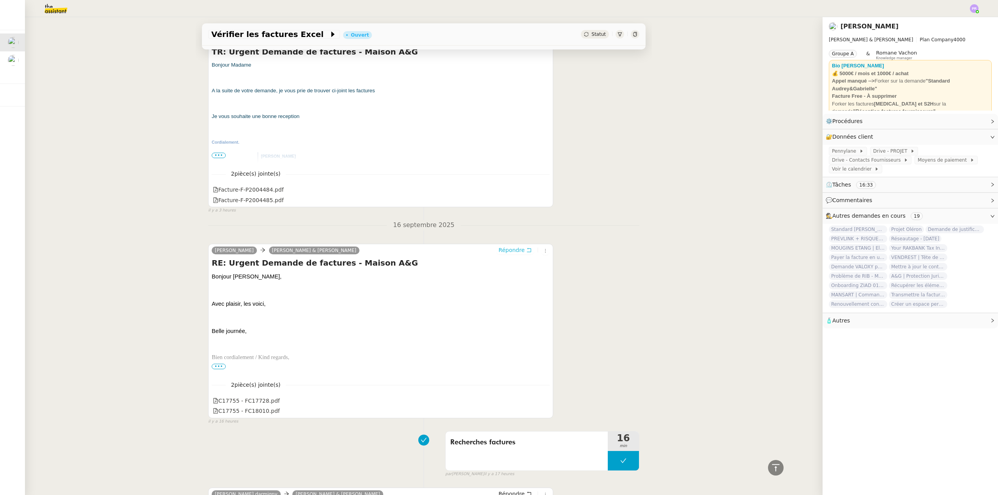
click at [495, 250] on span "Répondre" at bounding box center [511, 250] width 26 height 8
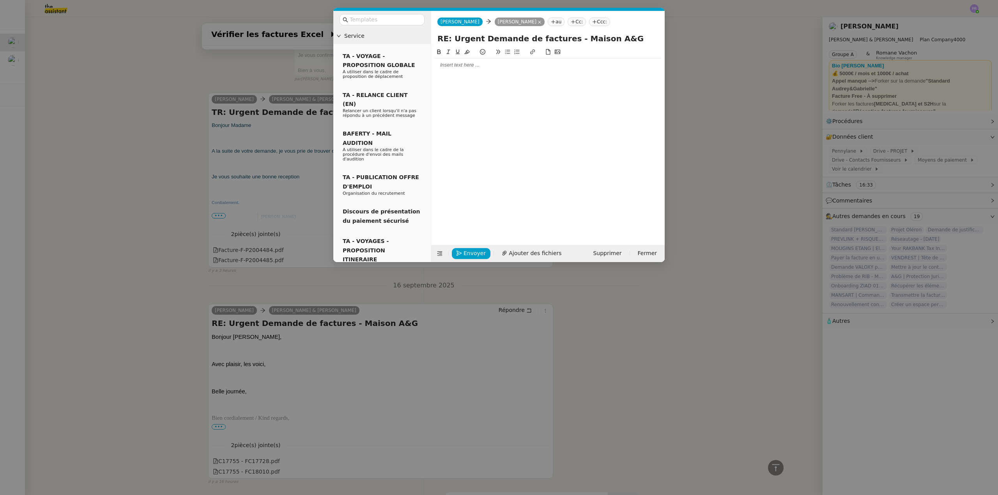
scroll to position [261, 0]
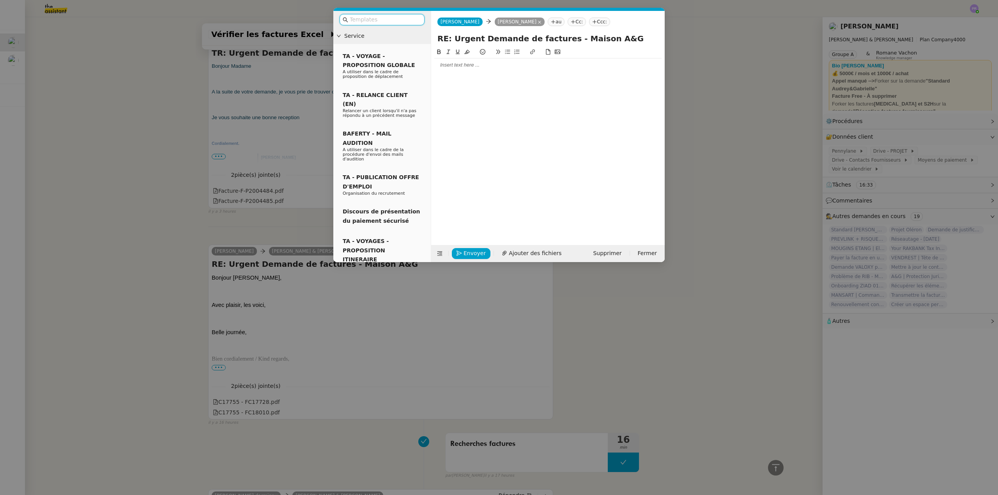
click at [474, 68] on div at bounding box center [547, 65] width 227 height 7
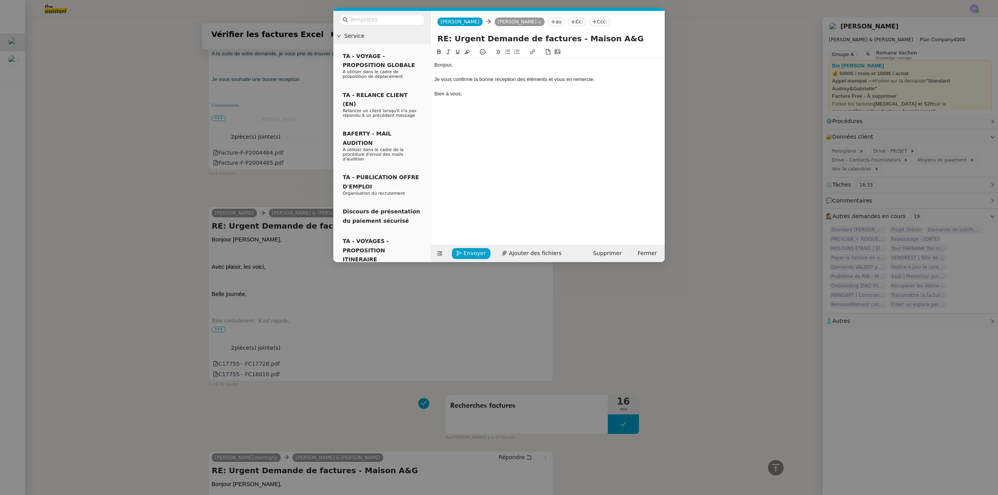
click at [477, 90] on div at bounding box center [547, 86] width 227 height 7
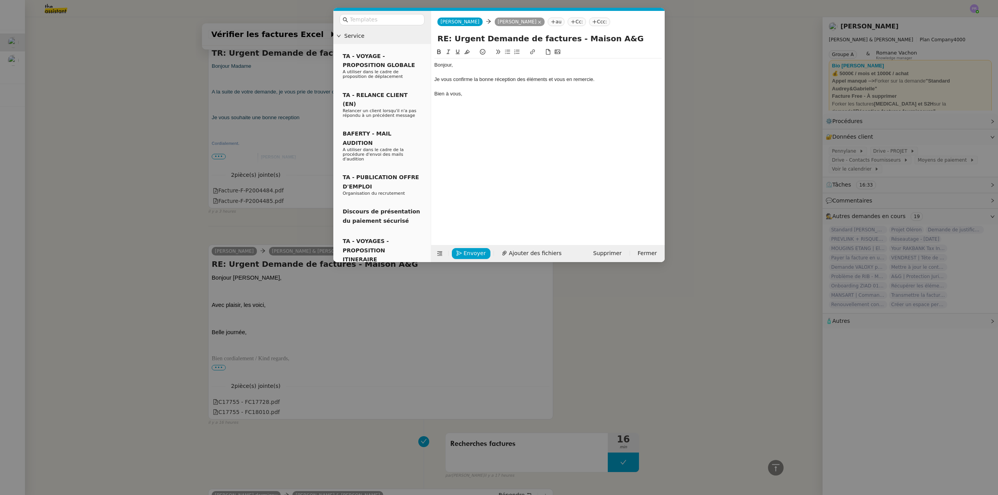
click at [476, 93] on div "Bien à vous," at bounding box center [547, 93] width 227 height 7
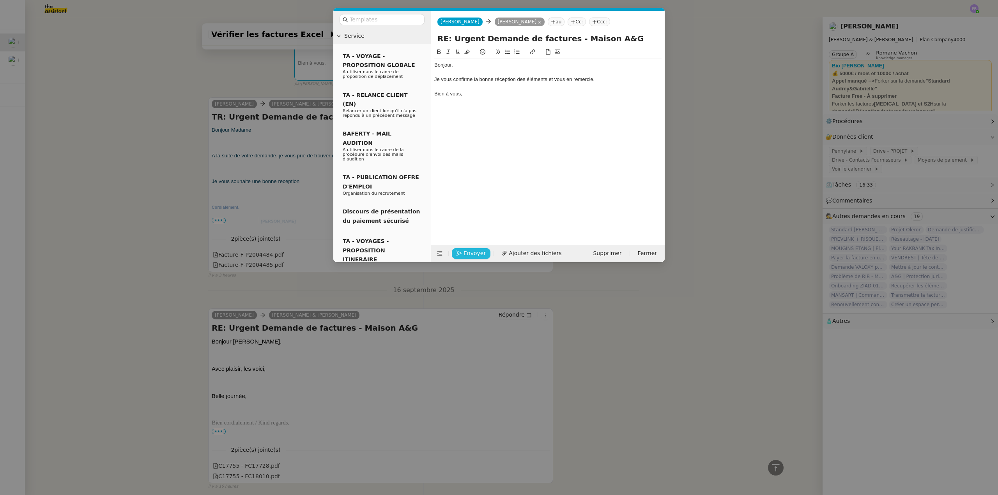
click at [473, 252] on span "Envoyer" at bounding box center [474, 253] width 22 height 9
click at [473, 247] on span "Confirmer l'envoi" at bounding box center [486, 242] width 47 height 9
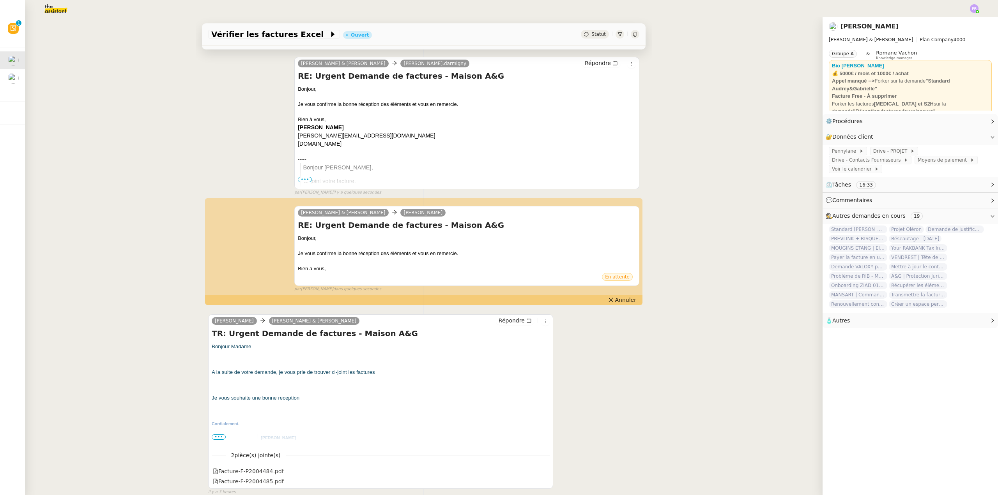
scroll to position [78, 0]
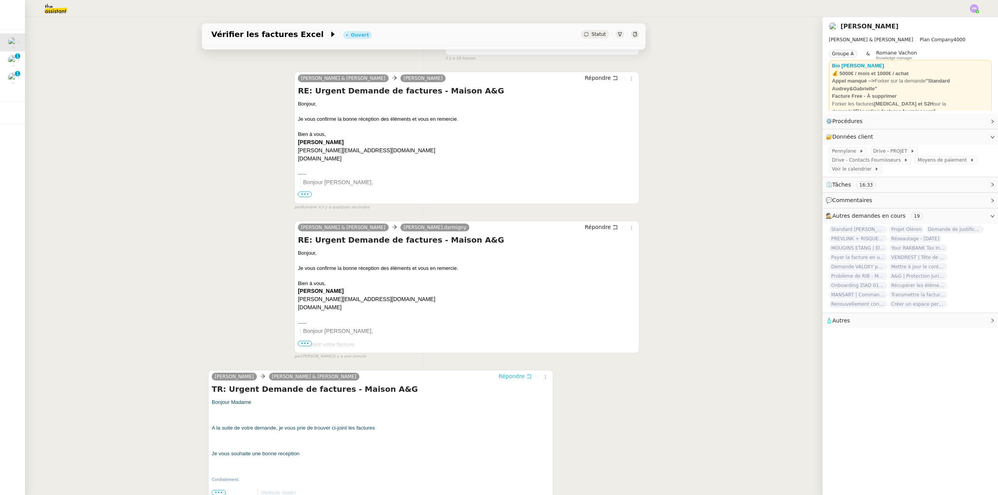
drag, startPoint x: 505, startPoint y: 378, endPoint x: 483, endPoint y: 339, distance: 44.5
click at [495, 344] on span "Répondre" at bounding box center [511, 377] width 26 height 8
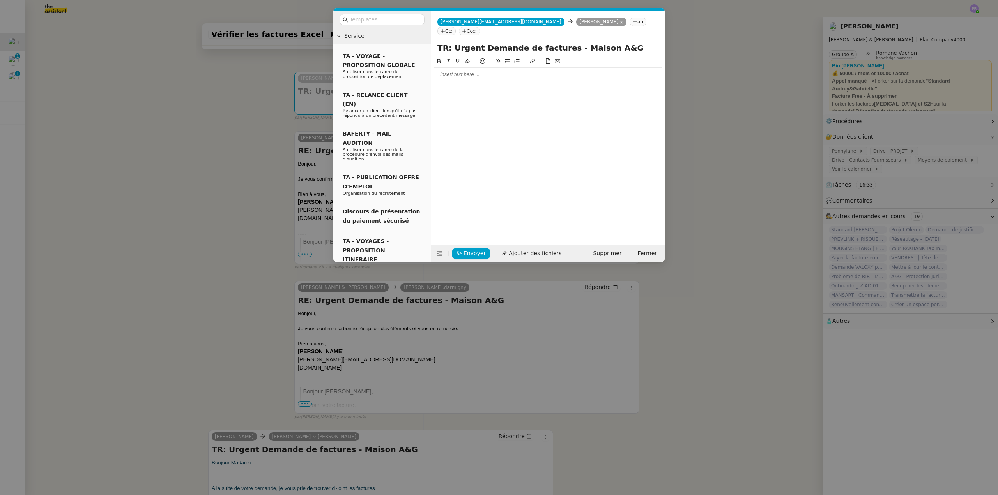
click at [460, 71] on div at bounding box center [547, 74] width 227 height 7
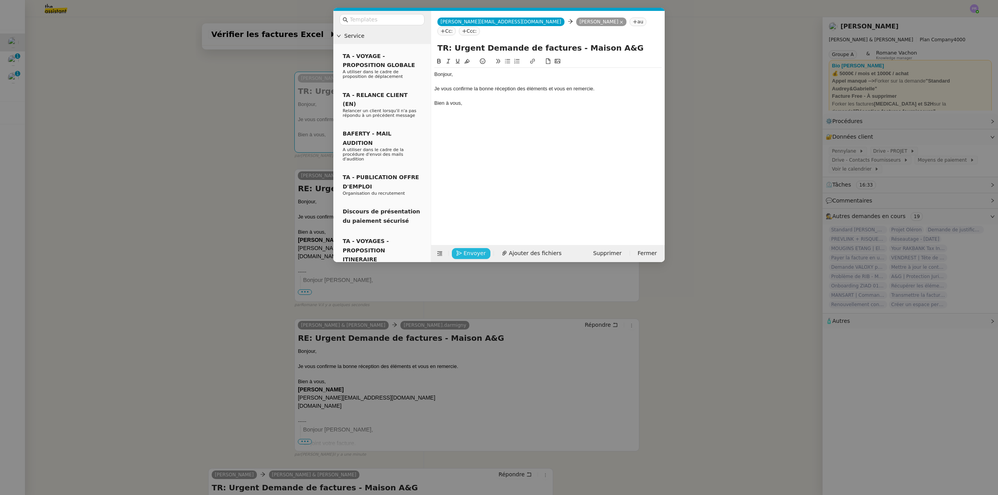
click at [471, 255] on span "Envoyer" at bounding box center [474, 253] width 22 height 9
click at [471, 247] on span "Confirmer l'envoi" at bounding box center [486, 242] width 47 height 9
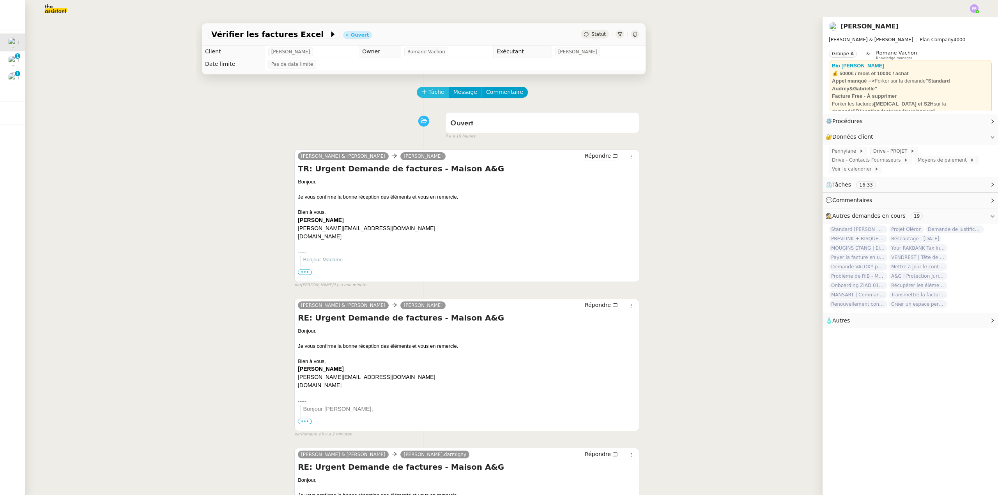
click at [428, 91] on span "Tâche" at bounding box center [436, 92] width 16 height 9
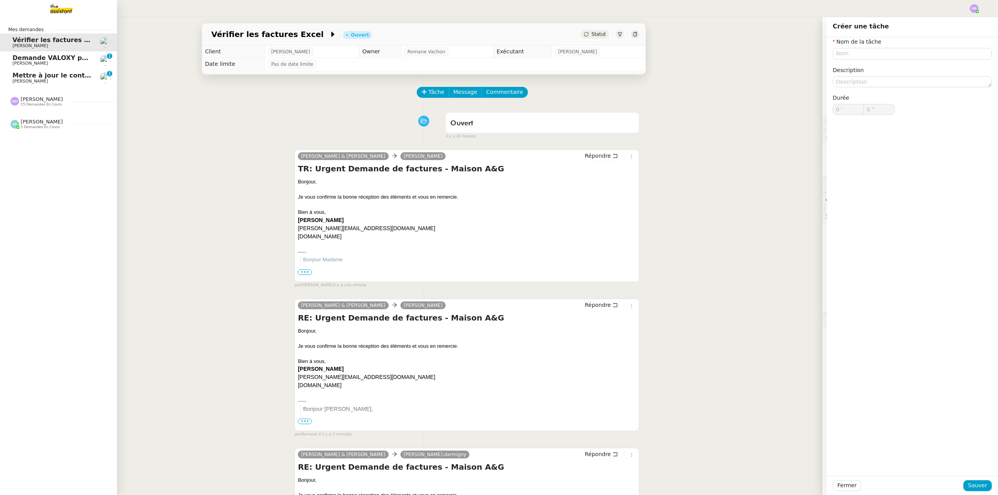
click at [60, 72] on link "Mettre à jour le contrat Montmartre [PERSON_NAME] 0 1 2 3 4 5 6 7 8 9" at bounding box center [58, 78] width 117 height 18
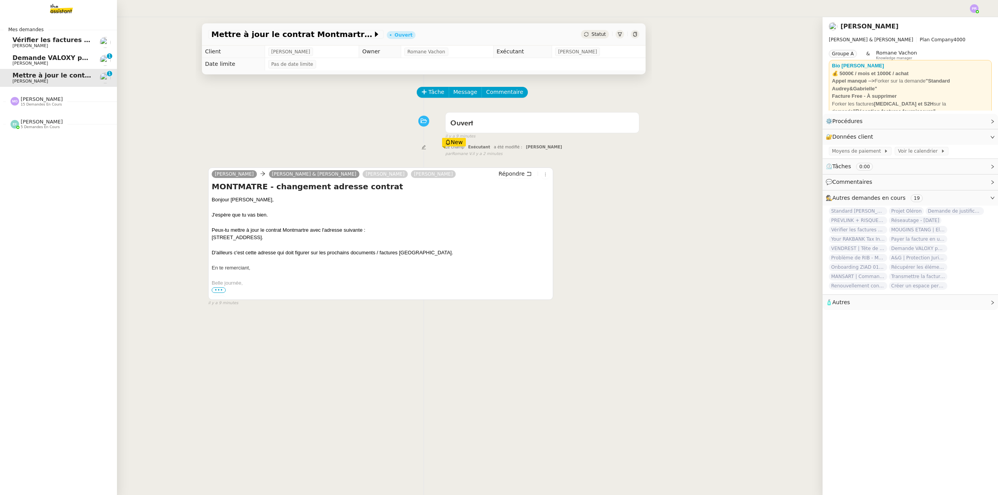
click at [74, 41] on span "Vérifier les factures Excel" at bounding box center [57, 39] width 90 height 7
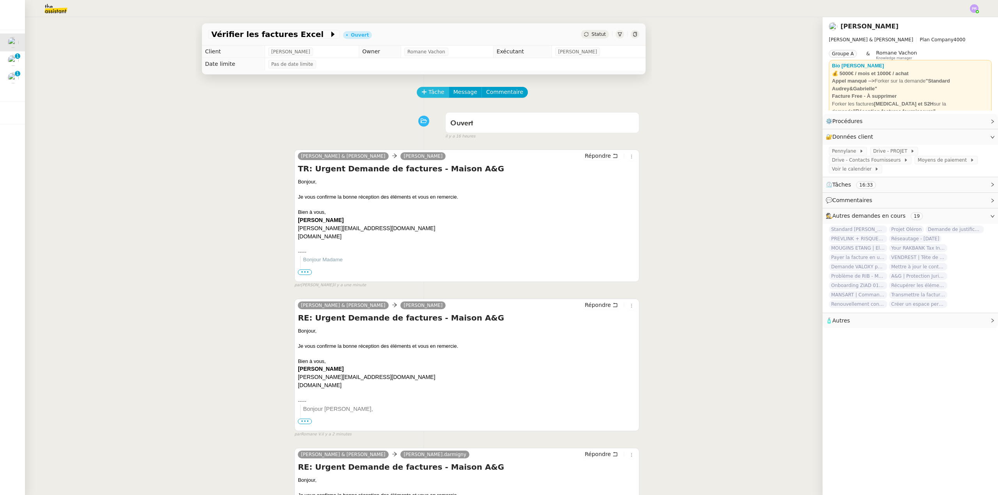
click at [426, 88] on button "Tâche" at bounding box center [433, 92] width 32 height 11
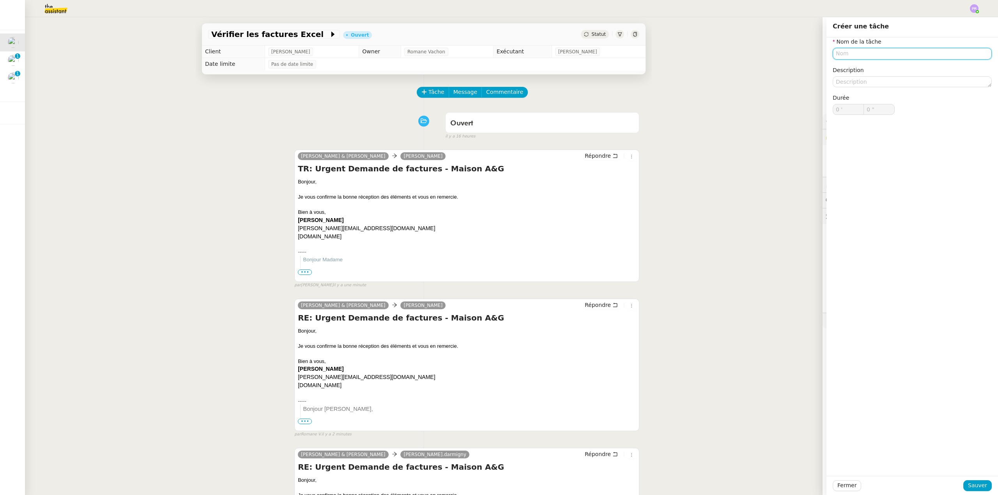
click at [495, 52] on input "text" at bounding box center [912, 53] width 159 height 11
click at [495, 87] on div "🗃️ Classement de justificatifs" at bounding box center [908, 90] width 150 height 7
type input "Classement de justificatifs"
click at [495, 344] on span "Sauver" at bounding box center [977, 485] width 19 height 9
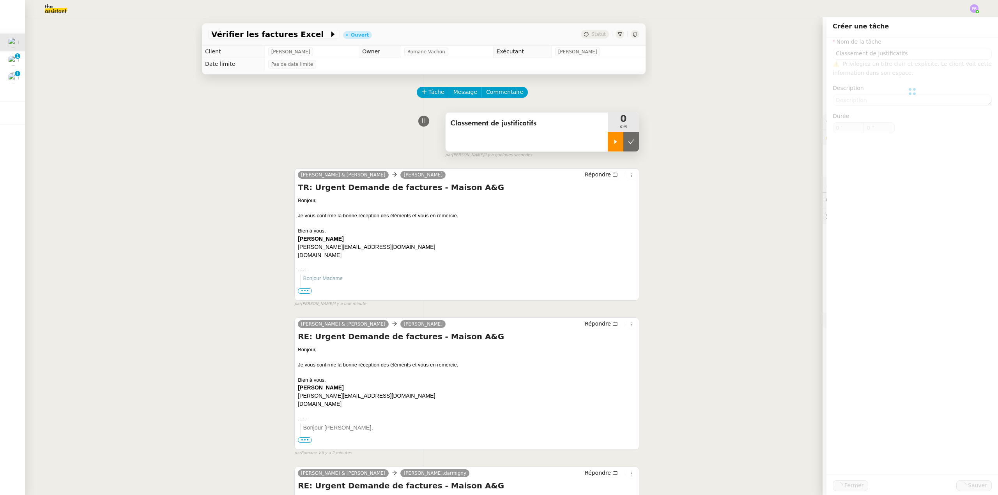
click at [495, 141] on icon at bounding box center [615, 142] width 6 height 6
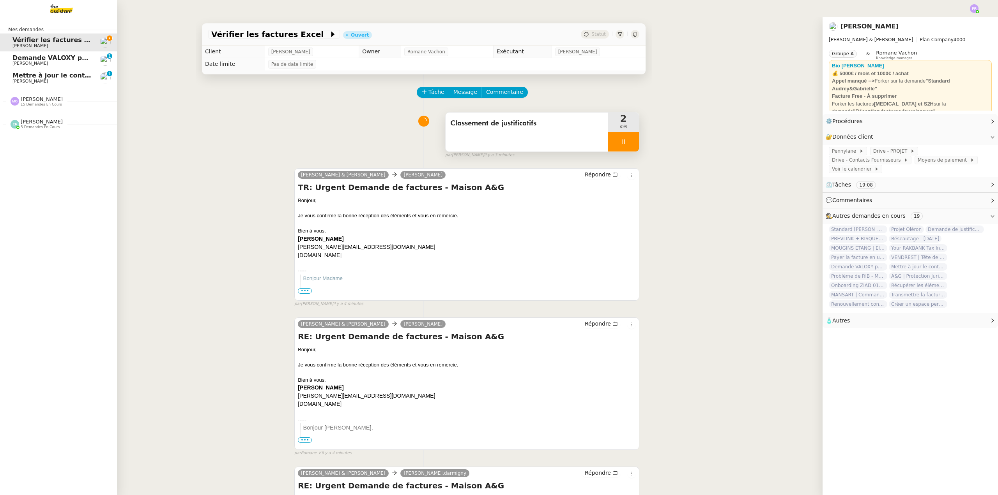
click at [54, 74] on span "Mettre à jour le contrat Montmartre" at bounding box center [75, 75] width 127 height 7
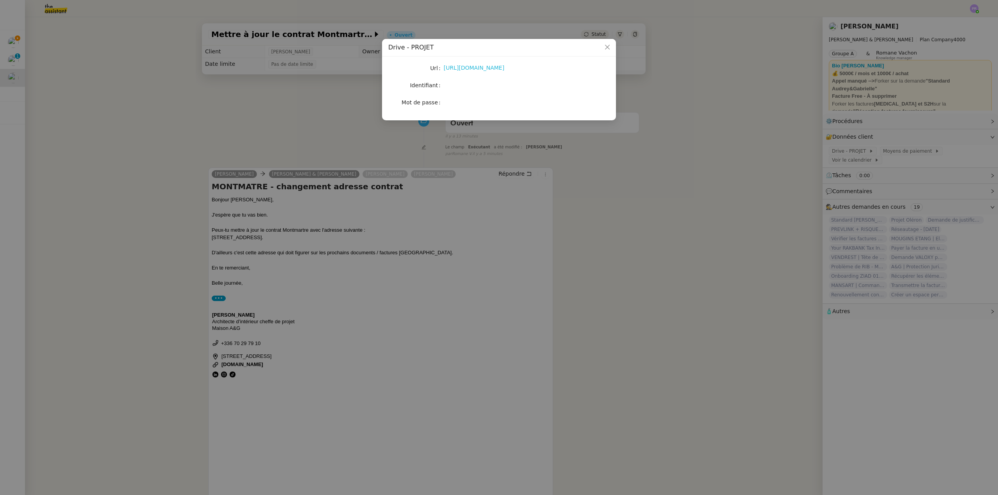
click at [489, 68] on link "[URL][DOMAIN_NAME]" at bounding box center [474, 68] width 61 height 6
click at [267, 160] on nz-modal-container "Drive - PROJET Url [URL][DOMAIN_NAME] Identifiant Mot de passe" at bounding box center [499, 247] width 998 height 495
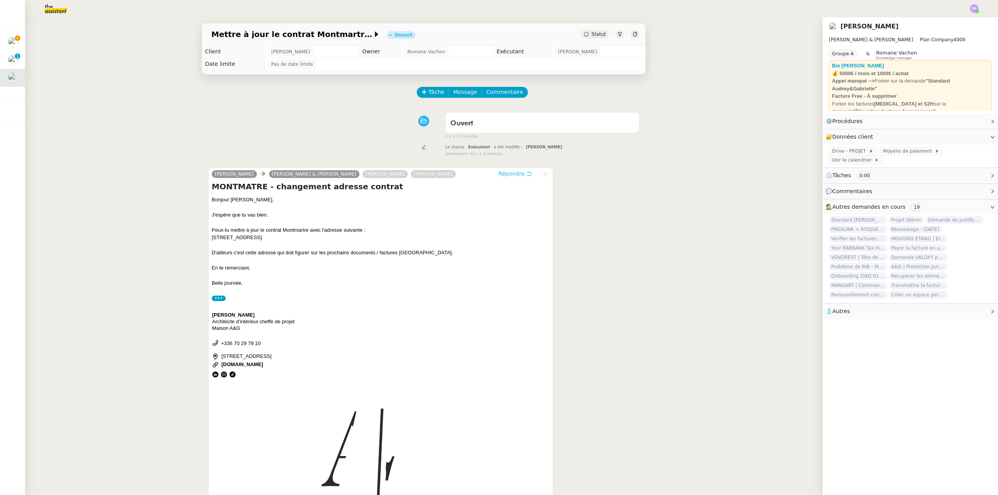
click at [506, 175] on span "Répondre" at bounding box center [511, 174] width 26 height 8
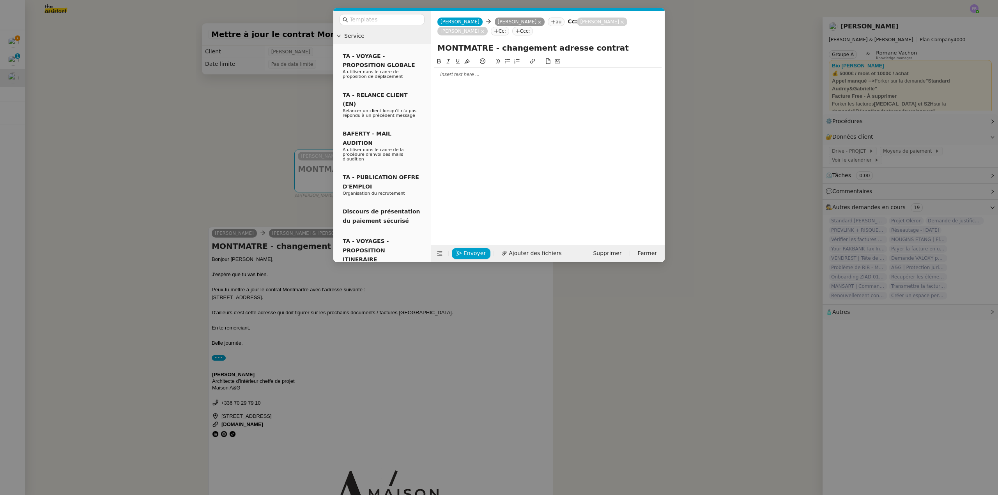
click at [468, 75] on div at bounding box center [547, 74] width 227 height 7
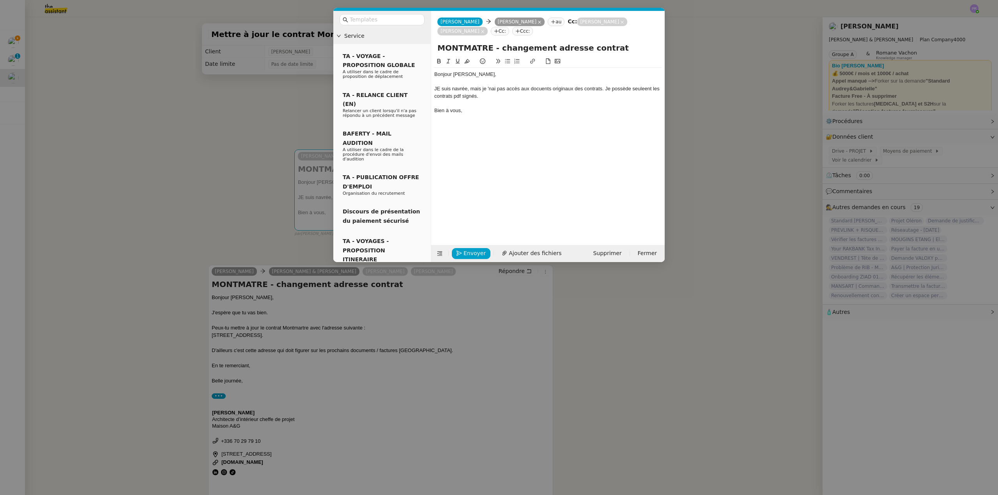
click at [439, 87] on div "JE suis navrée, mais je 'nai pas accès aux docuents originaux des contrats. Je …" at bounding box center [547, 92] width 227 height 14
click at [490, 88] on div "Je suis navrée, mais je 'nai pas accès aux docuents originaux des contrats. Je …" at bounding box center [547, 92] width 227 height 14
click at [548, 91] on div "Je suis navrée, mais je n'ai pas accès aux docuents originaux des contrats. Je …" at bounding box center [547, 92] width 227 height 14
click at [0, 0] on lt-span "docu m ents" at bounding box center [0, 0] width 0 height 0
click at [643, 89] on div "Je suis navrée, mais je n'ai pas accès aux documents originaux des contrats. Je…" at bounding box center [547, 92] width 227 height 14
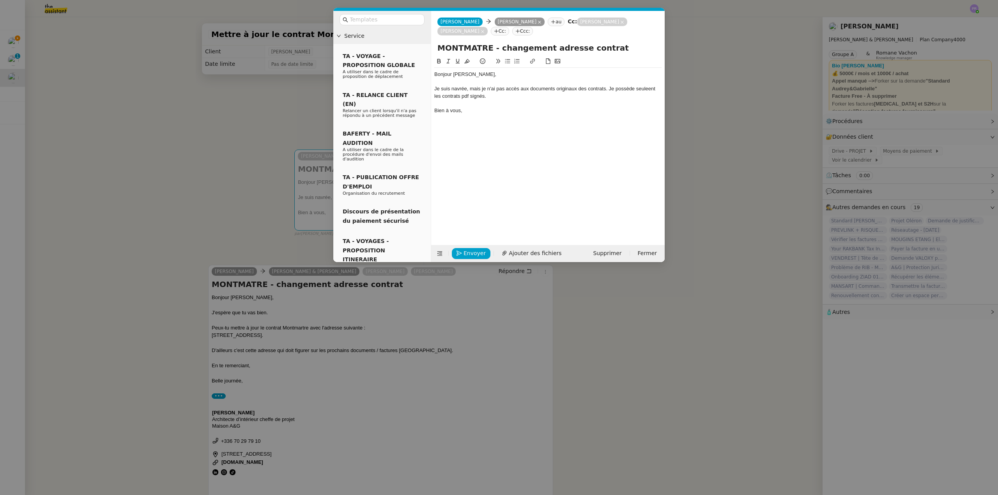
click at [0, 0] on lt-strong "m" at bounding box center [0, 0] width 0 height 0
click at [463, 96] on div "Je suis navrée, mais je n'ai pas accès aux documents originaux des contrats. Je…" at bounding box center [547, 92] width 227 height 14
click at [215, 117] on nz-modal-container "Service TA - VOYAGE - PROPOSITION GLOBALE A utiliser dans le cadre de propositi…" at bounding box center [499, 247] width 998 height 495
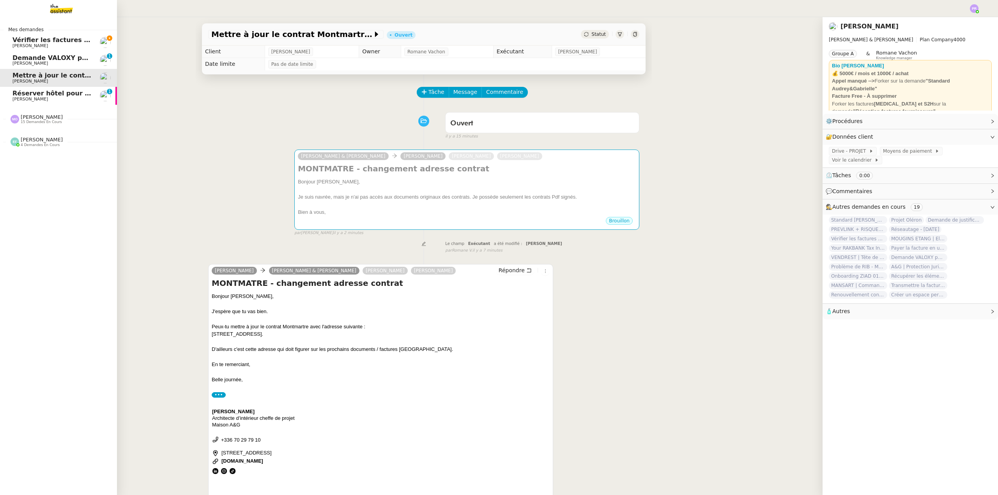
click at [40, 95] on span "Réserver hôtel pour 4 personnes" at bounding box center [69, 93] width 115 height 7
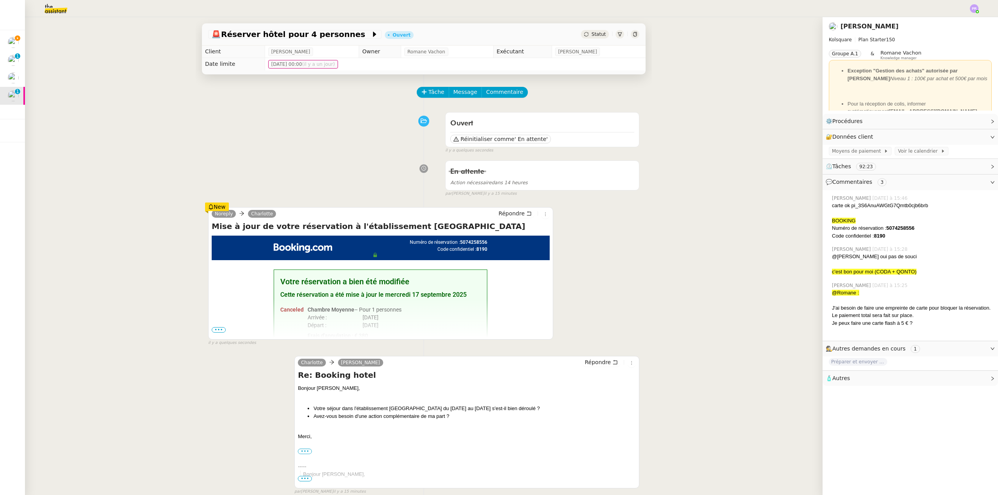
click at [217, 330] on span "•••" at bounding box center [219, 329] width 14 height 5
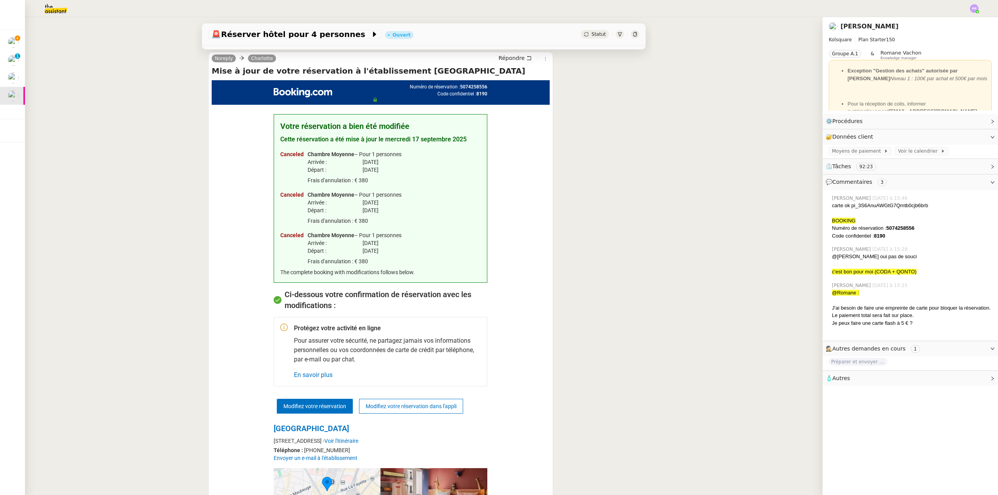
scroll to position [156, 0]
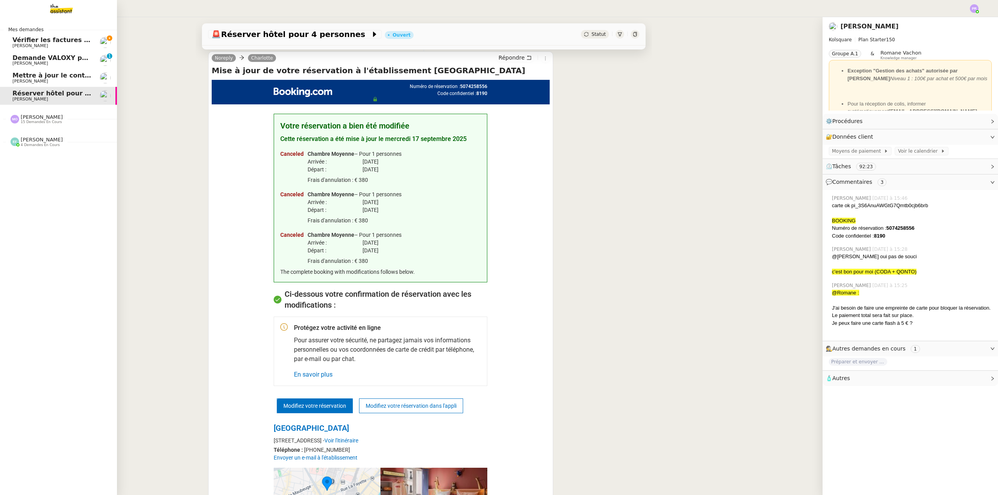
click at [75, 41] on span "Vérifier les factures Excel" at bounding box center [57, 39] width 90 height 7
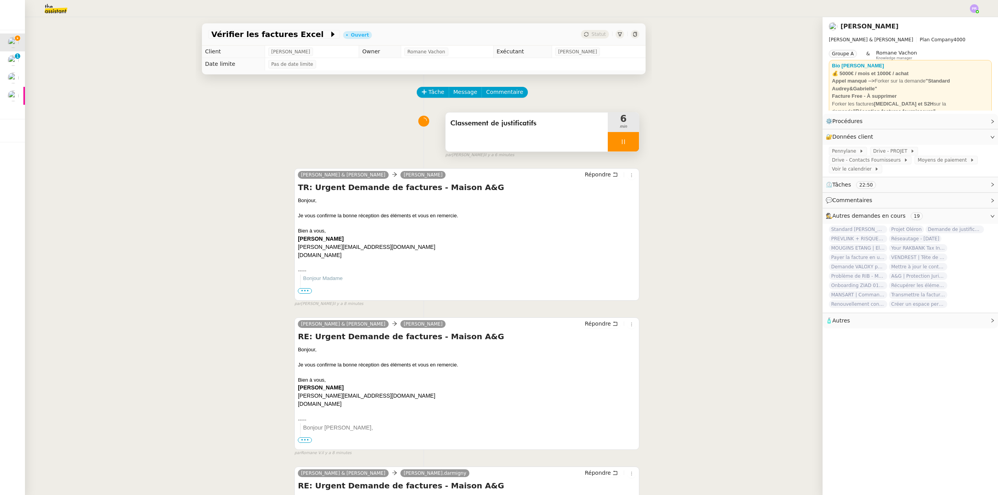
click at [627, 146] on div at bounding box center [623, 141] width 31 height 19
click at [627, 146] on button at bounding box center [631, 141] width 16 height 19
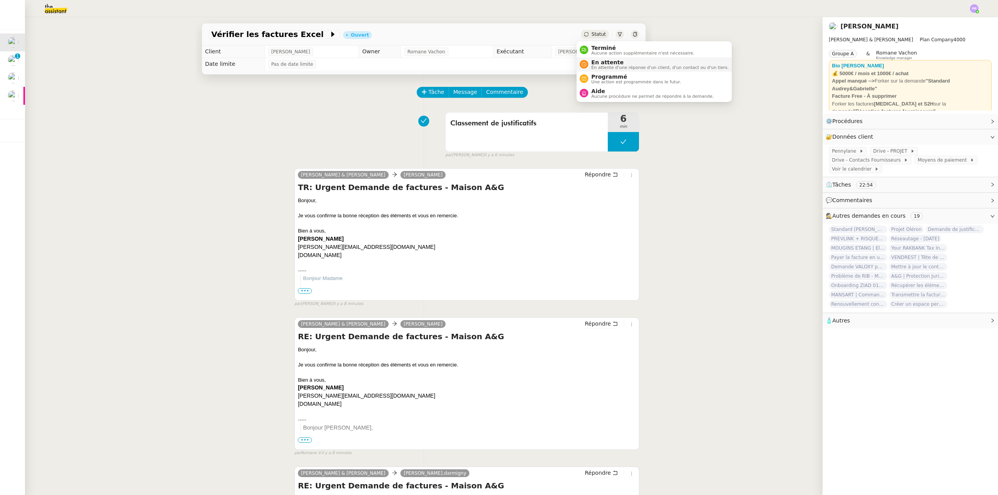
click at [608, 62] on span "En attente" at bounding box center [659, 62] width 137 height 6
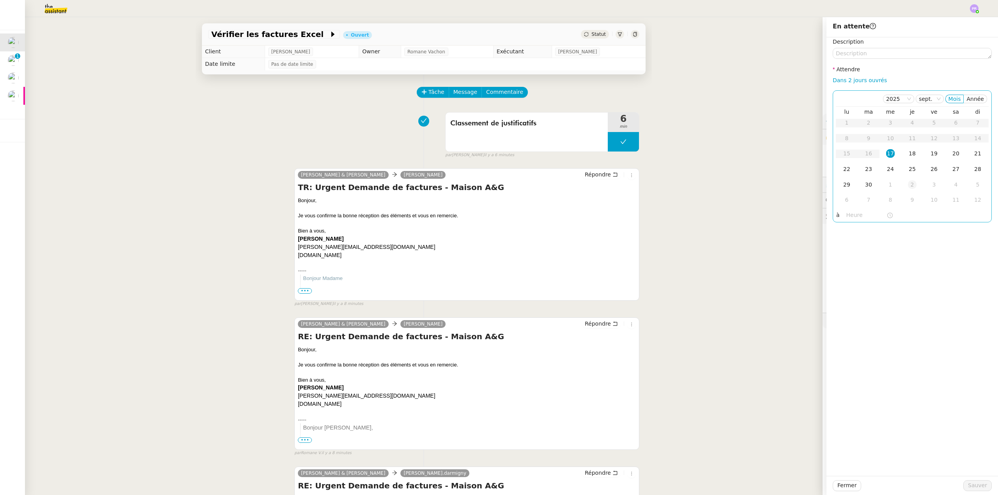
drag, startPoint x: 904, startPoint y: 156, endPoint x: 896, endPoint y: 183, distance: 28.7
click at [908, 156] on div "18" at bounding box center [912, 153] width 9 height 9
click at [977, 487] on span "Sauver" at bounding box center [977, 485] width 19 height 9
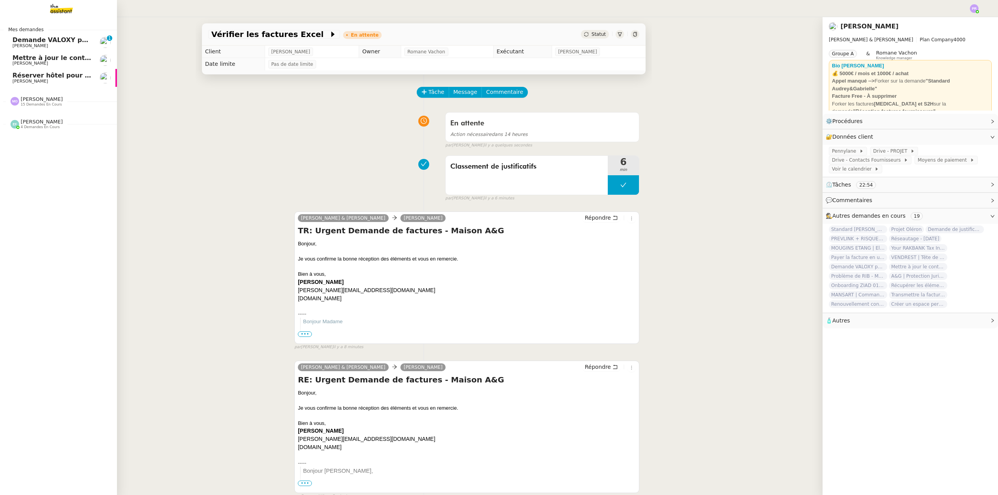
click at [51, 57] on span "Mettre à jour le contrat Montmartre" at bounding box center [75, 57] width 127 height 7
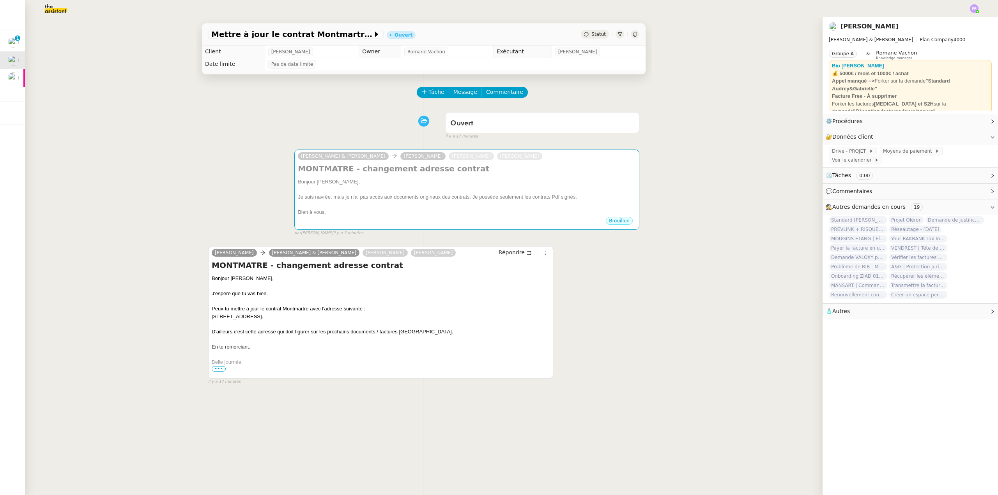
click at [280, 340] on div at bounding box center [381, 340] width 338 height 8
drag, startPoint x: 341, startPoint y: 331, endPoint x: 213, endPoint y: 330, distance: 127.4
click at [226, 330] on div "D'ailleurs c'est cette adresse qui doit figurer sur les prochains documents / f…" at bounding box center [381, 332] width 338 height 8
drag, startPoint x: 213, startPoint y: 330, endPoint x: 316, endPoint y: 332, distance: 102.9
click at [208, 331] on div "Bérangère Bourrillon Camille Audrey & Gabrielle Gabrielle Joinau Tavernier Ségo…" at bounding box center [380, 312] width 345 height 133
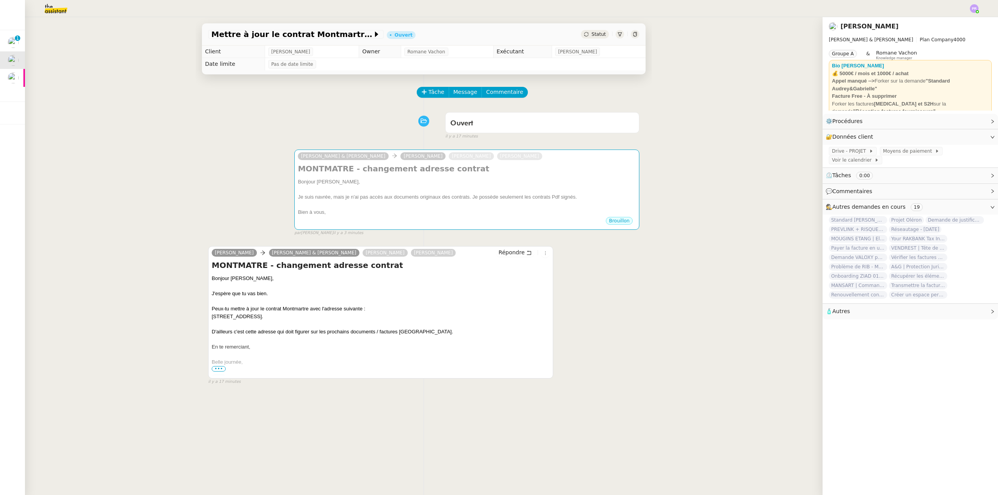
click at [443, 336] on div "D'ailleurs c'est cette adresse qui doit figurer sur les prochains documents / f…" at bounding box center [381, 332] width 338 height 8
copy div "D'ailleurs c'est cette adresse qui doit figurer sur les prochains documents / f…"
drag, startPoint x: 418, startPoint y: 335, endPoint x: 203, endPoint y: 332, distance: 215.2
click at [203, 332] on div "Tâche Message Commentaire Veuillez patienter une erreur s'est produite 👌👌👌 mess…" at bounding box center [424, 321] width 456 height 495
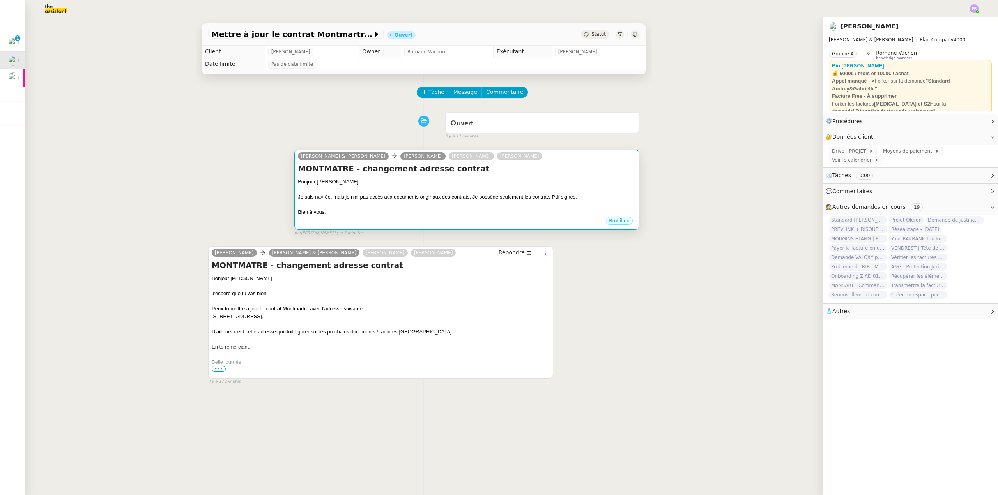
click at [585, 199] on div "Je suis navrée, mais je n'ai pas accès aux documents originaux des contrats. Je…" at bounding box center [467, 197] width 338 height 8
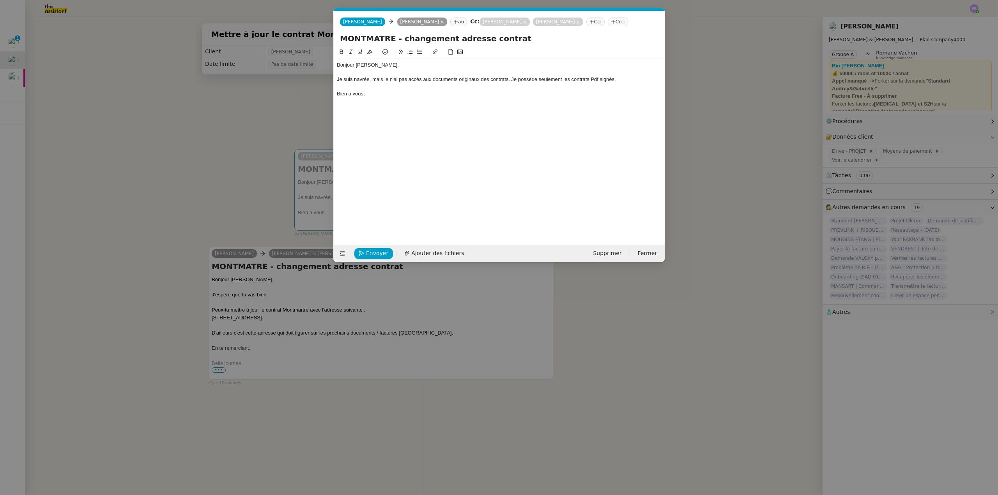
scroll to position [0, 16]
click at [627, 74] on div at bounding box center [499, 72] width 325 height 7
click at [626, 79] on div "Je suis navrée, mais je n'ai pas accès aux documents originaux des contrats. Je…" at bounding box center [499, 79] width 325 height 7
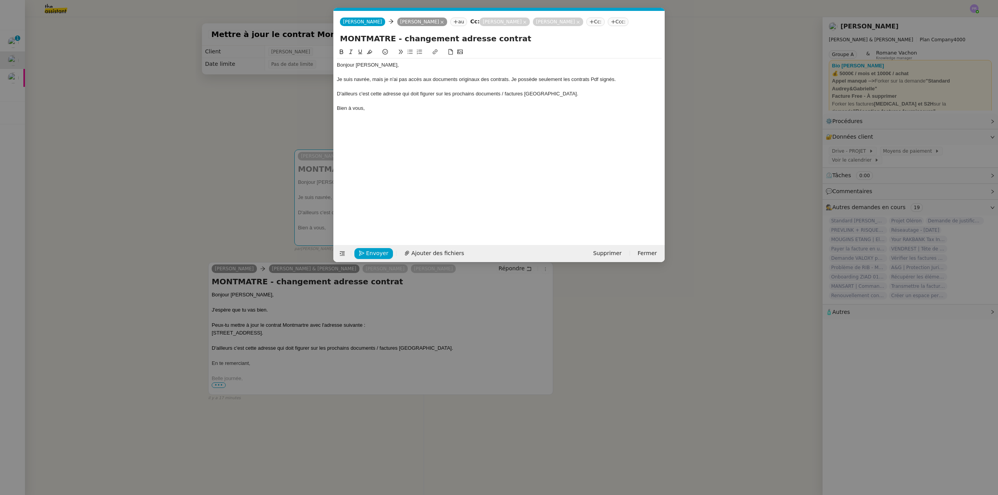
click at [352, 83] on div at bounding box center [499, 86] width 325 height 7
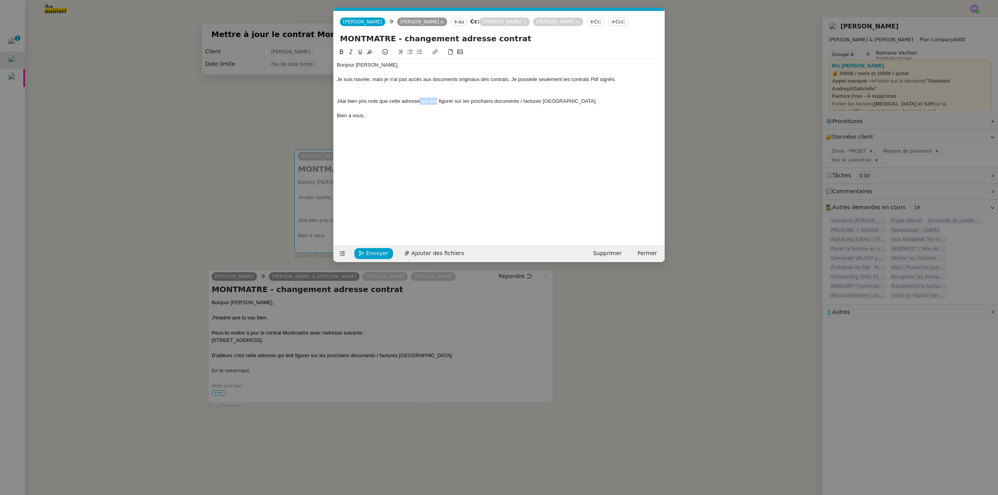
drag, startPoint x: 438, startPoint y: 101, endPoint x: 419, endPoint y: 99, distance: 18.7
click at [419, 99] on div "J4ai bien pris note que cette adresse qui doit figurer sur les prochains docume…" at bounding box center [499, 101] width 325 height 7
click at [341, 101] on div "J4ai bien pris note que cette adressedevra figurer sur les prochains documents …" at bounding box center [499, 101] width 325 height 7
click at [418, 102] on div "J'ai bien pris note que cette adressedevra figurer sur les prochains documents …" at bounding box center [499, 101] width 325 height 7
click at [430, 94] on div at bounding box center [499, 93] width 325 height 7
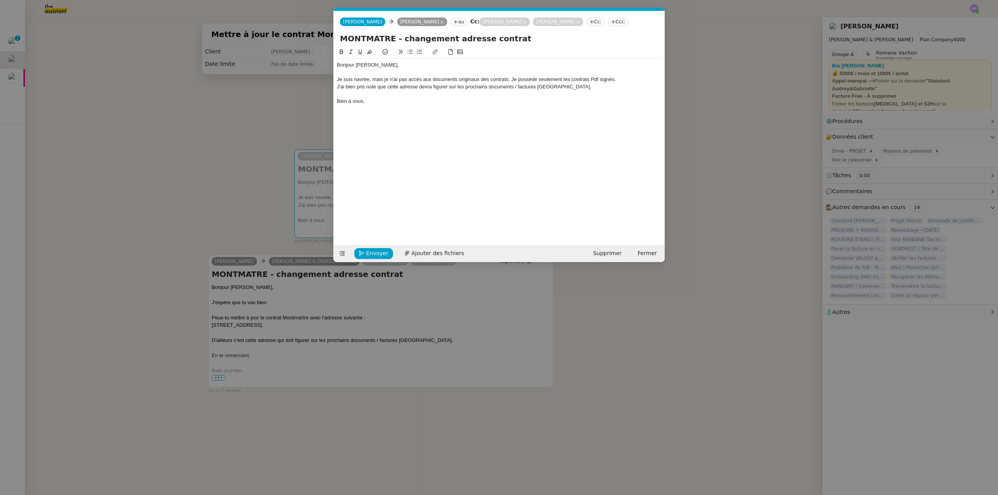
click at [379, 99] on div "Bien à vous," at bounding box center [499, 101] width 325 height 7
click at [539, 85] on div "J'ai bien pris note que cette adresse devra figurer sur les prochains documents…" at bounding box center [499, 86] width 325 height 7
click at [372, 253] on span "Envoyer" at bounding box center [377, 253] width 22 height 9
click at [372, 253] on span "Confirmer l'envoi" at bounding box center [389, 253] width 47 height 9
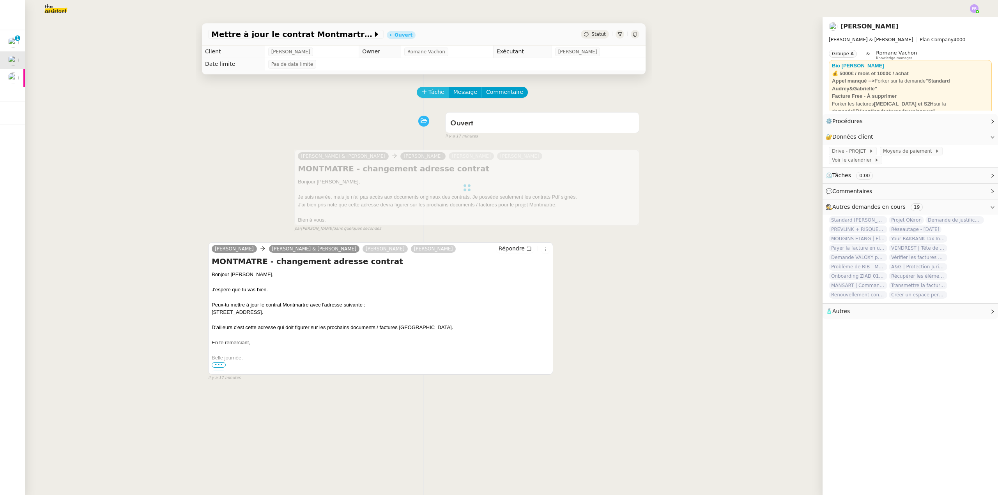
click at [433, 94] on span "Tâche" at bounding box center [436, 92] width 16 height 9
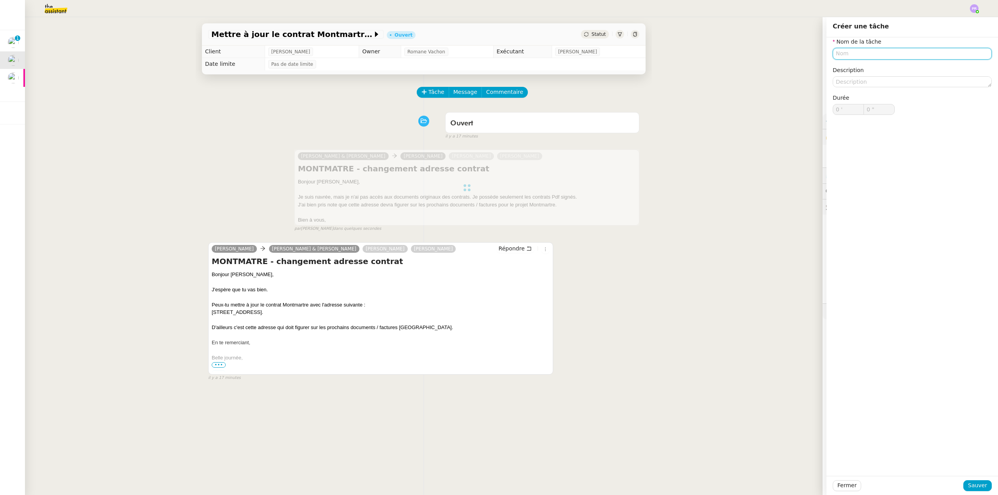
click at [838, 53] on input "text" at bounding box center [912, 53] width 159 height 11
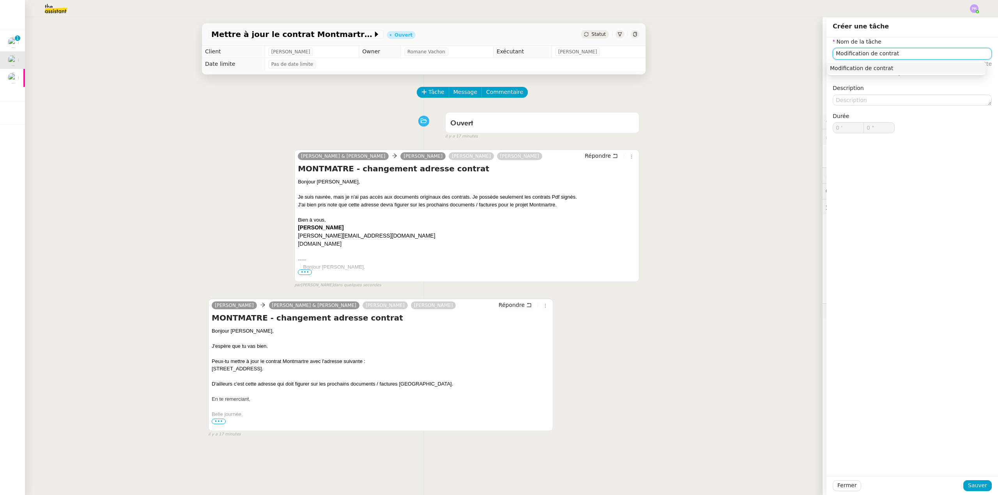
click at [850, 68] on div "Modification de contrat" at bounding box center [906, 68] width 153 height 7
type input "Modification de contrat"
click at [971, 484] on span "Sauver" at bounding box center [977, 485] width 19 height 9
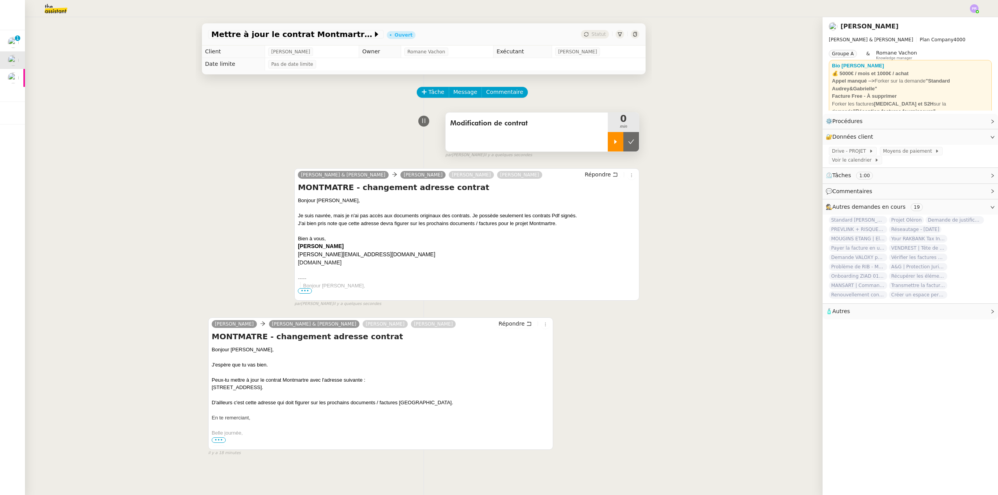
click at [612, 145] on icon at bounding box center [615, 142] width 6 height 6
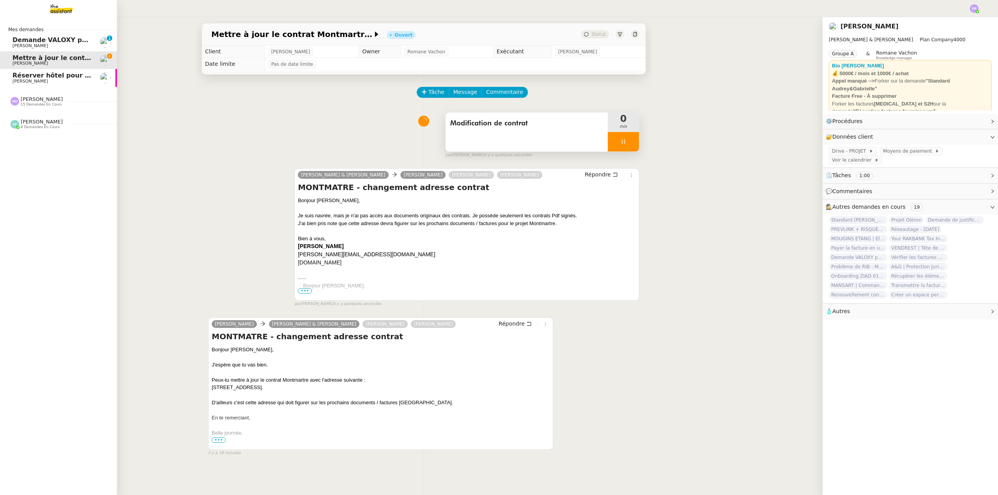
click at [42, 74] on span "Réserver hôtel pour 4 personnes" at bounding box center [69, 75] width 115 height 7
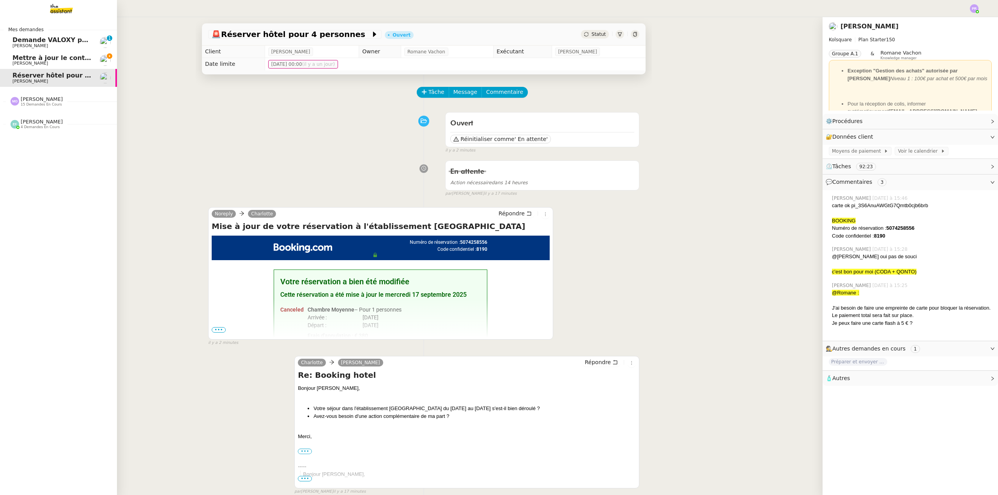
click at [73, 40] on span "Demande VALOXY pour Pennylane - Montants importants sans justificatifs" at bounding box center [142, 39] width 261 height 7
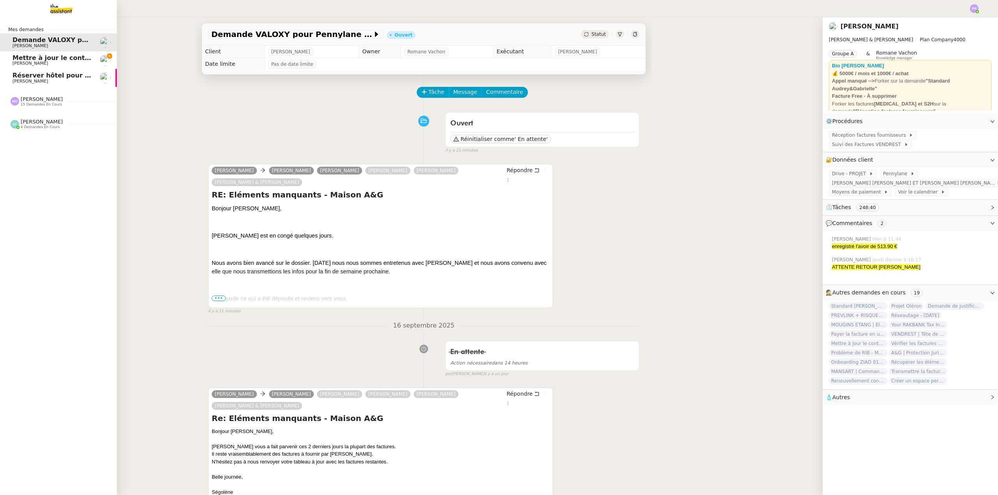
click at [72, 60] on span "Mettre à jour le contrat Montmartre" at bounding box center [75, 57] width 127 height 7
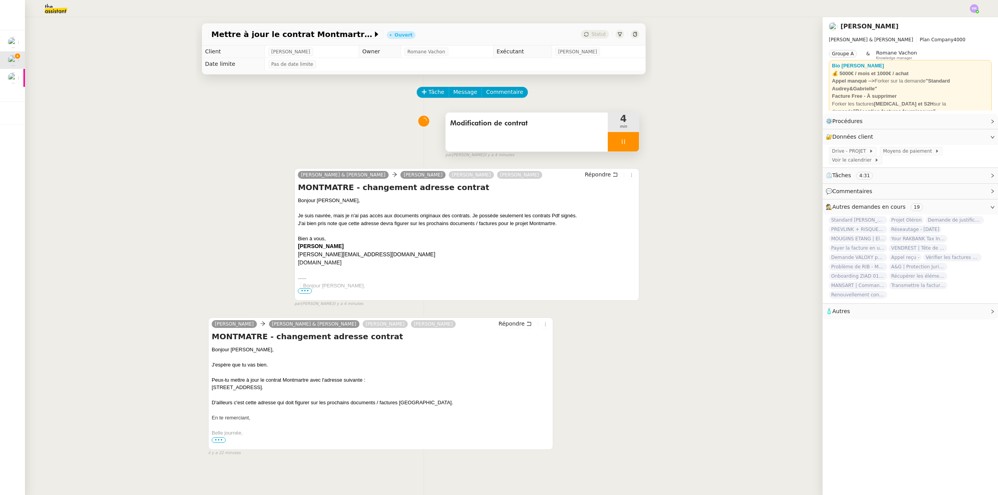
click at [624, 142] on div at bounding box center [623, 141] width 31 height 19
click at [628, 142] on icon at bounding box center [631, 142] width 6 height 6
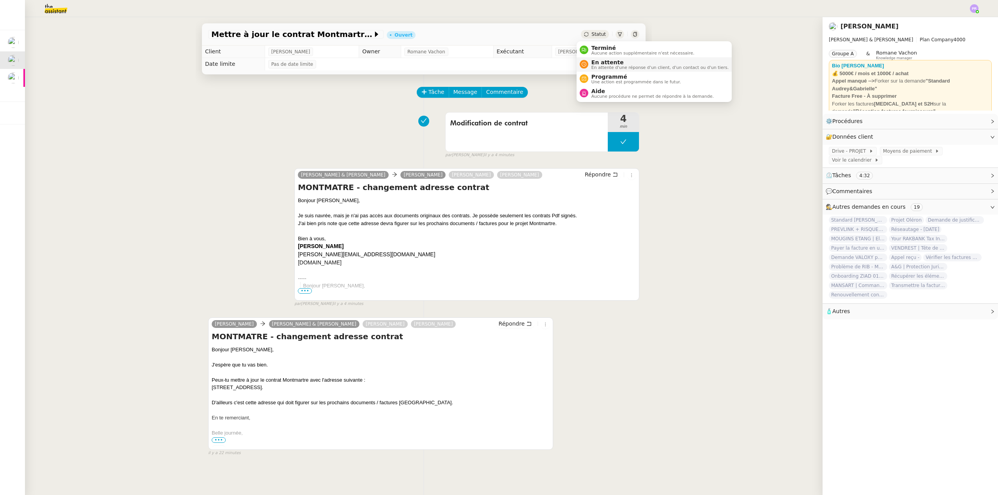
drag, startPoint x: 640, startPoint y: 63, endPoint x: 637, endPoint y: 67, distance: 5.3
click at [640, 63] on span "En attente" at bounding box center [659, 62] width 137 height 6
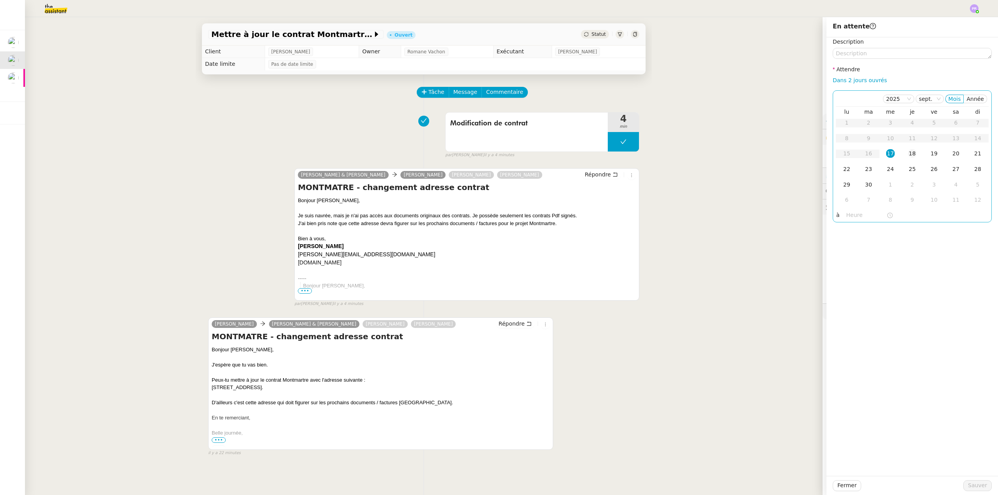
click at [908, 156] on div "18" at bounding box center [912, 153] width 9 height 9
click at [975, 488] on span "Sauver" at bounding box center [977, 485] width 19 height 9
